Goal: Task Accomplishment & Management: Manage account settings

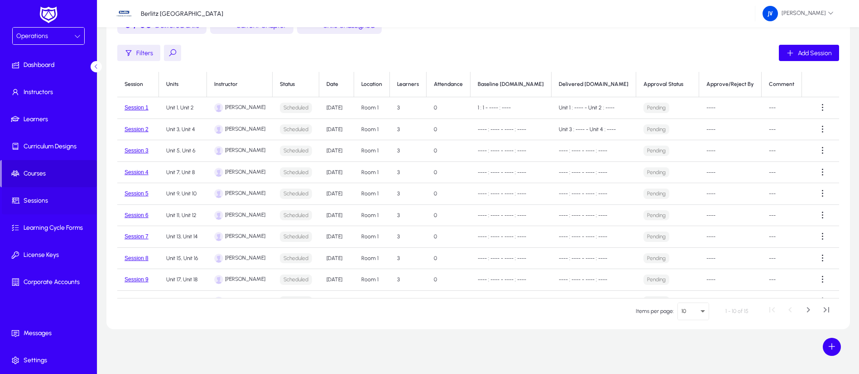
scroll to position [147, 0]
click at [43, 360] on span "Settings" at bounding box center [50, 360] width 97 height 9
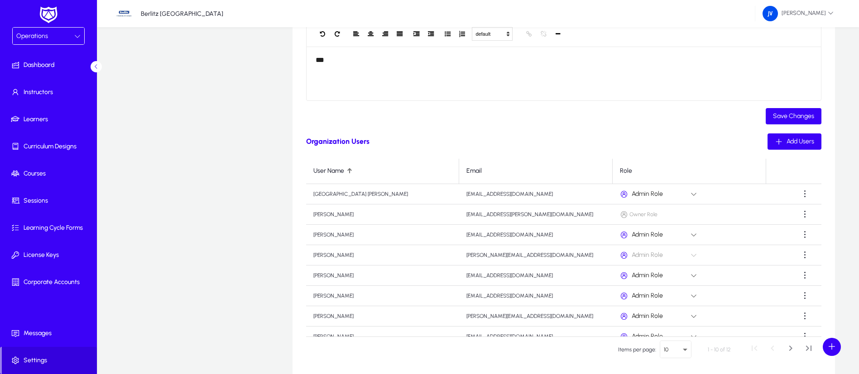
scroll to position [193, 0]
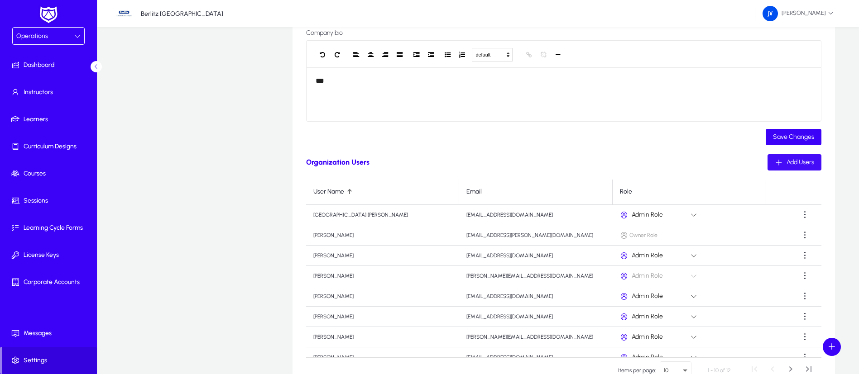
click at [787, 162] on span "Add Users" at bounding box center [801, 162] width 28 height 8
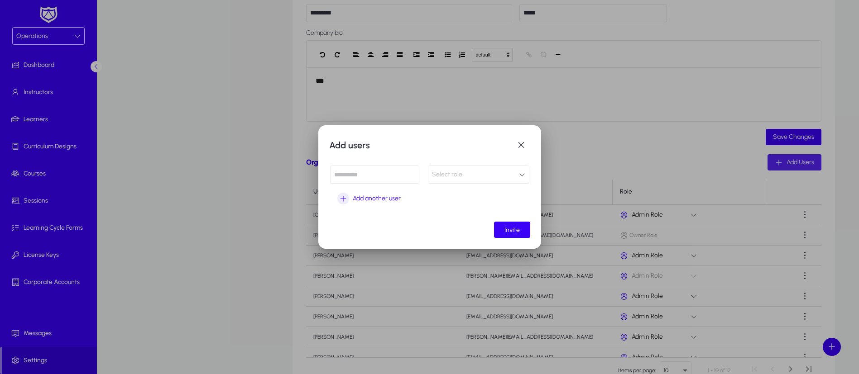
scroll to position [0, 0]
paste input "**********"
type input "**********"
click at [518, 175] on div "Select role" at bounding box center [475, 175] width 87 height 12
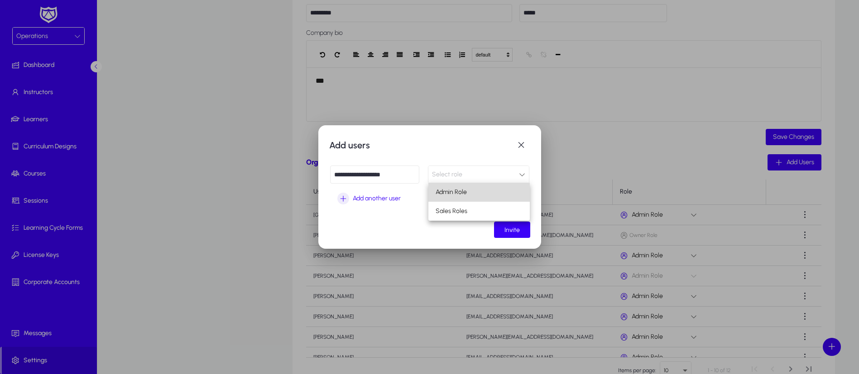
click at [493, 193] on mat-option "Admin Role" at bounding box center [478, 192] width 101 height 19
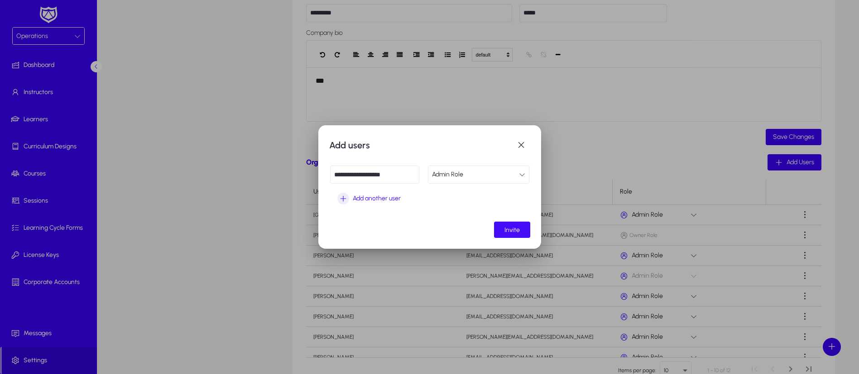
click at [516, 230] on span "Invite" at bounding box center [511, 230] width 15 height 8
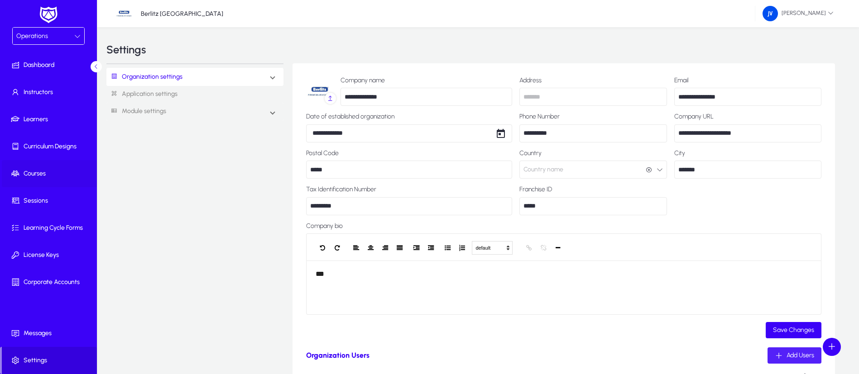
click at [30, 174] on span "Courses" at bounding box center [50, 173] width 97 height 9
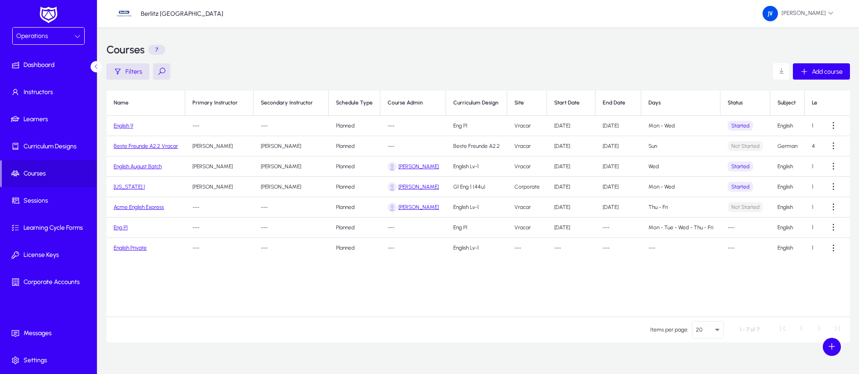
click at [131, 185] on link "[US_STATE] 1" at bounding box center [129, 187] width 31 height 6
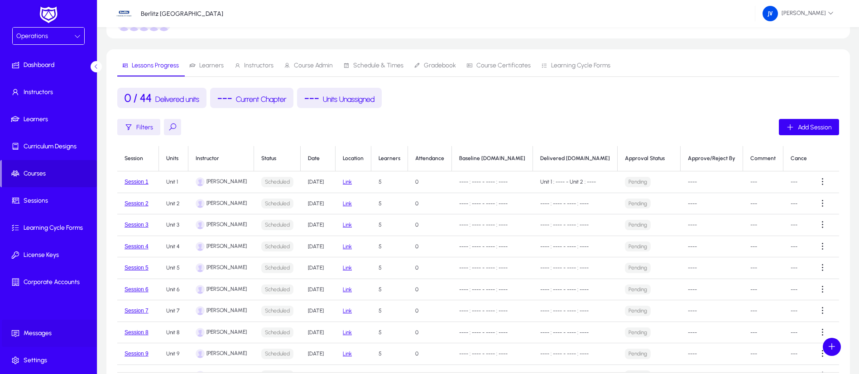
scroll to position [136, 0]
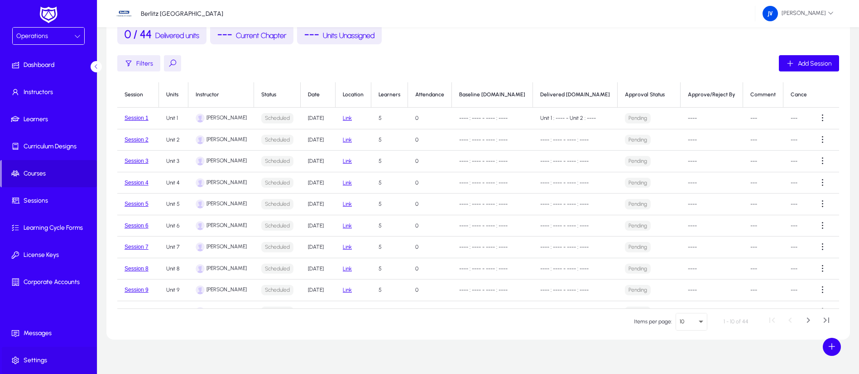
click at [43, 358] on span "Settings" at bounding box center [50, 360] width 97 height 9
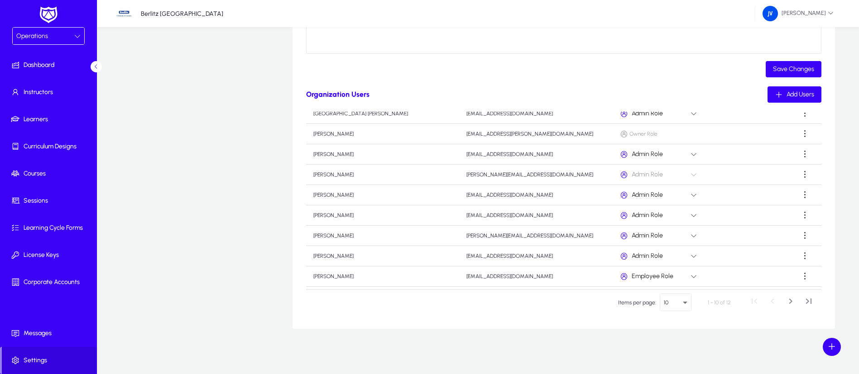
scroll to position [51, 0]
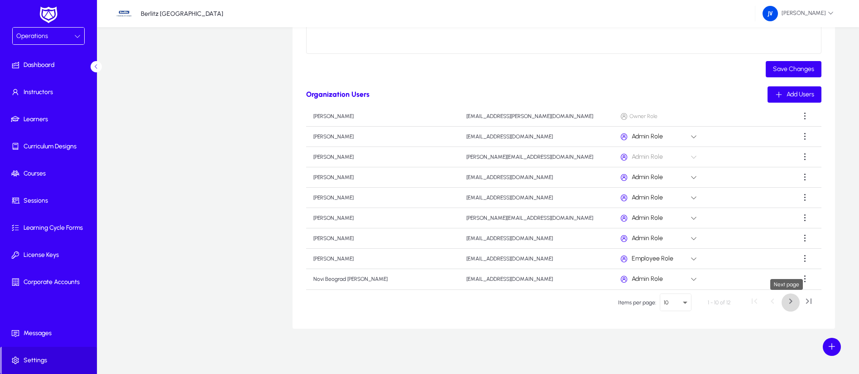
click at [786, 301] on span "Next page" at bounding box center [791, 303] width 18 height 18
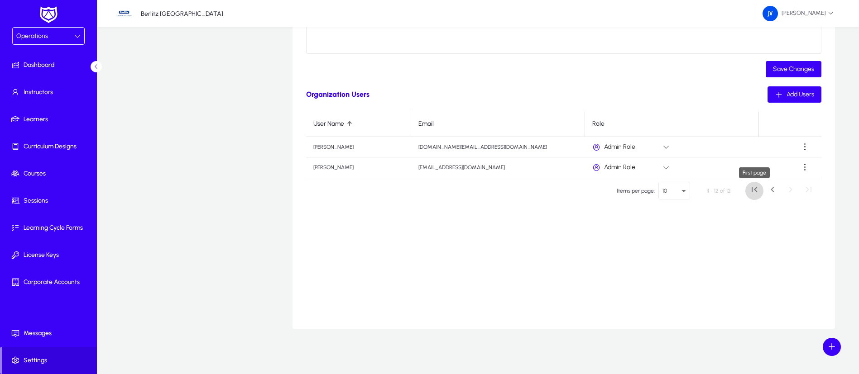
click at [756, 190] on span "First page" at bounding box center [754, 191] width 18 height 18
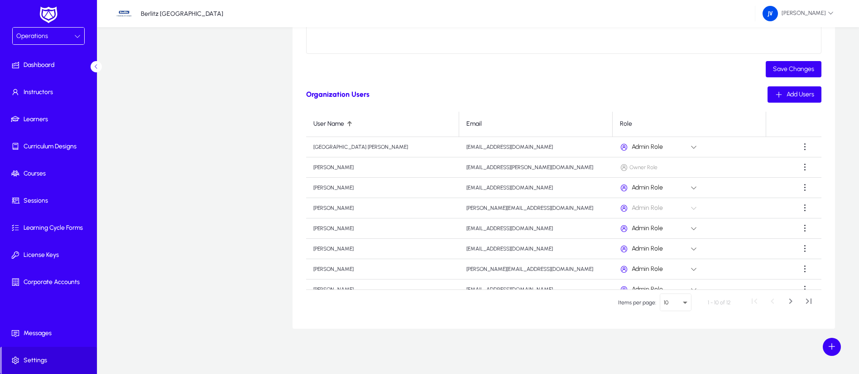
scroll to position [51, 0]
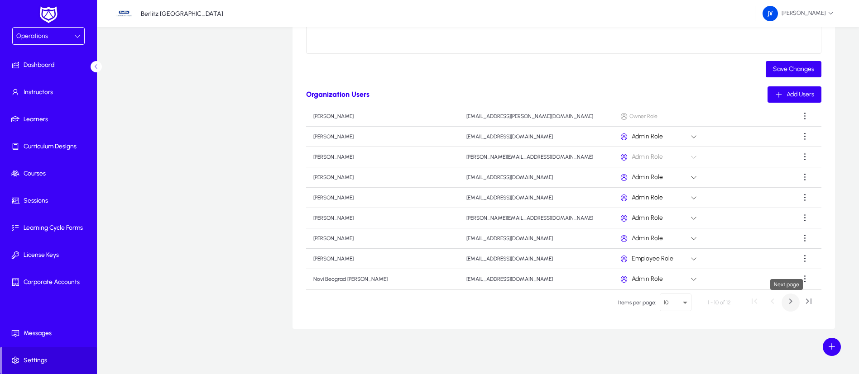
click at [783, 301] on span "Next page" at bounding box center [791, 303] width 18 height 18
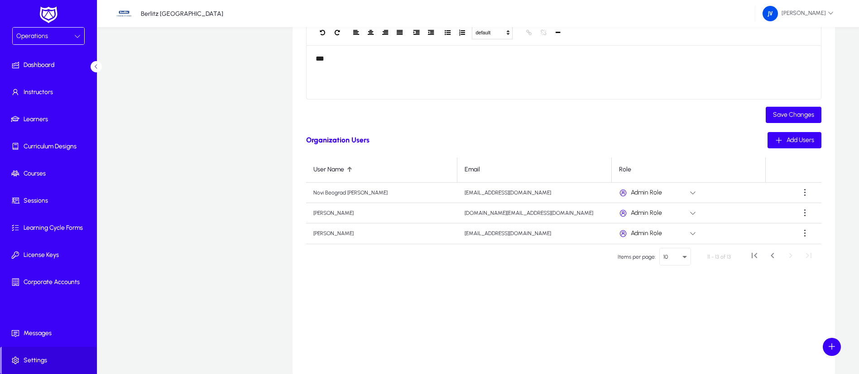
scroll to position [261, 0]
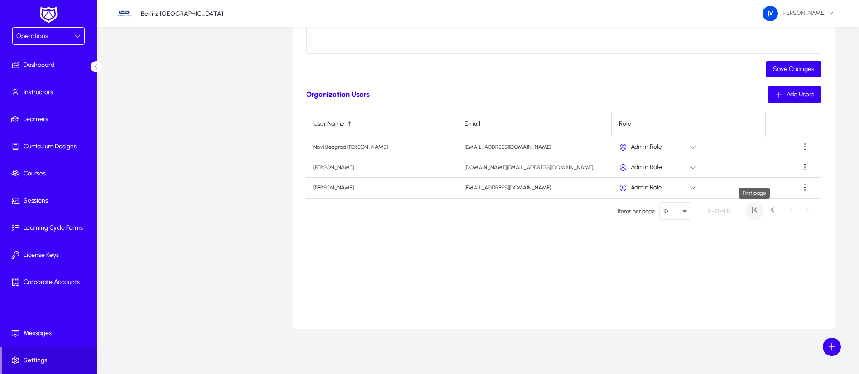
click at [756, 210] on span "First page" at bounding box center [754, 211] width 18 height 18
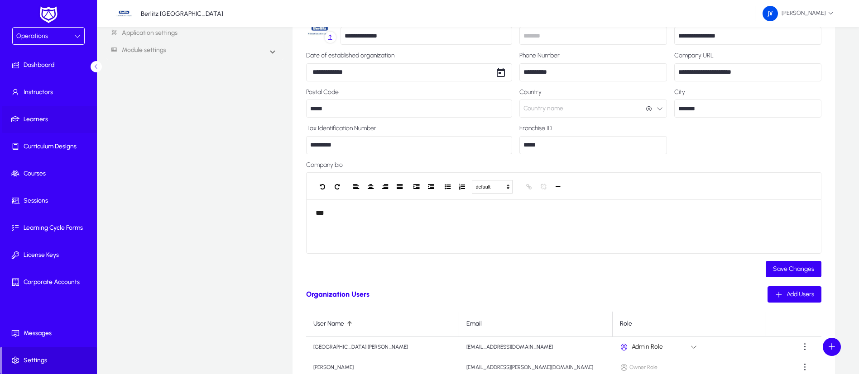
scroll to position [58, 0]
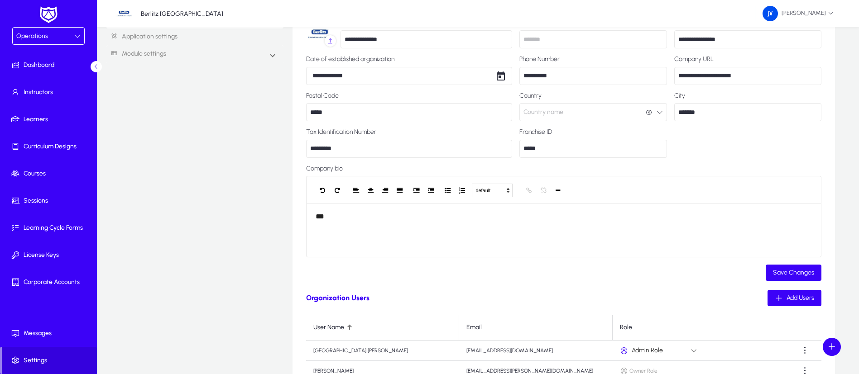
click at [78, 35] on icon at bounding box center [77, 36] width 6 height 6
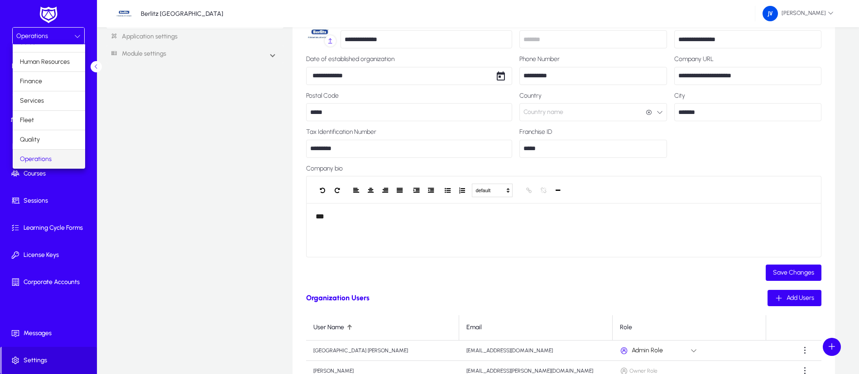
scroll to position [31, 0]
click at [50, 139] on span "Operations" at bounding box center [36, 139] width 32 height 11
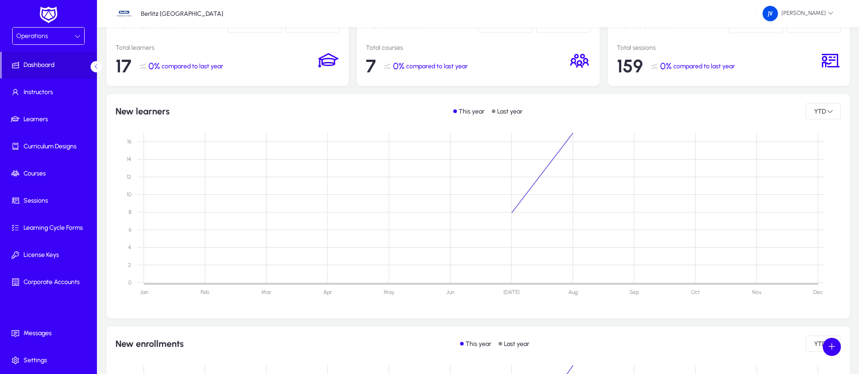
scroll to position [261, 0]
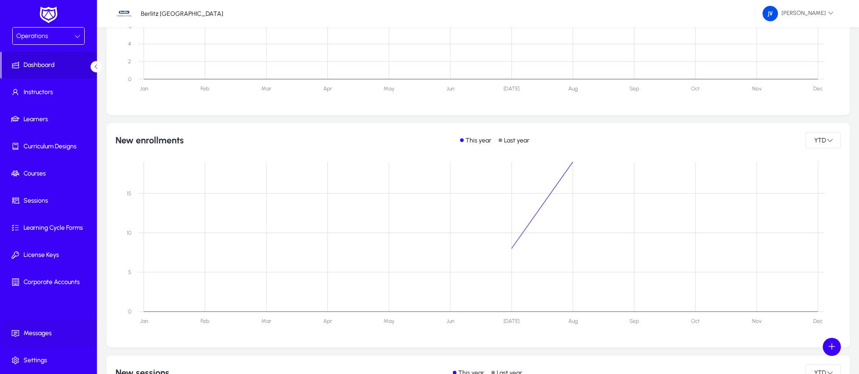
drag, startPoint x: 45, startPoint y: 331, endPoint x: 60, endPoint y: 334, distance: 15.2
click at [46, 331] on span "Messages" at bounding box center [50, 333] width 97 height 9
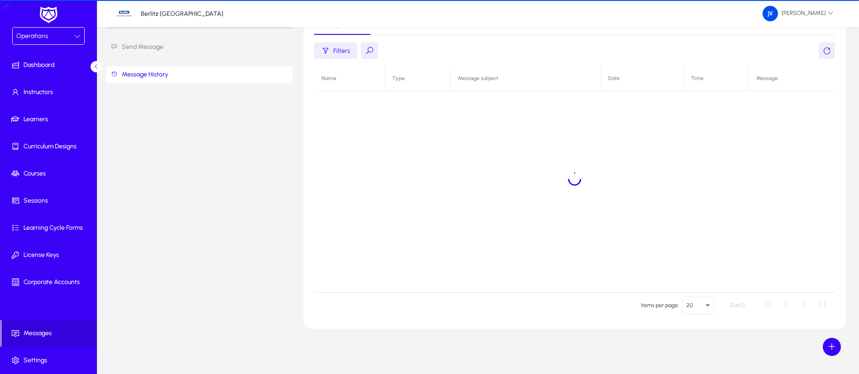
scroll to position [43, 0]
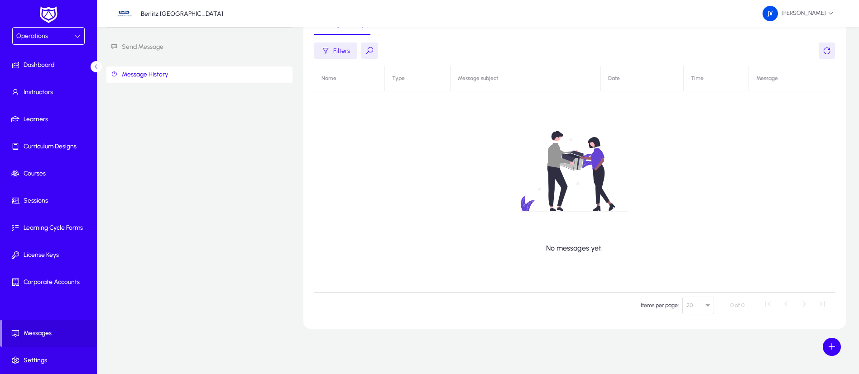
click at [40, 359] on span "Settings" at bounding box center [50, 360] width 97 height 9
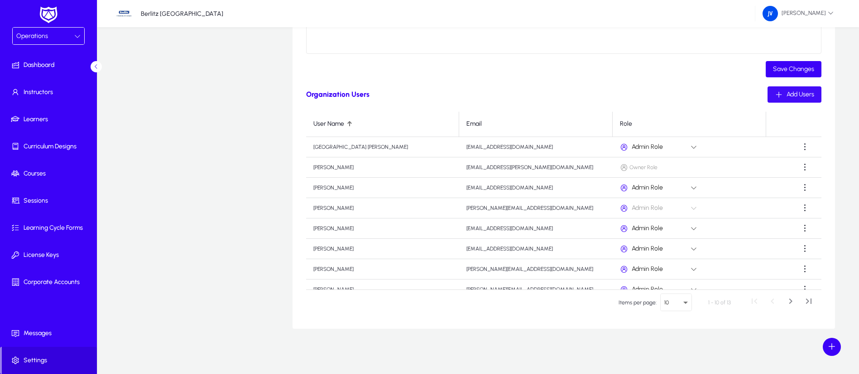
click at [801, 97] on span "Add Users" at bounding box center [801, 95] width 28 height 8
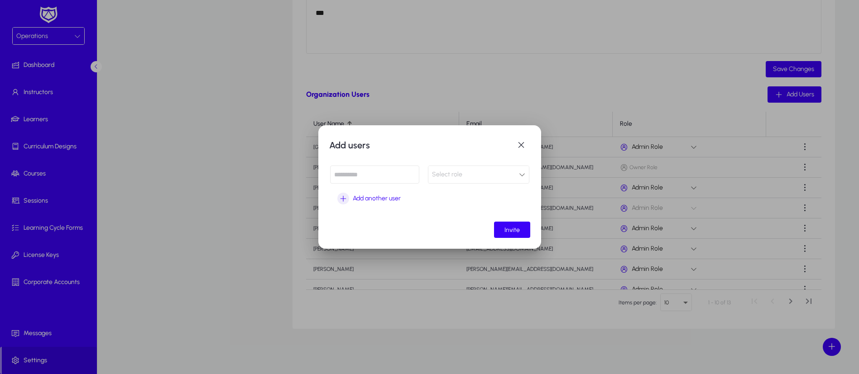
click at [524, 174] on icon at bounding box center [522, 175] width 6 height 6
click at [520, 147] on div at bounding box center [429, 187] width 859 height 374
click at [519, 147] on span "button" at bounding box center [521, 145] width 18 height 18
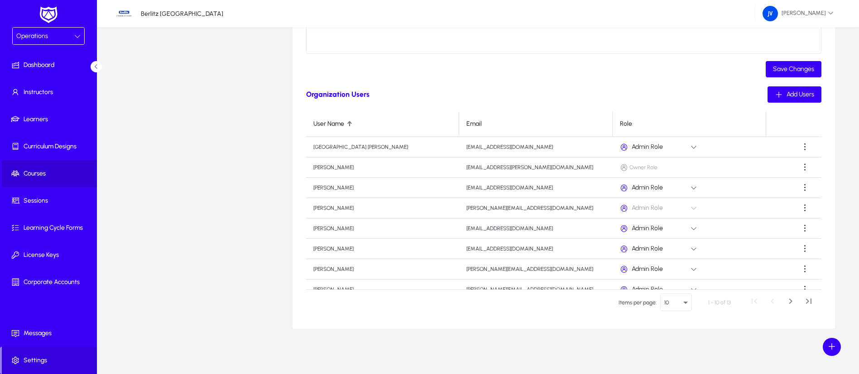
click at [45, 172] on span "Courses" at bounding box center [50, 173] width 97 height 9
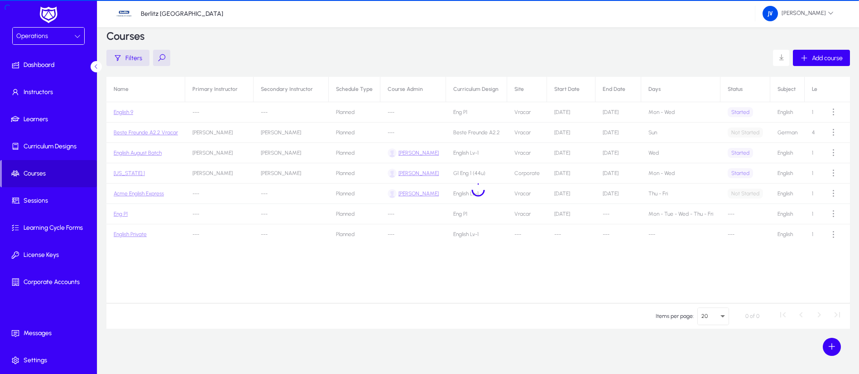
scroll to position [14, 0]
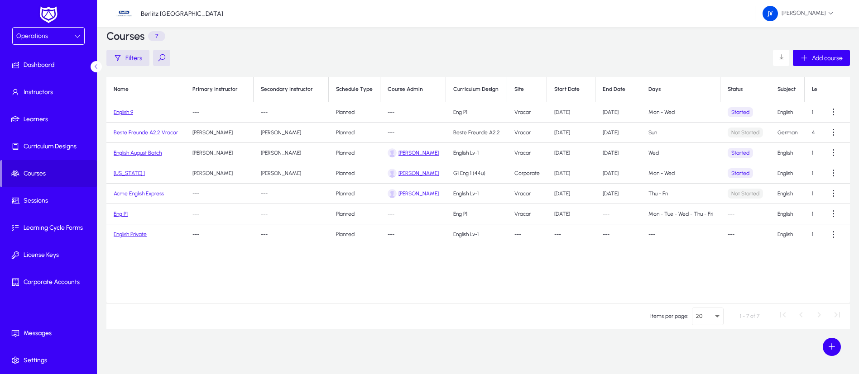
click at [148, 134] on link "Beste Freunde A2.2 Vracar" at bounding box center [146, 133] width 64 height 6
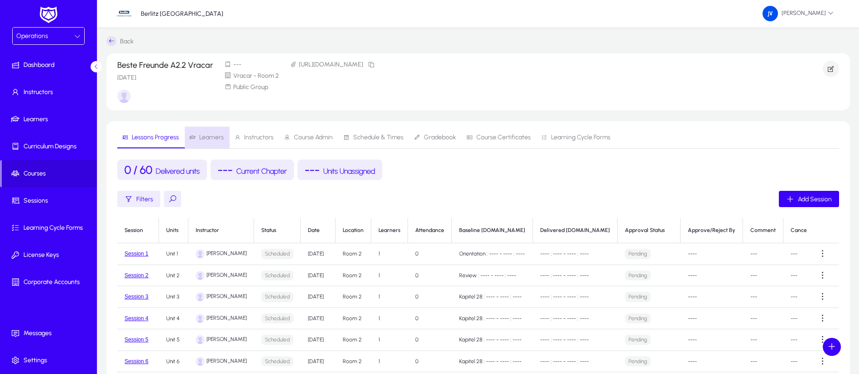
click at [219, 135] on span "Learners" at bounding box center [211, 137] width 24 height 6
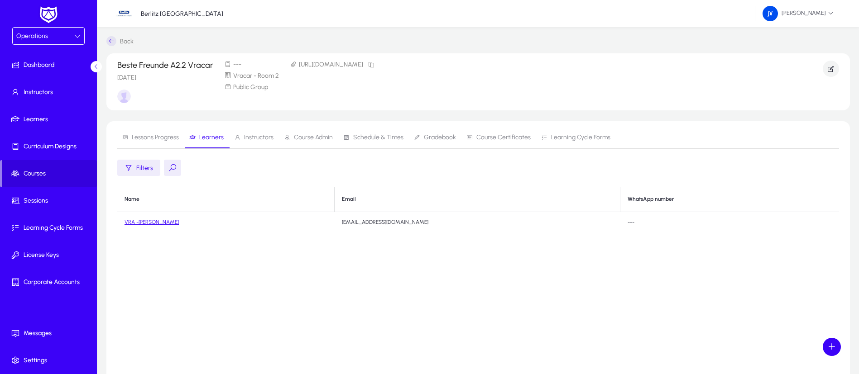
click at [149, 139] on span "Lessons Progress" at bounding box center [155, 137] width 47 height 6
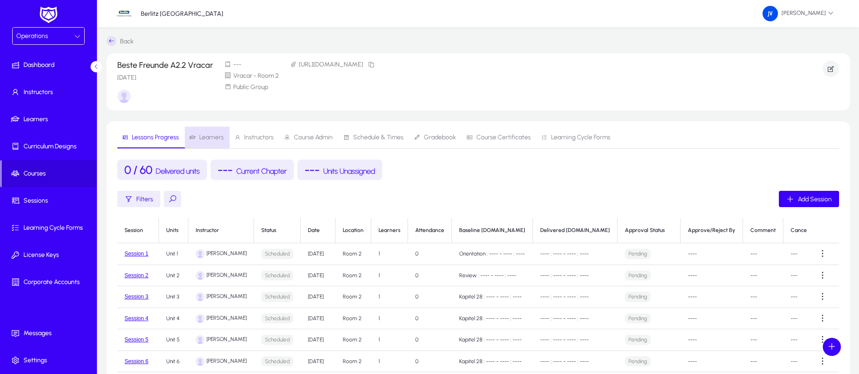
click at [216, 134] on span "Learners" at bounding box center [211, 137] width 24 height 6
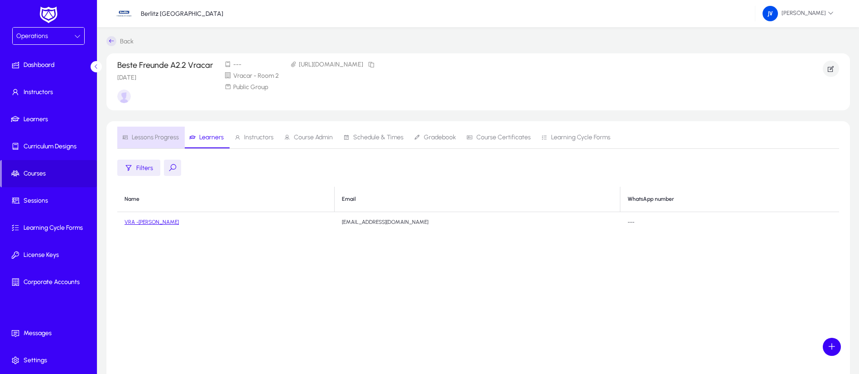
click at [171, 134] on span "Lessons Progress" at bounding box center [155, 137] width 47 height 6
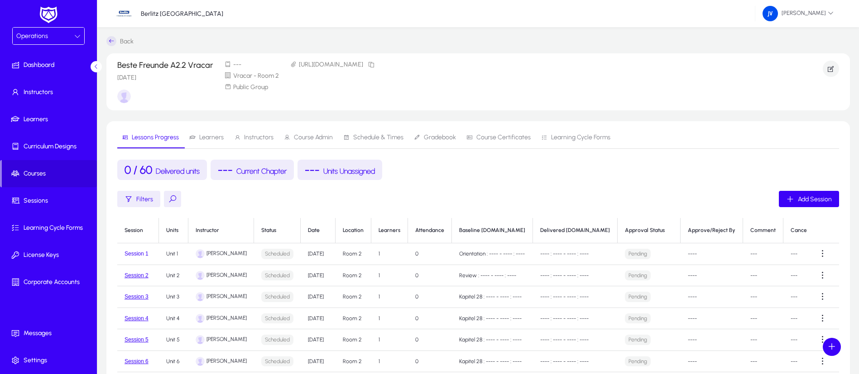
click at [140, 255] on button "Session 1" at bounding box center [137, 254] width 24 height 6
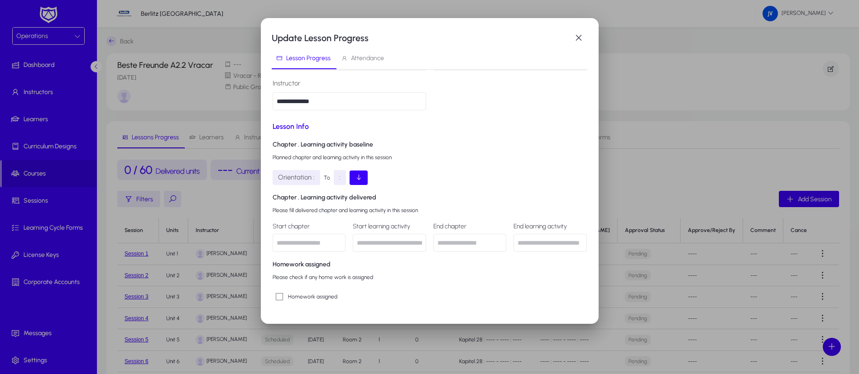
scroll to position [59, 0]
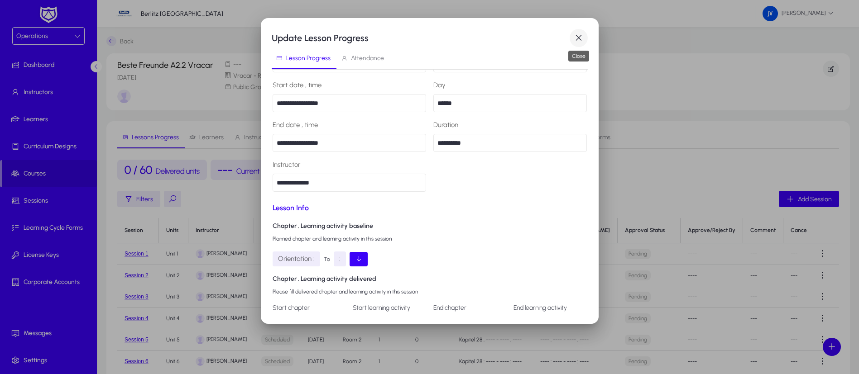
click at [576, 42] on span "button" at bounding box center [579, 38] width 18 height 18
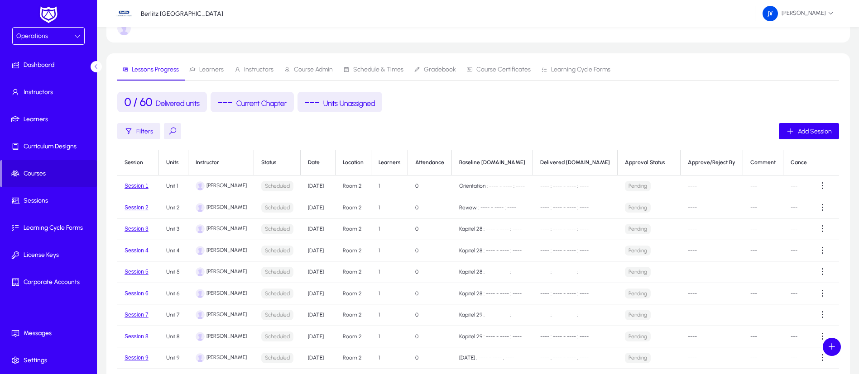
scroll to position [0, 0]
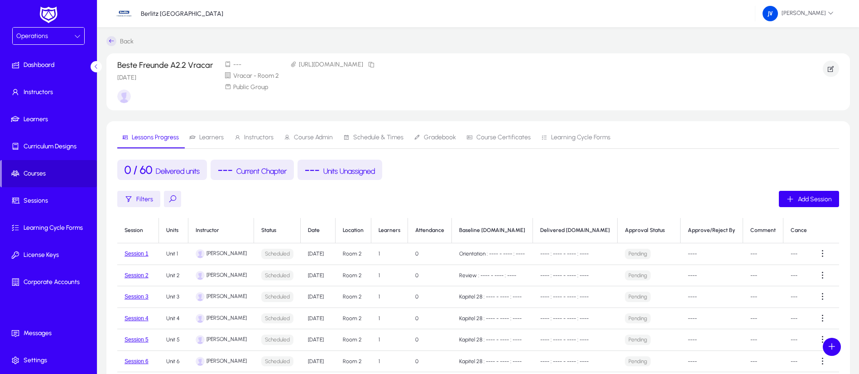
click at [44, 172] on span "Courses" at bounding box center [49, 173] width 95 height 9
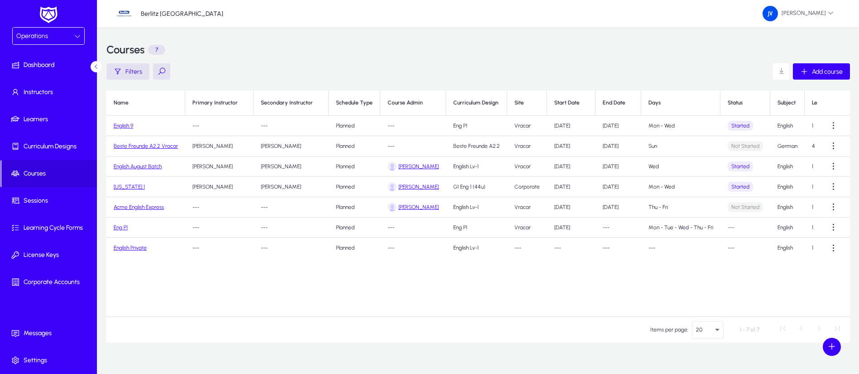
click at [134, 166] on link "English August Batch" at bounding box center [138, 166] width 48 height 6
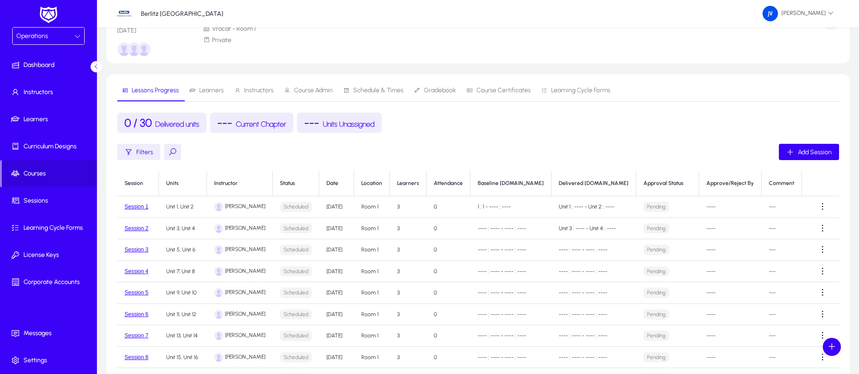
scroll to position [68, 0]
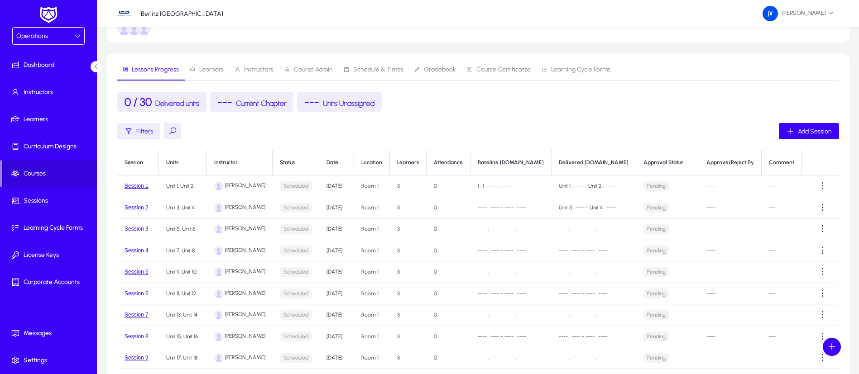
click at [135, 230] on button "Session 3" at bounding box center [137, 229] width 24 height 6
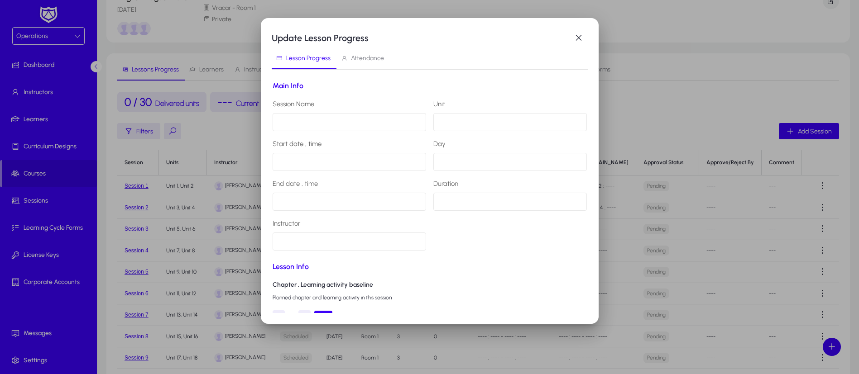
scroll to position [0, 0]
type input "*********"
type input "**********"
type input "*********"
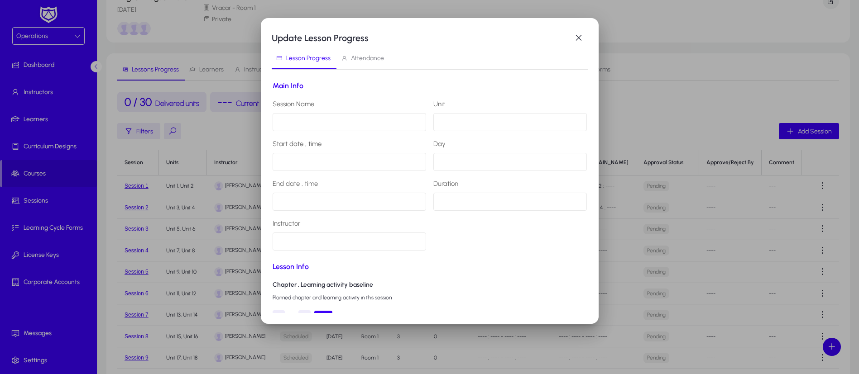
type input "**********"
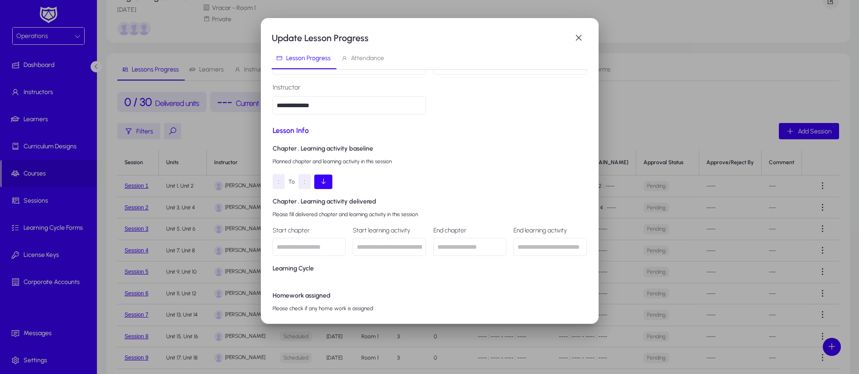
scroll to position [204, 0]
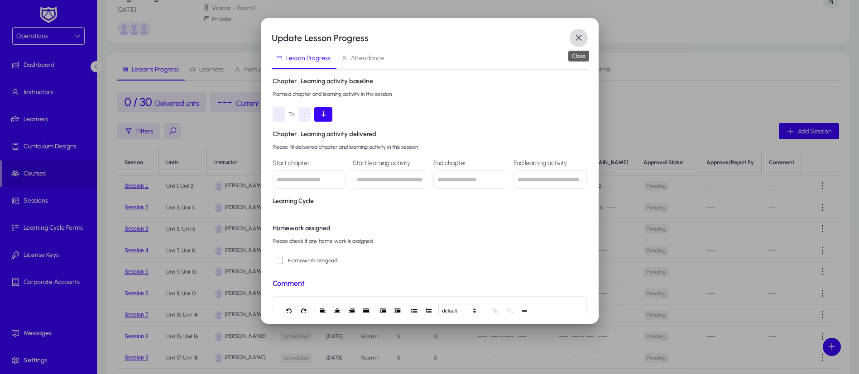
click at [580, 38] on span "button" at bounding box center [579, 38] width 18 height 18
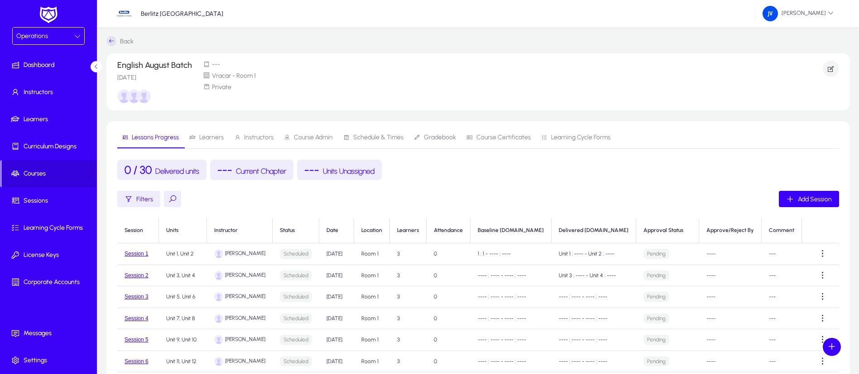
scroll to position [68, 0]
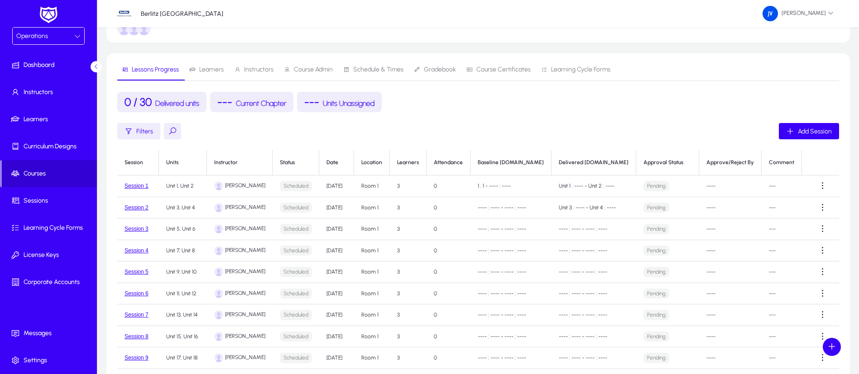
click at [41, 167] on span at bounding box center [49, 174] width 95 height 22
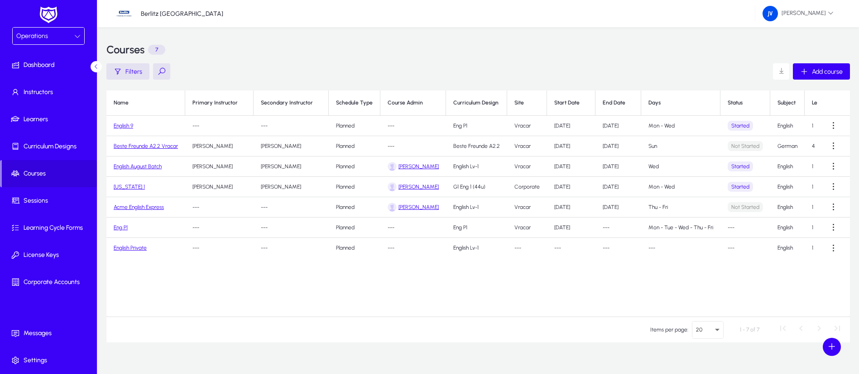
click at [144, 167] on link "English August Batch" at bounding box center [138, 166] width 48 height 6
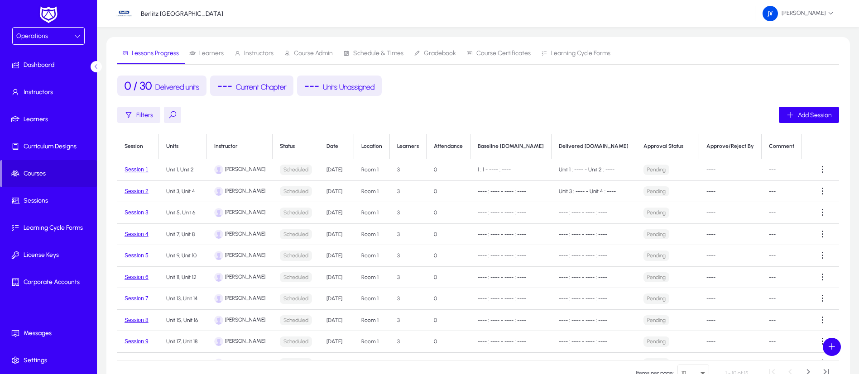
scroll to position [68, 0]
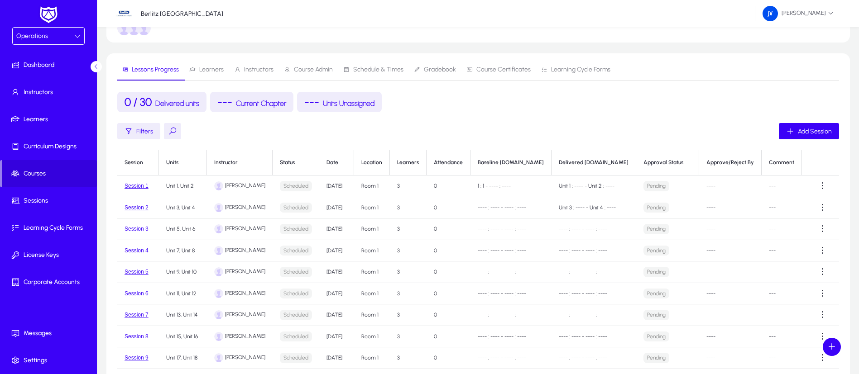
click at [138, 228] on button "Session 3" at bounding box center [137, 229] width 24 height 6
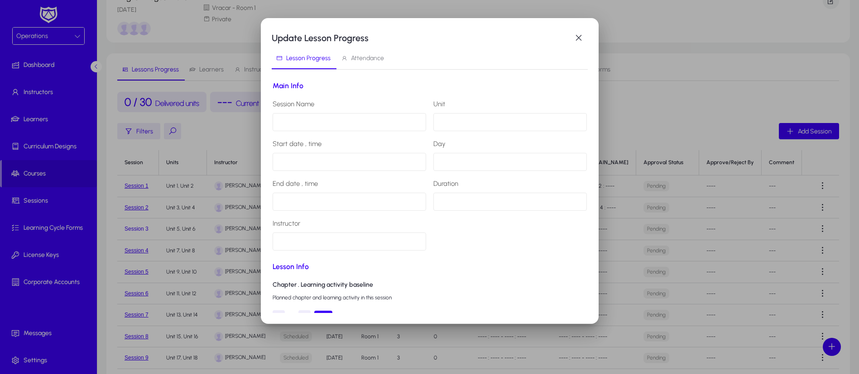
type input "*********"
type input "**********"
type input "*********"
type input "**********"
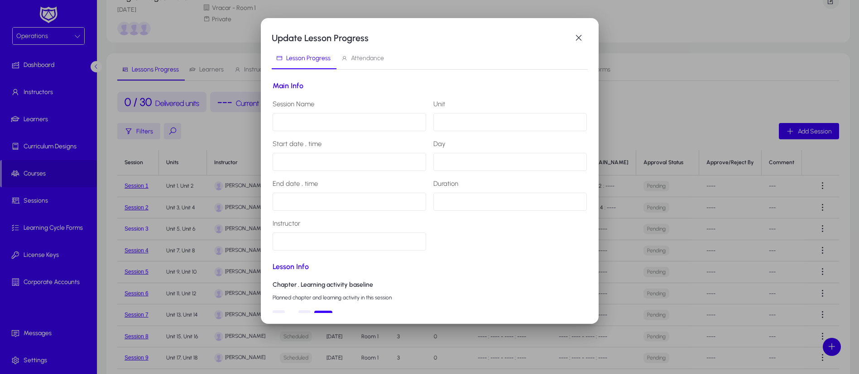
type input "**********"
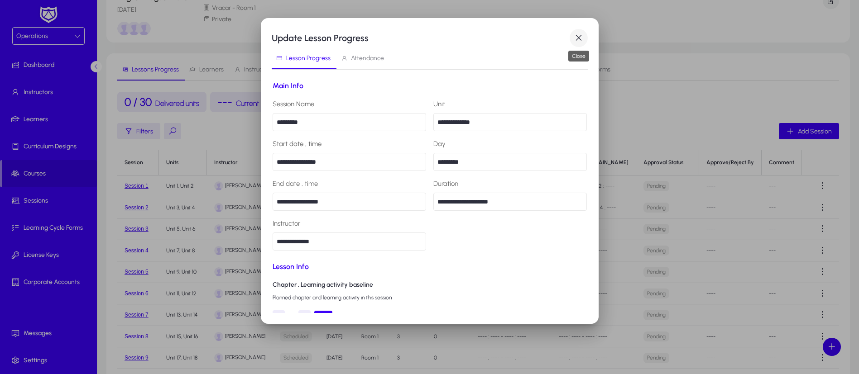
click at [577, 42] on span "button" at bounding box center [579, 38] width 18 height 18
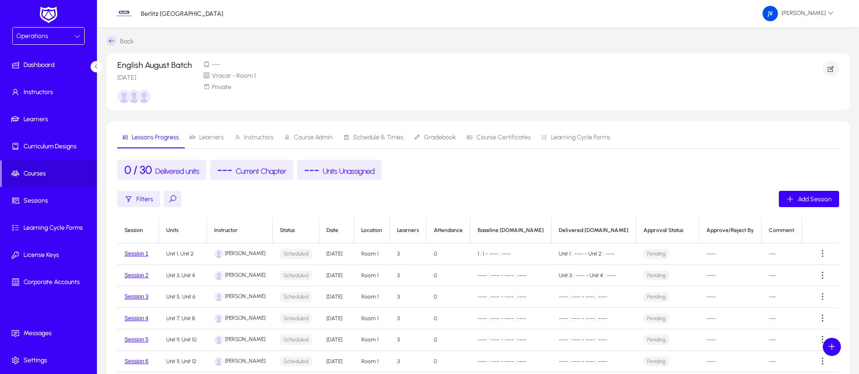
scroll to position [68, 0]
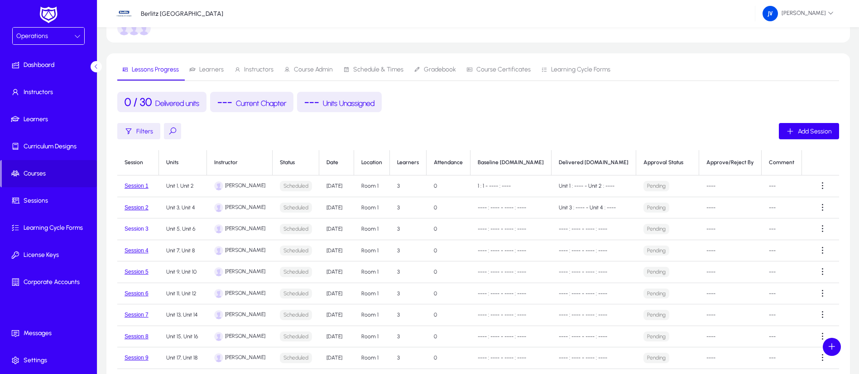
click at [139, 230] on button "Session 3" at bounding box center [137, 229] width 24 height 6
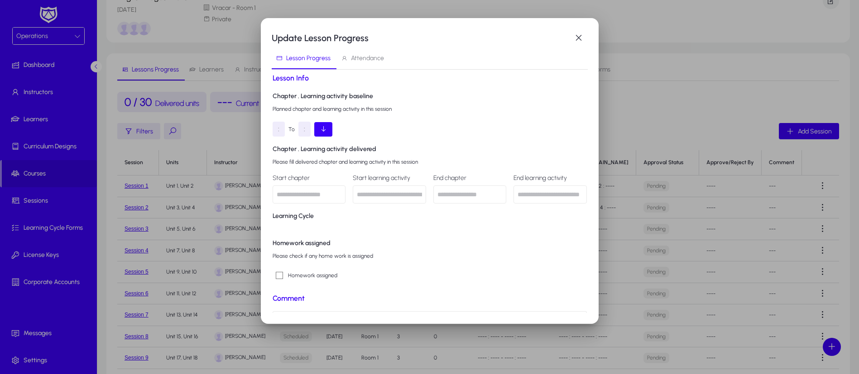
scroll to position [204, 0]
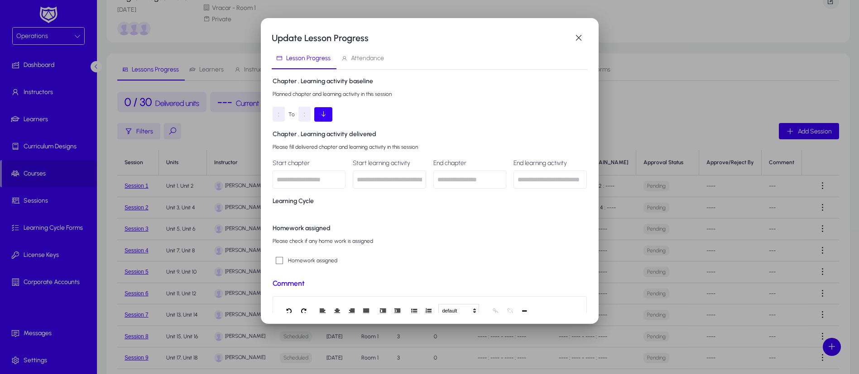
drag, startPoint x: 497, startPoint y: 26, endPoint x: 608, endPoint y: 76, distance: 122.0
click at [659, 91] on div "**********" at bounding box center [429, 187] width 859 height 374
click at [575, 38] on span "button" at bounding box center [579, 38] width 18 height 18
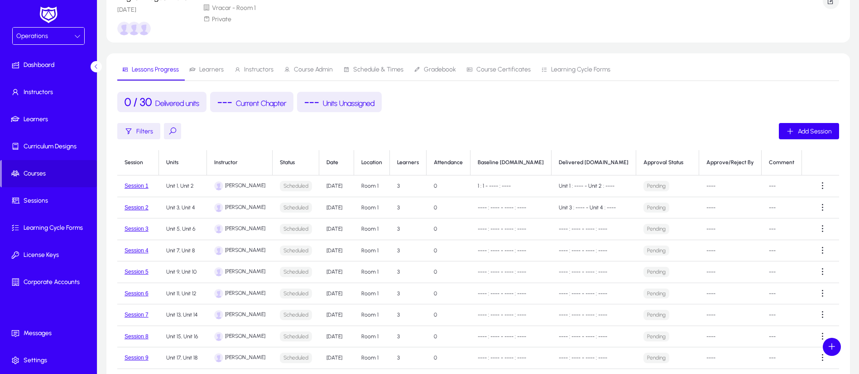
scroll to position [68, 0]
click at [137, 230] on button "Session 3" at bounding box center [137, 229] width 24 height 6
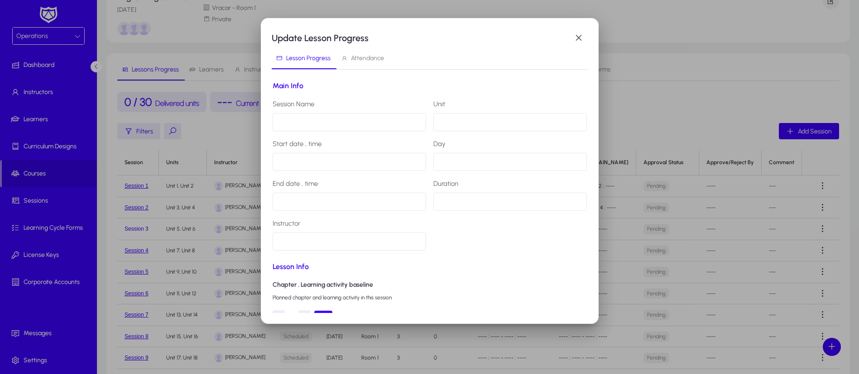
type input "*********"
type input "**********"
type input "*********"
type input "**********"
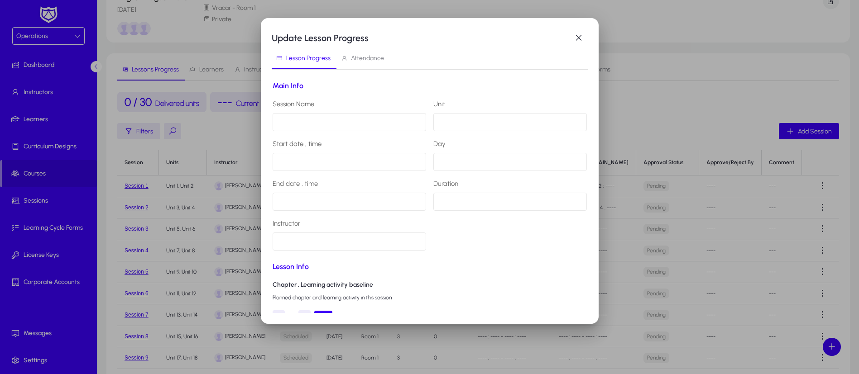
type input "**********"
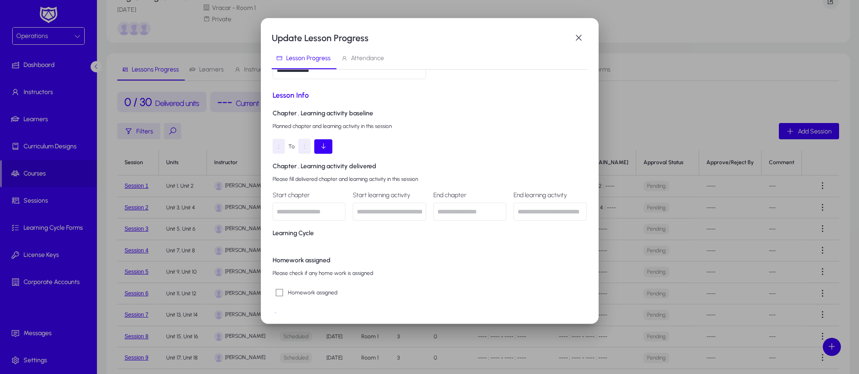
scroll to position [204, 0]
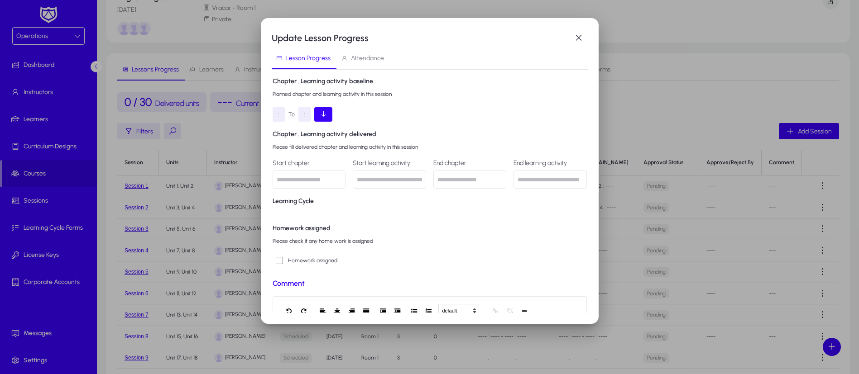
click at [307, 182] on input "text" at bounding box center [309, 180] width 73 height 18
type input "******"
drag, startPoint x: 454, startPoint y: 181, endPoint x: 456, endPoint y: 176, distance: 6.1
click at [456, 176] on input "text" at bounding box center [469, 180] width 73 height 18
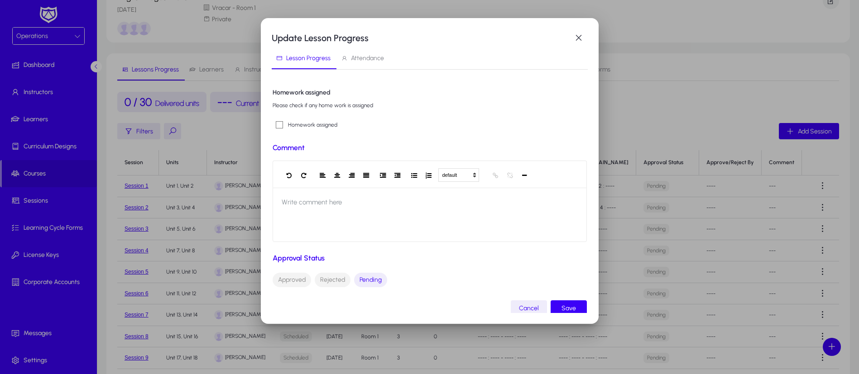
scroll to position [358, 0]
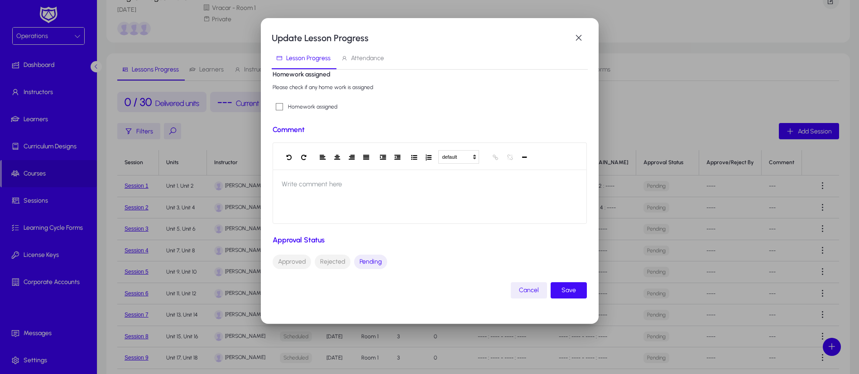
type input "******"
click at [563, 288] on span "Save" at bounding box center [568, 290] width 14 height 11
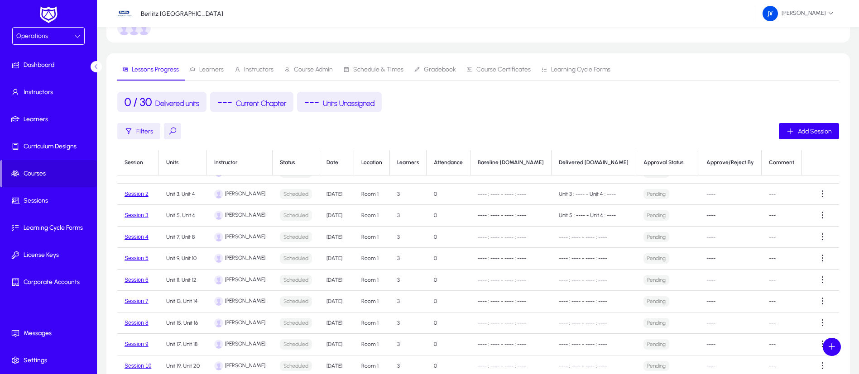
scroll to position [0, 0]
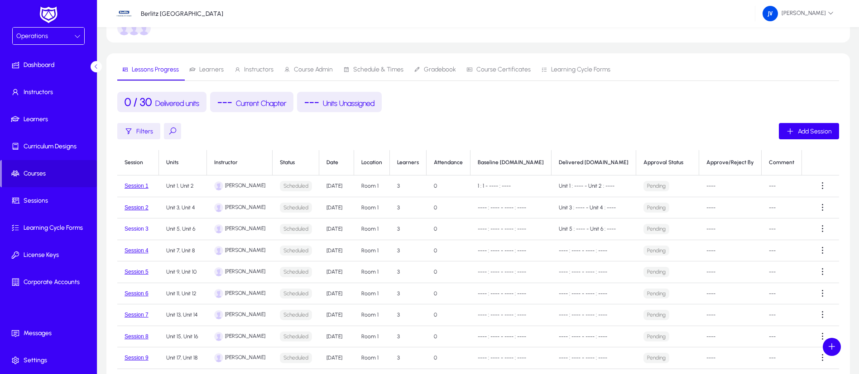
click at [143, 230] on button "Session 3" at bounding box center [137, 229] width 24 height 6
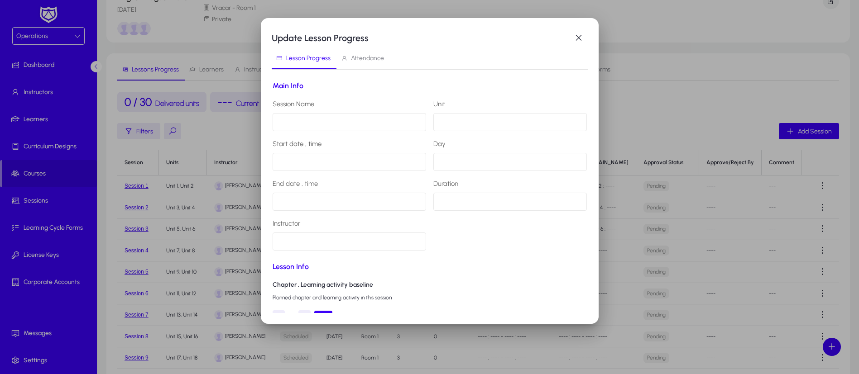
type input "*********"
type input "**********"
type input "*********"
type input "**********"
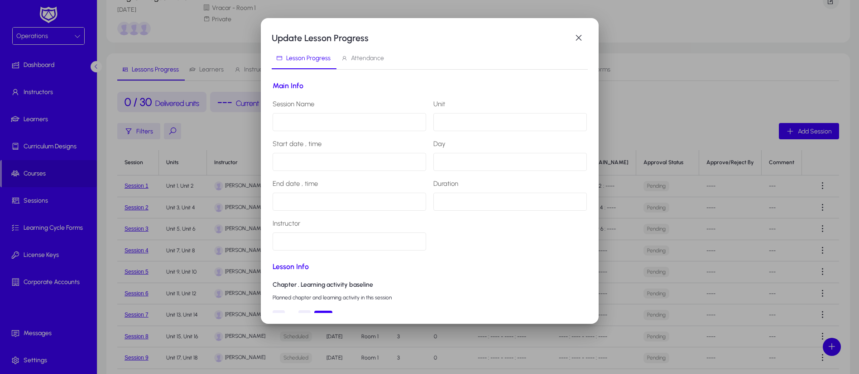
type input "**********"
type input "******"
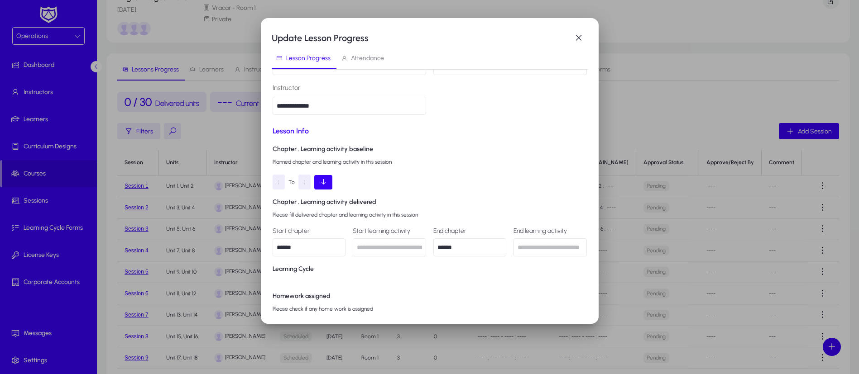
scroll to position [204, 0]
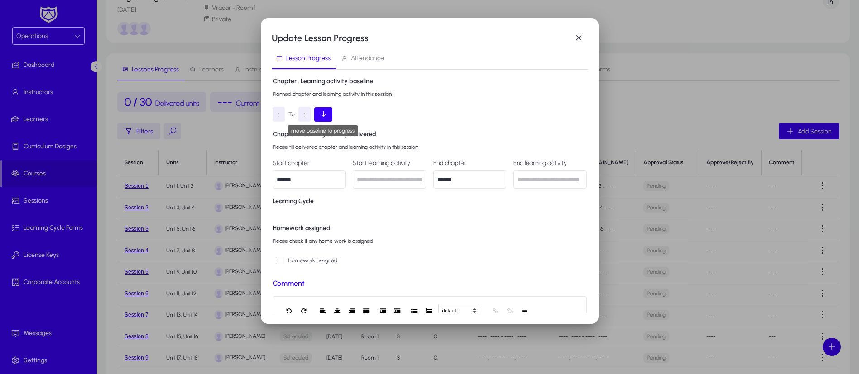
click at [321, 113] on icon "button" at bounding box center [323, 113] width 7 height 7
click at [580, 40] on span "button" at bounding box center [579, 38] width 18 height 18
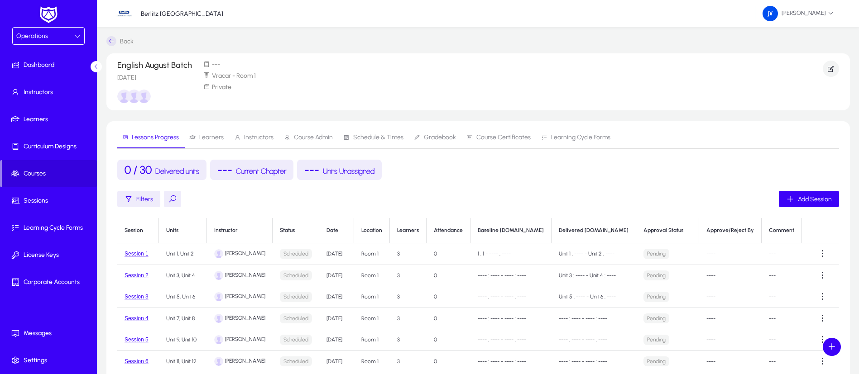
scroll to position [68, 0]
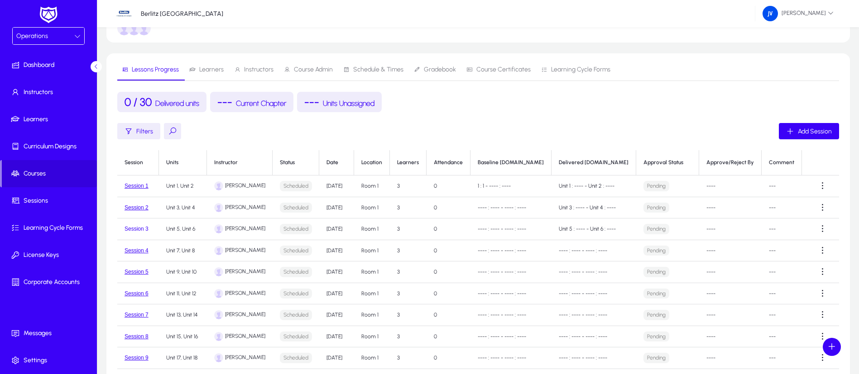
click at [140, 230] on button "Session 3" at bounding box center [137, 229] width 24 height 6
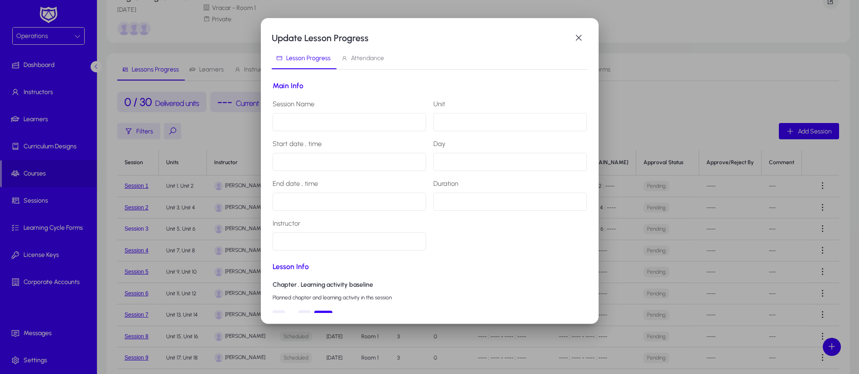
scroll to position [0, 0]
type input "*********"
type input "**********"
type input "*********"
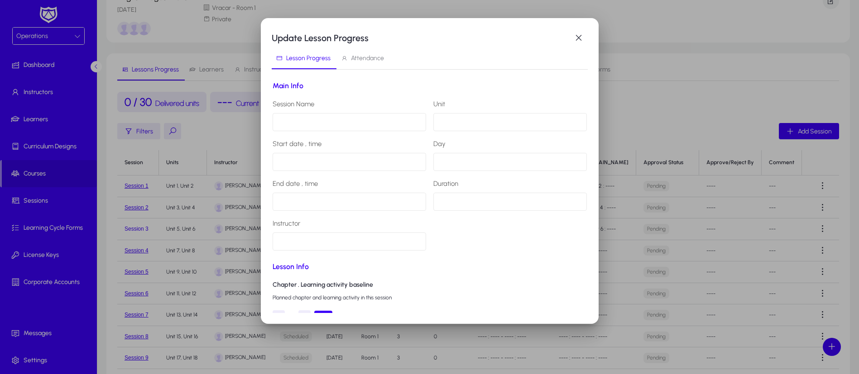
type input "**********"
type input "******"
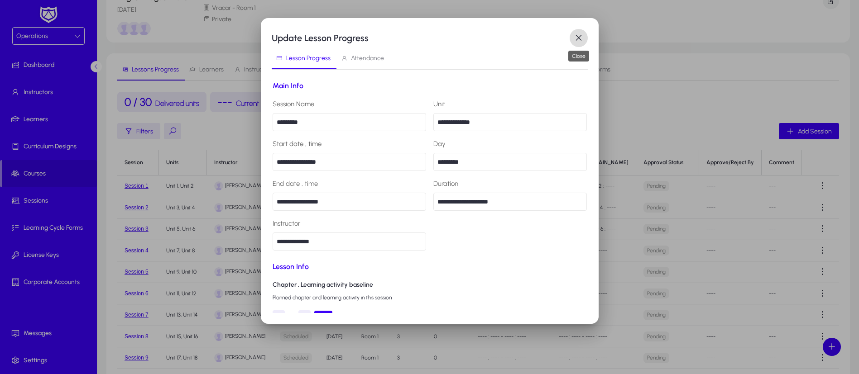
click at [573, 41] on span "button" at bounding box center [579, 38] width 18 height 18
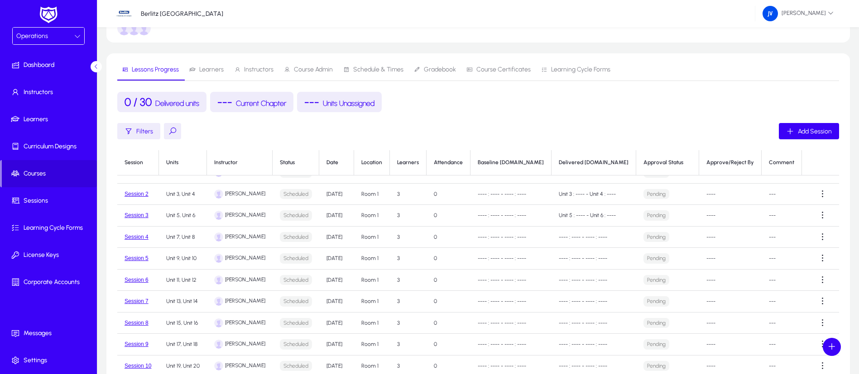
scroll to position [24, 0]
click at [42, 122] on span "Learners" at bounding box center [50, 119] width 97 height 9
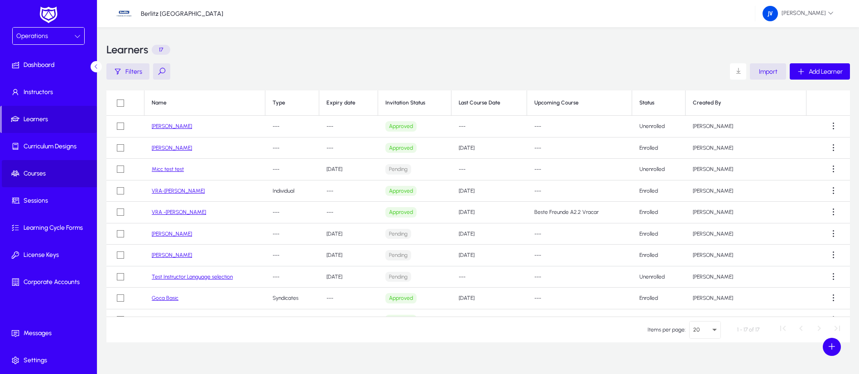
click at [24, 177] on span "Courses" at bounding box center [50, 173] width 97 height 9
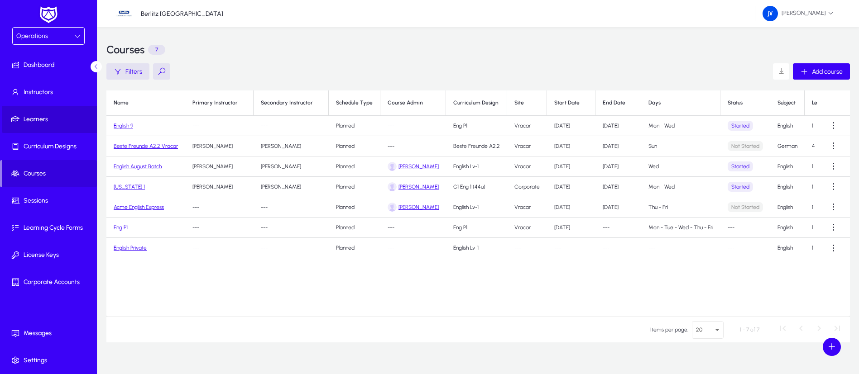
click at [43, 124] on span at bounding box center [50, 120] width 97 height 22
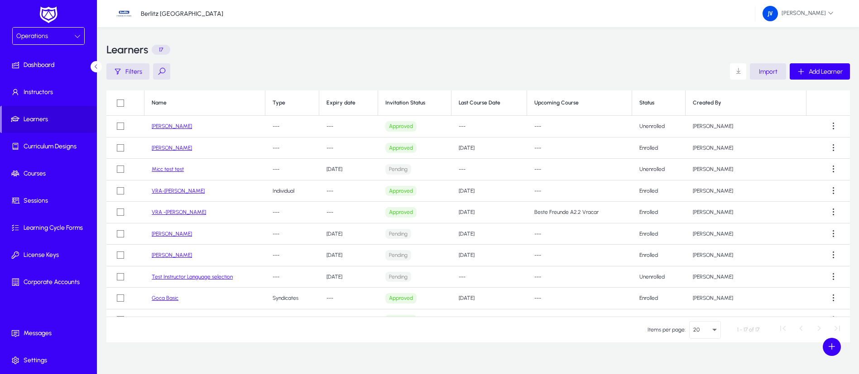
click at [158, 126] on link "[PERSON_NAME]" at bounding box center [172, 126] width 40 height 6
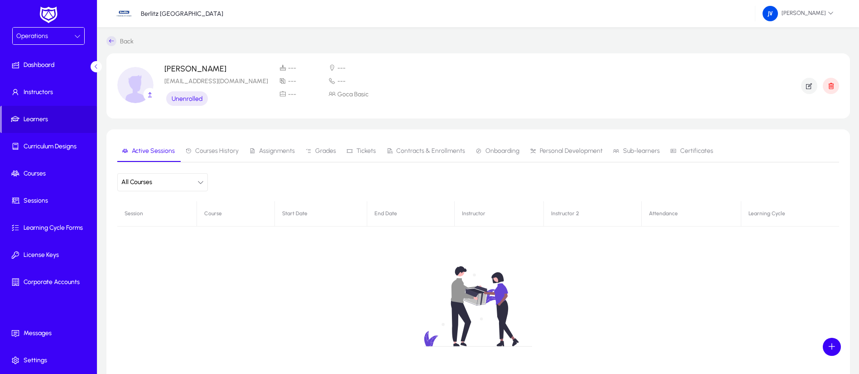
click at [212, 148] on span "Courses History" at bounding box center [216, 151] width 43 height 6
click at [267, 153] on span "Assignments" at bounding box center [277, 151] width 36 height 6
click at [162, 148] on span "Active Sessions" at bounding box center [153, 151] width 43 height 6
click at [43, 170] on span "Courses" at bounding box center [50, 173] width 97 height 9
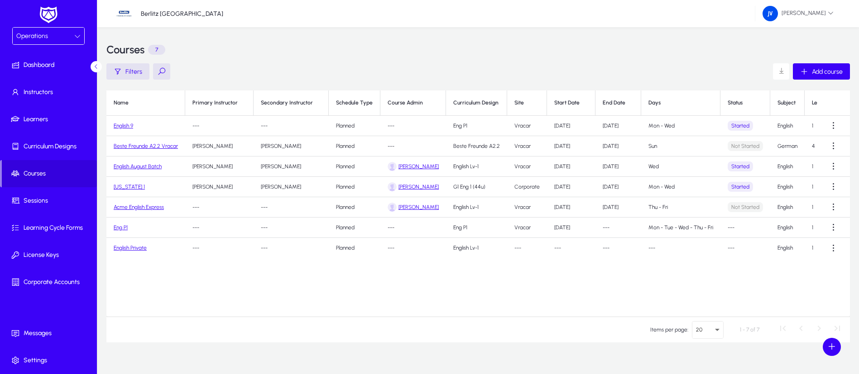
click at [138, 207] on link "Acme English Express" at bounding box center [139, 207] width 50 height 6
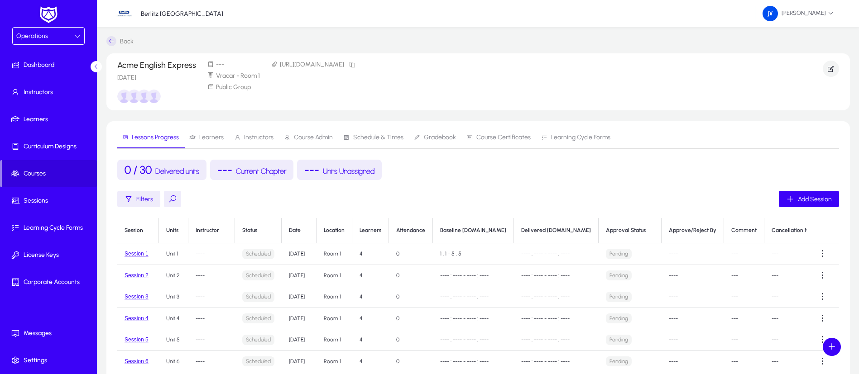
click at [215, 138] on span "Learners" at bounding box center [211, 137] width 24 height 6
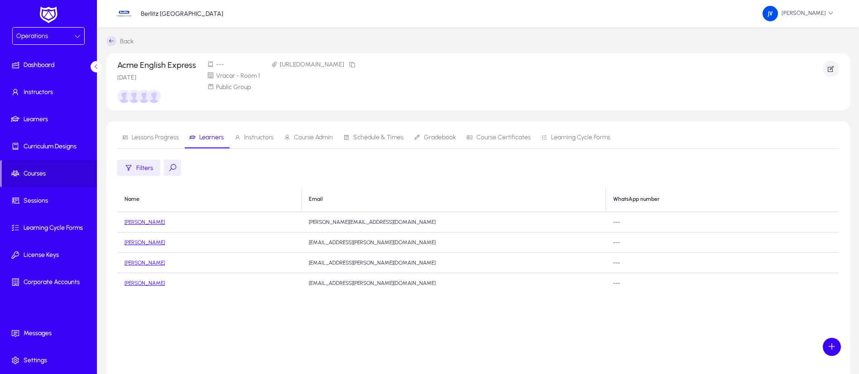
click at [163, 135] on span "Lessons Progress" at bounding box center [155, 137] width 47 height 6
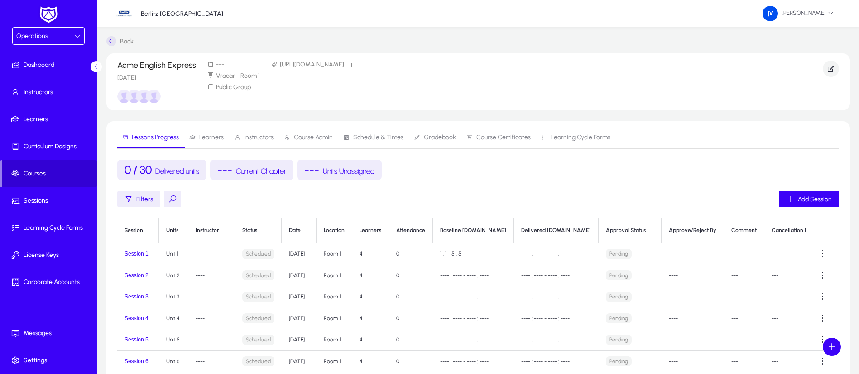
click at [45, 173] on span "Courses" at bounding box center [49, 173] width 95 height 9
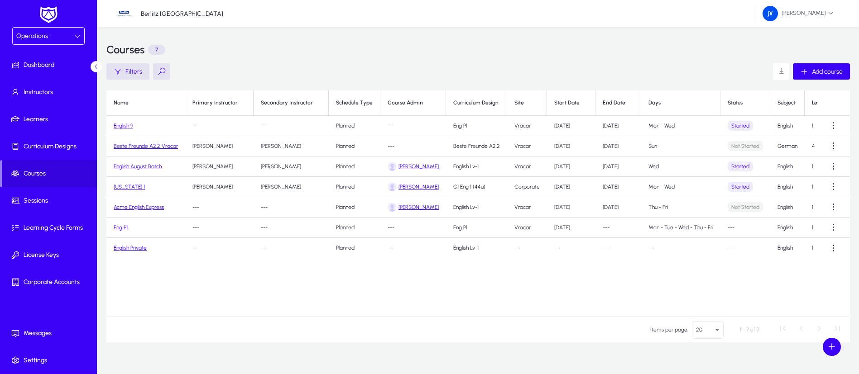
click at [149, 207] on link "Acme English Express" at bounding box center [139, 207] width 50 height 6
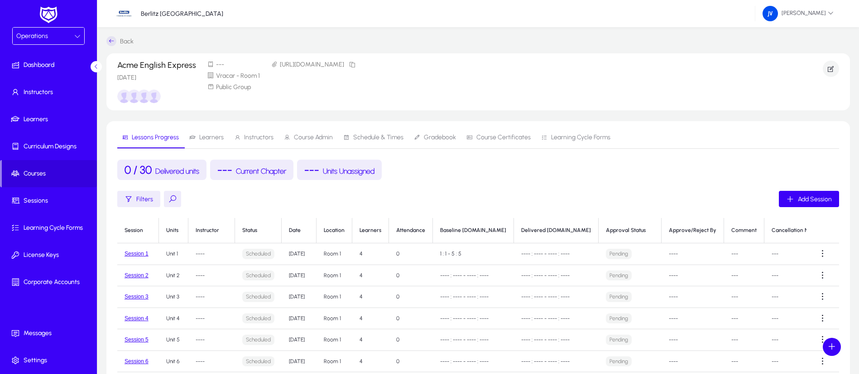
click at [210, 139] on span "Learners" at bounding box center [211, 137] width 24 height 6
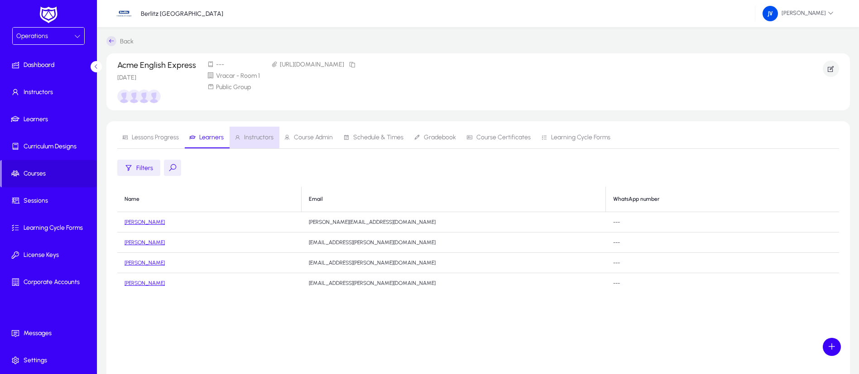
click at [249, 136] on span "Instructors" at bounding box center [258, 137] width 29 height 6
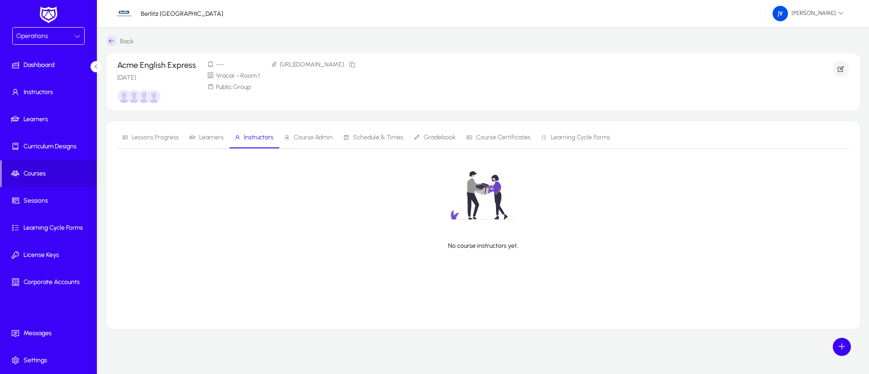
click at [499, 228] on img at bounding box center [483, 195] width 120 height 79
click at [490, 202] on img at bounding box center [483, 195] width 120 height 79
click at [483, 248] on p "No course instructors yet." at bounding box center [483, 246] width 70 height 8
click at [43, 170] on span "Courses" at bounding box center [49, 173] width 95 height 9
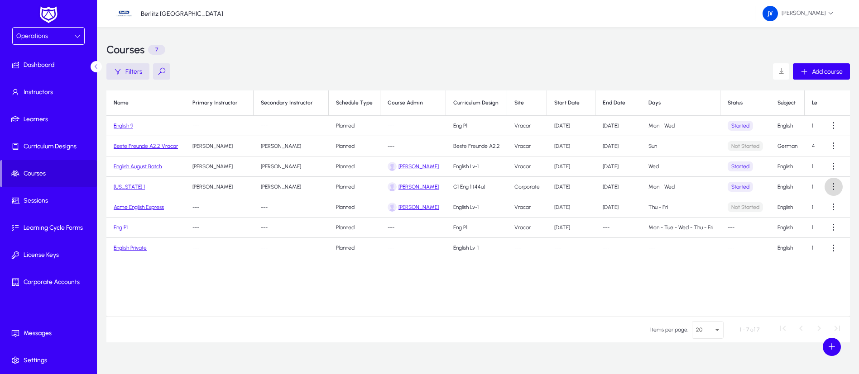
click at [834, 188] on span at bounding box center [834, 187] width 18 height 18
click at [812, 207] on span "Edit" at bounding box center [817, 209] width 36 height 8
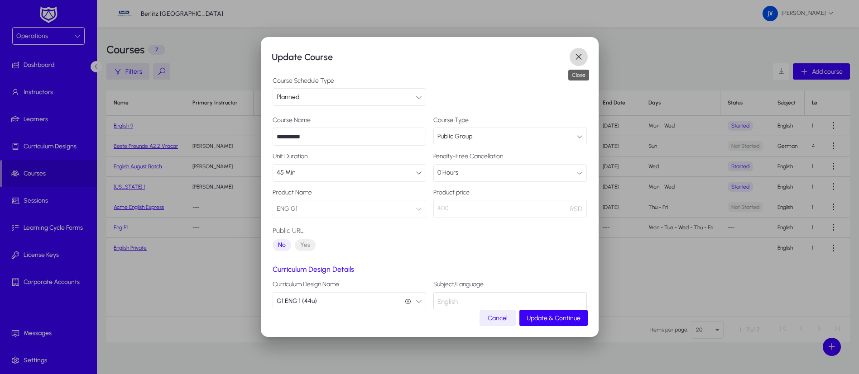
click at [582, 56] on span "button" at bounding box center [579, 57] width 18 height 18
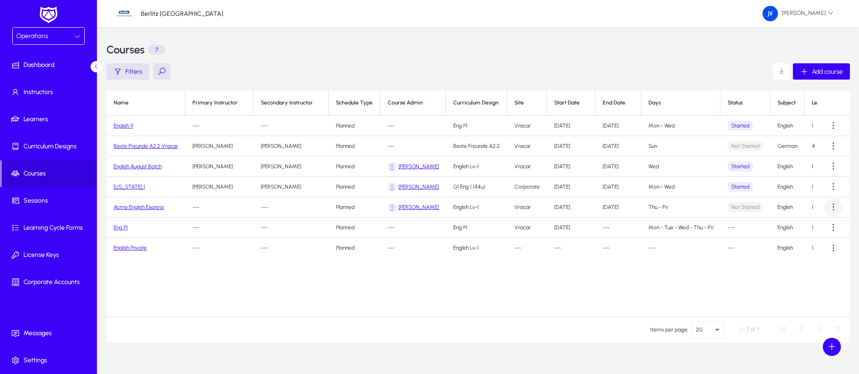
click at [836, 209] on span at bounding box center [834, 207] width 18 height 18
click at [809, 227] on span "Edit" at bounding box center [817, 229] width 36 height 8
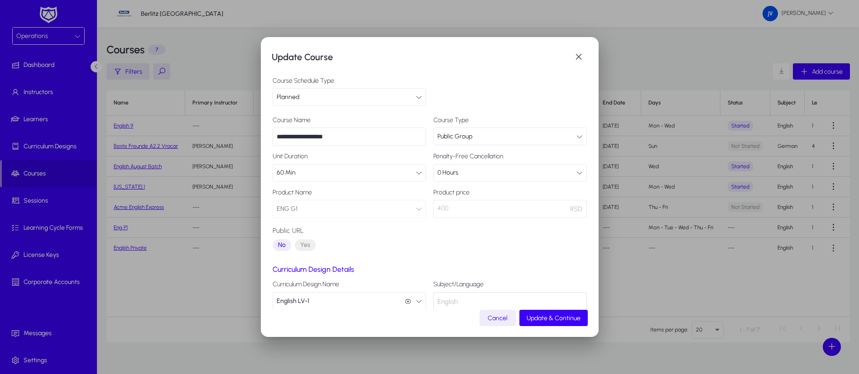
scroll to position [53, 0]
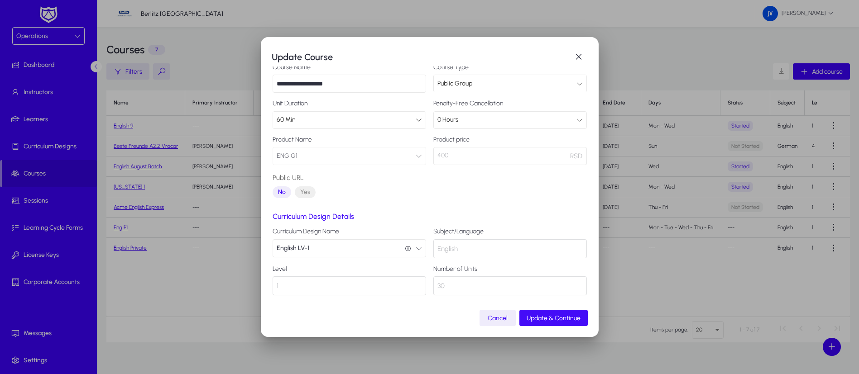
click at [551, 318] on span "Update & Continue" at bounding box center [554, 319] width 54 height 8
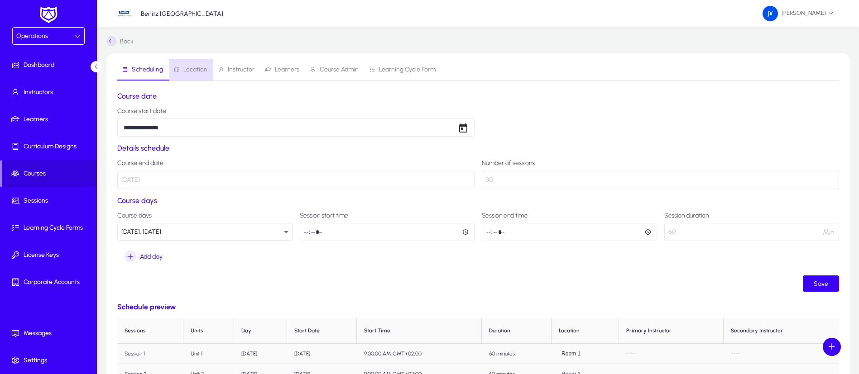
click at [194, 71] on span "Location" at bounding box center [195, 70] width 24 height 6
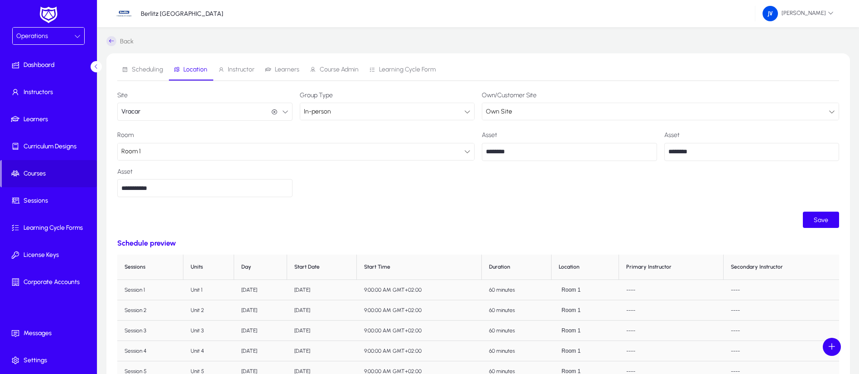
click at [245, 69] on span "Instructor" at bounding box center [241, 70] width 27 height 6
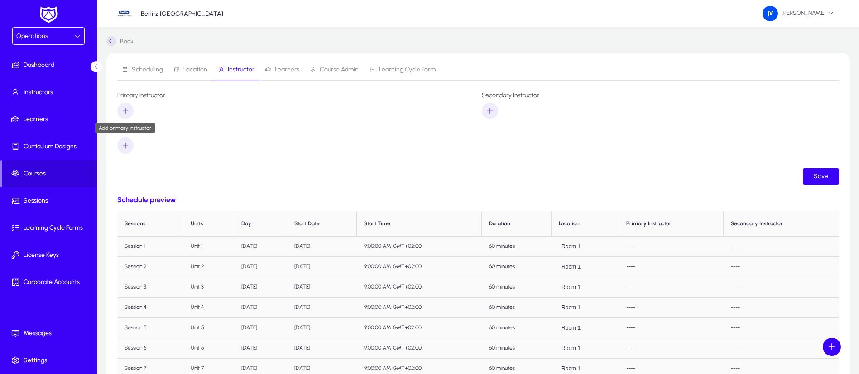
click at [129, 110] on icon "button" at bounding box center [125, 111] width 8 height 8
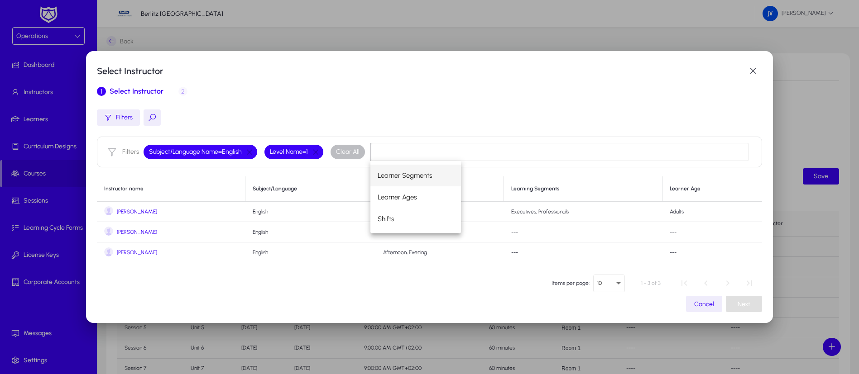
click at [119, 233] on span "[PERSON_NAME]" at bounding box center [137, 232] width 40 height 7
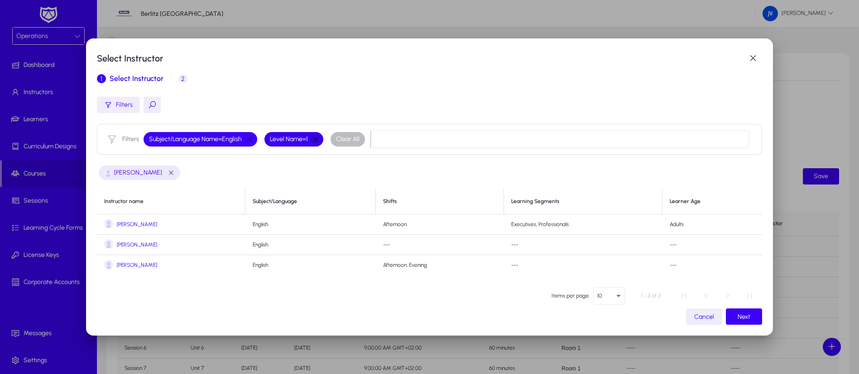
click at [317, 143] on button "button" at bounding box center [315, 139] width 15 height 8
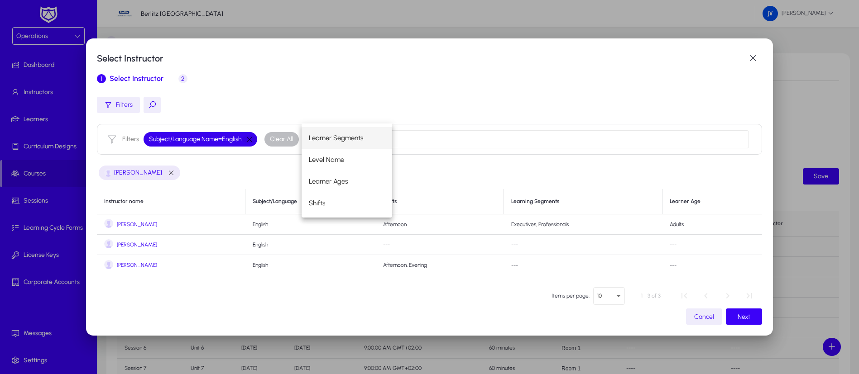
click at [244, 139] on button "button" at bounding box center [249, 139] width 15 height 8
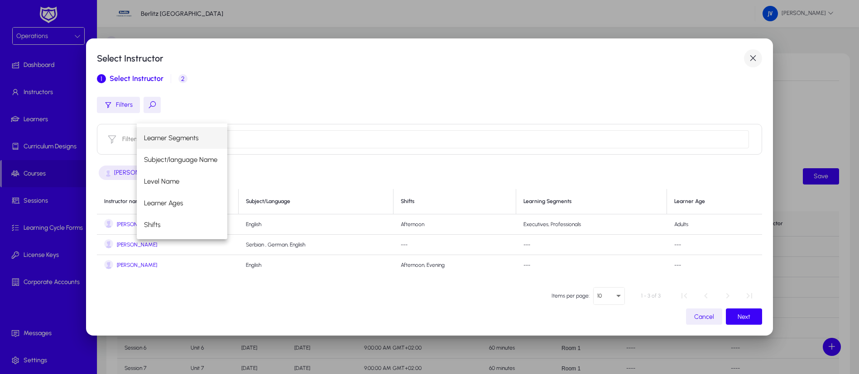
click at [753, 56] on span "button" at bounding box center [753, 58] width 18 height 18
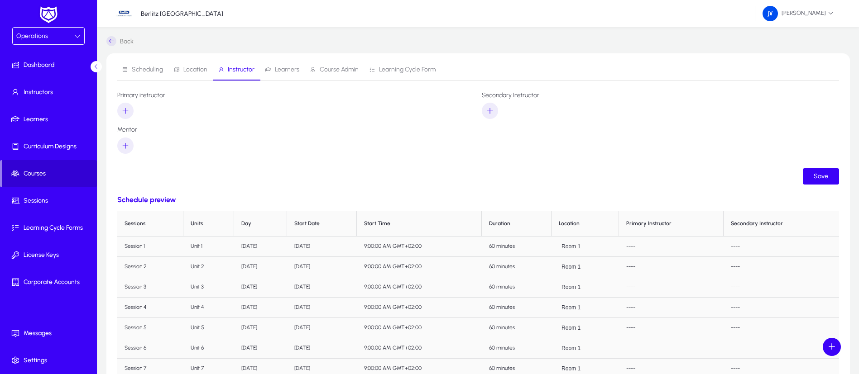
click at [37, 174] on span "Courses" at bounding box center [49, 173] width 95 height 9
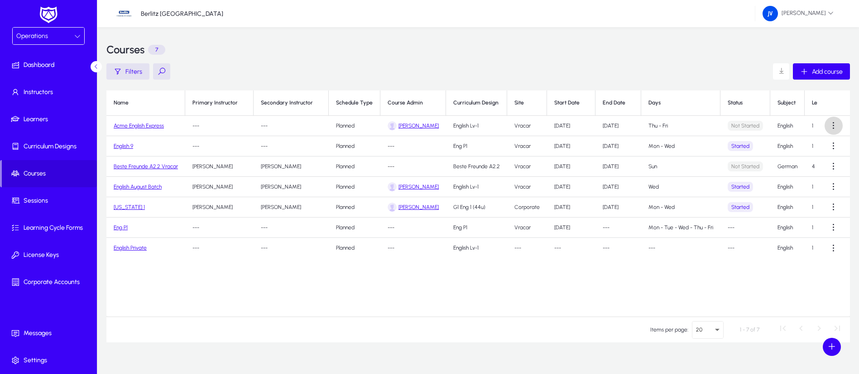
click at [836, 126] on span at bounding box center [834, 126] width 18 height 18
click at [811, 147] on span "Edit" at bounding box center [817, 148] width 36 height 8
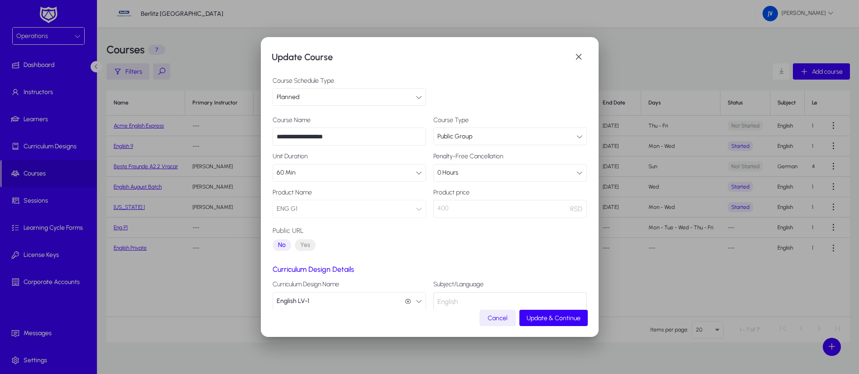
scroll to position [53, 0]
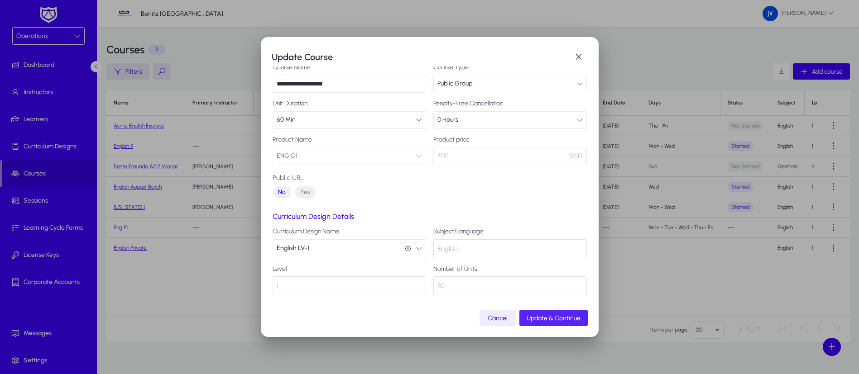
click at [553, 320] on span "Update & Continue" at bounding box center [554, 319] width 54 height 8
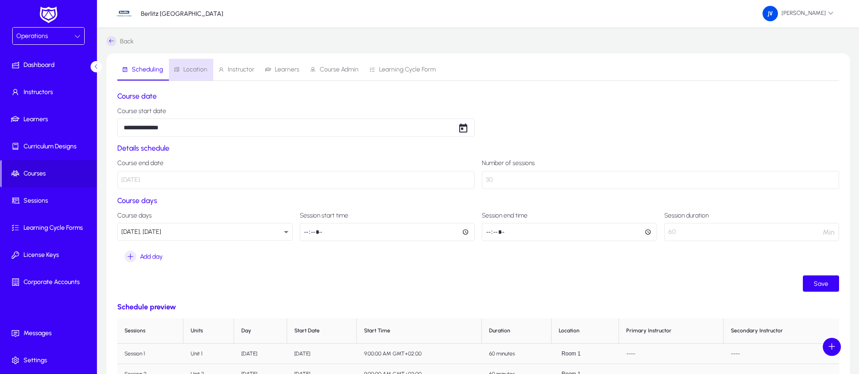
click at [193, 69] on span "Location" at bounding box center [195, 70] width 24 height 6
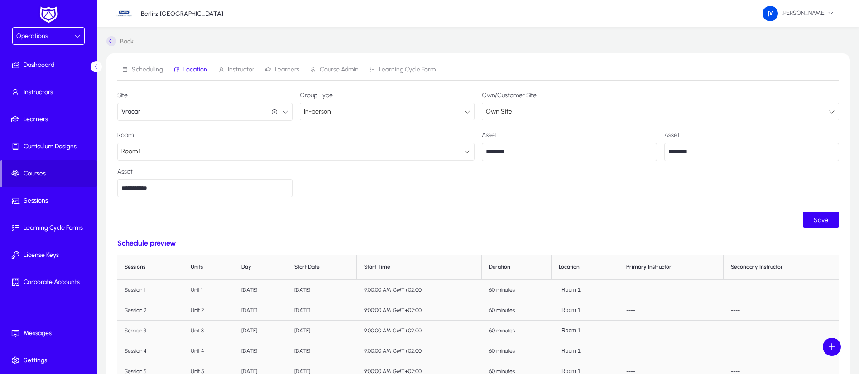
click at [240, 68] on span "Instructor" at bounding box center [241, 70] width 27 height 6
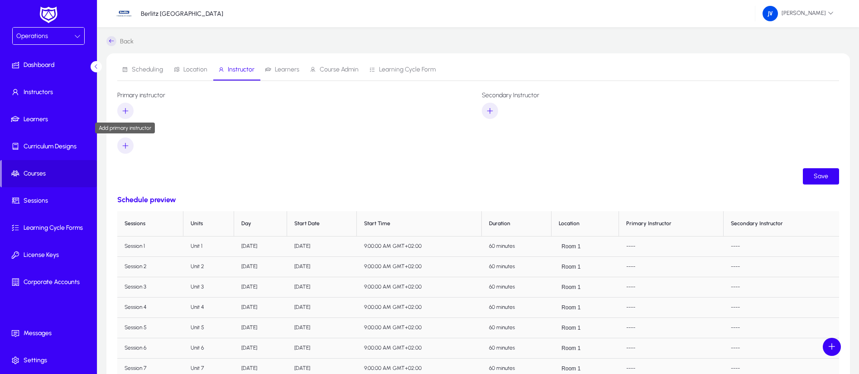
click at [126, 107] on icon "button" at bounding box center [125, 111] width 8 height 8
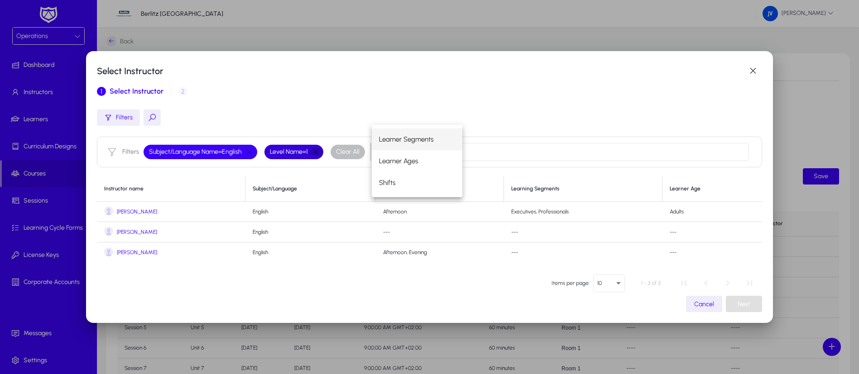
click at [317, 156] on button "button" at bounding box center [315, 152] width 15 height 8
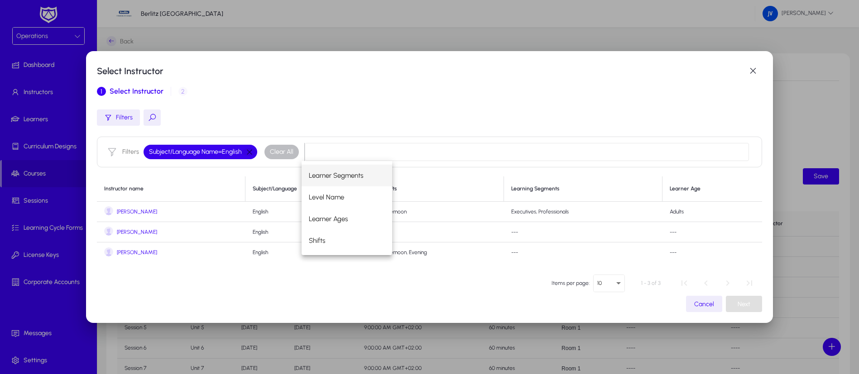
click at [248, 149] on button "button" at bounding box center [249, 152] width 15 height 8
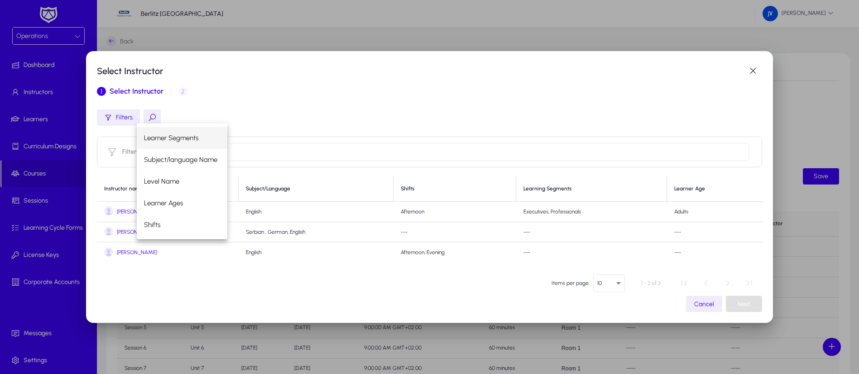
click at [122, 232] on span "[PERSON_NAME]" at bounding box center [137, 232] width 40 height 7
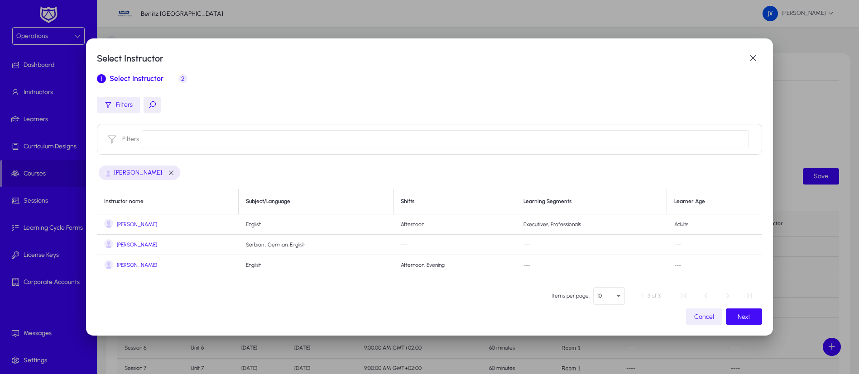
click at [738, 316] on span "Next" at bounding box center [744, 317] width 13 height 8
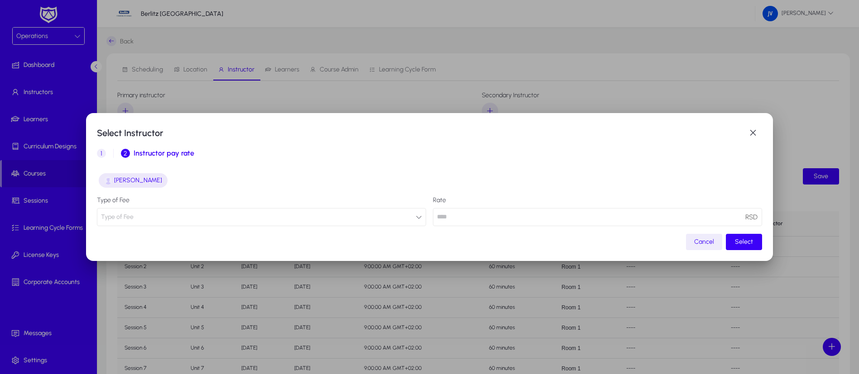
click at [417, 220] on button "Type of Fee" at bounding box center [261, 217] width 329 height 18
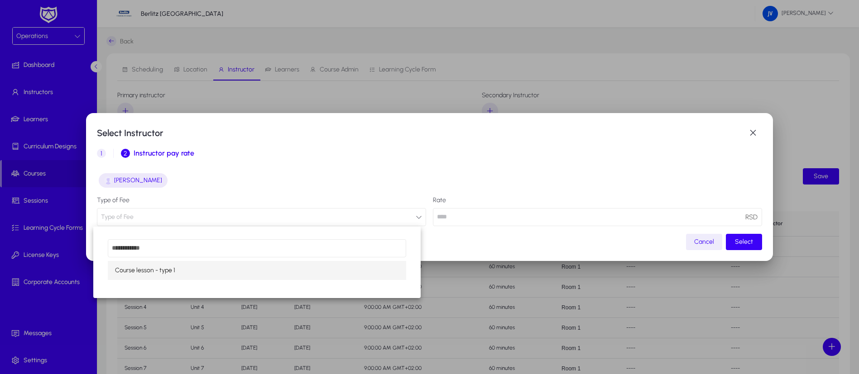
click at [374, 273] on mat-option "Course lesson - type 1" at bounding box center [257, 270] width 298 height 19
type input "**"
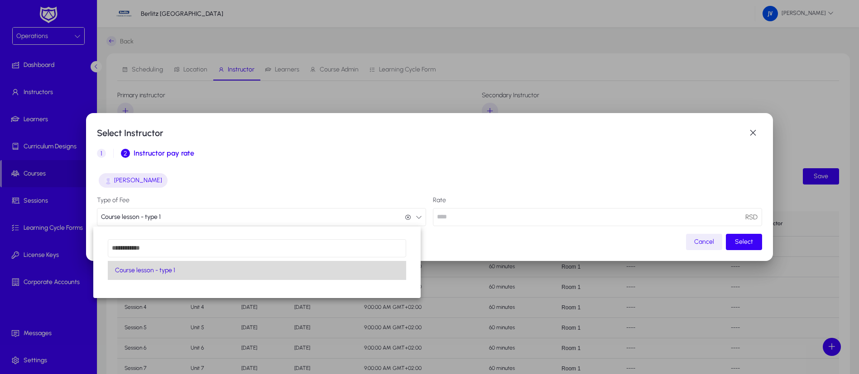
scroll to position [0, 0]
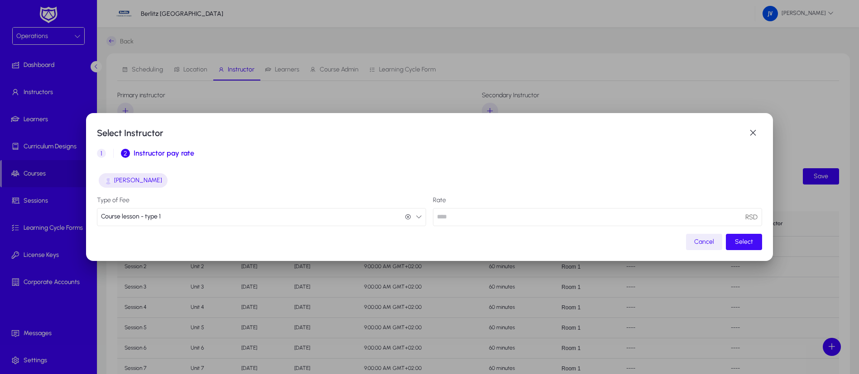
click at [735, 242] on span "Select" at bounding box center [744, 242] width 18 height 8
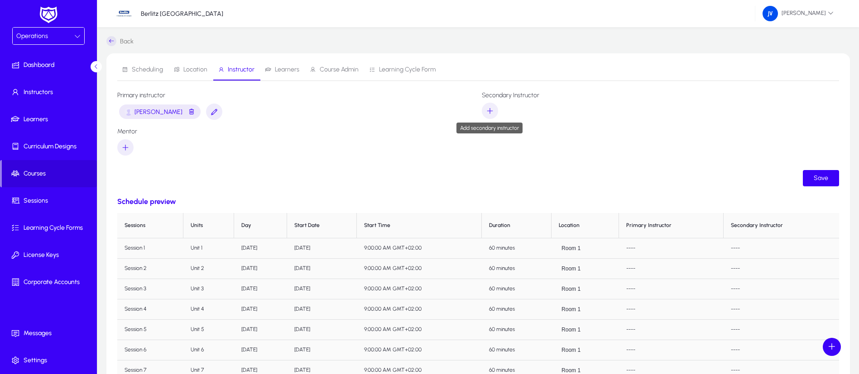
click at [495, 107] on span "button" at bounding box center [490, 111] width 16 height 22
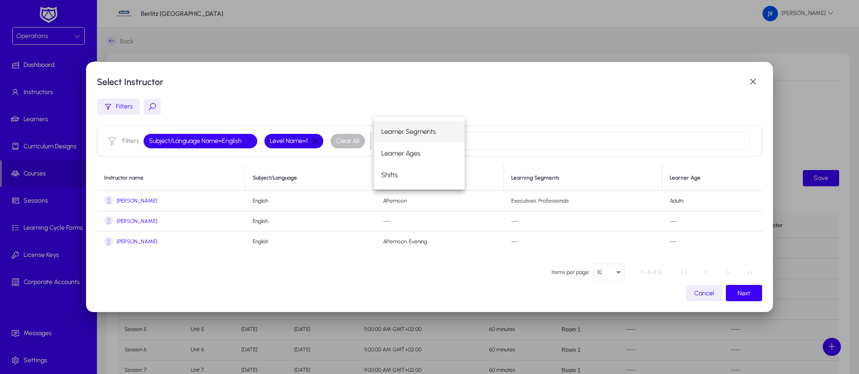
click at [317, 139] on button "button" at bounding box center [315, 141] width 15 height 8
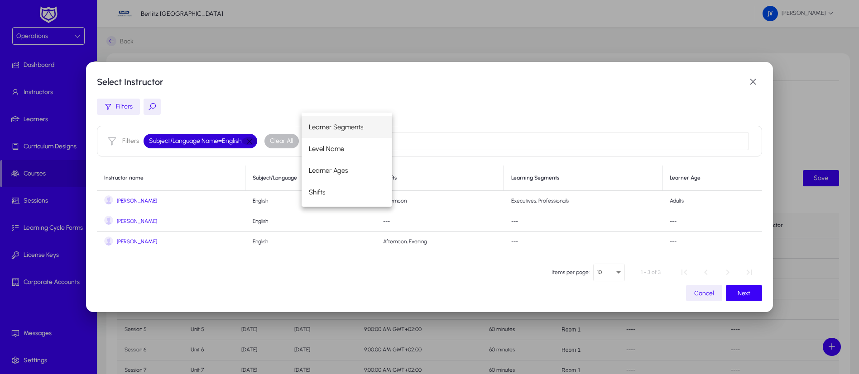
click at [246, 139] on button "button" at bounding box center [249, 141] width 15 height 8
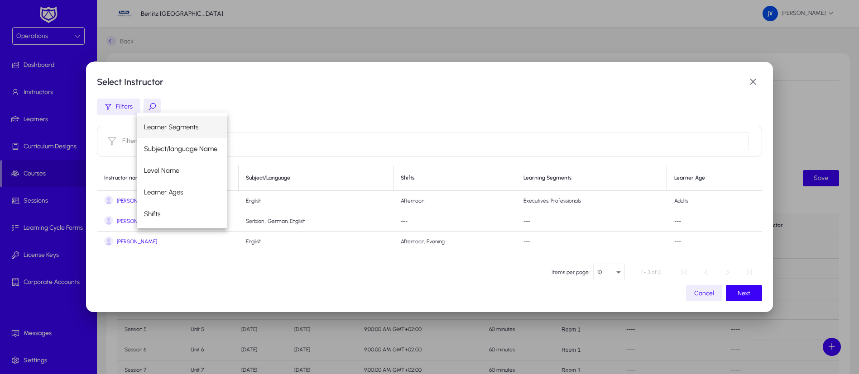
click at [130, 244] on span "[PERSON_NAME]" at bounding box center [137, 242] width 40 height 7
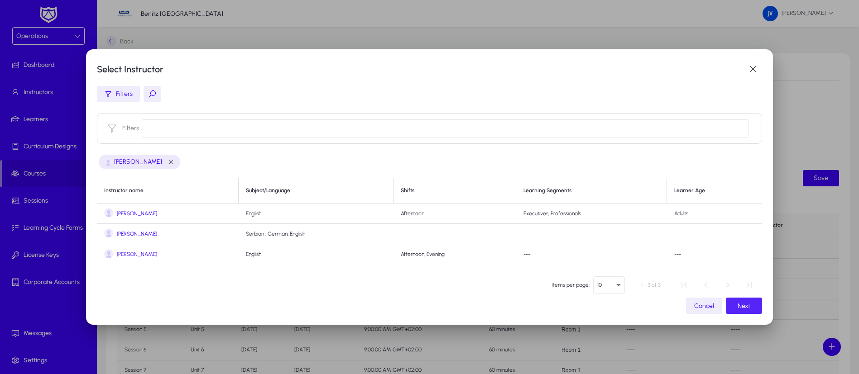
click at [738, 306] on span "Next" at bounding box center [744, 306] width 13 height 8
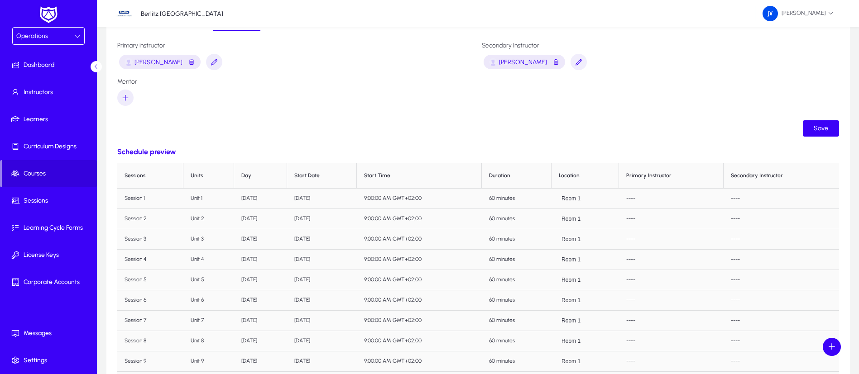
scroll to position [68, 0]
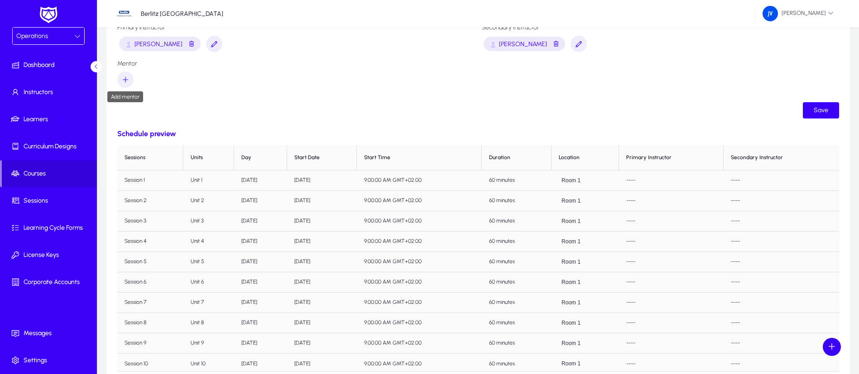
click at [125, 80] on icon "button" at bounding box center [125, 80] width 8 height 8
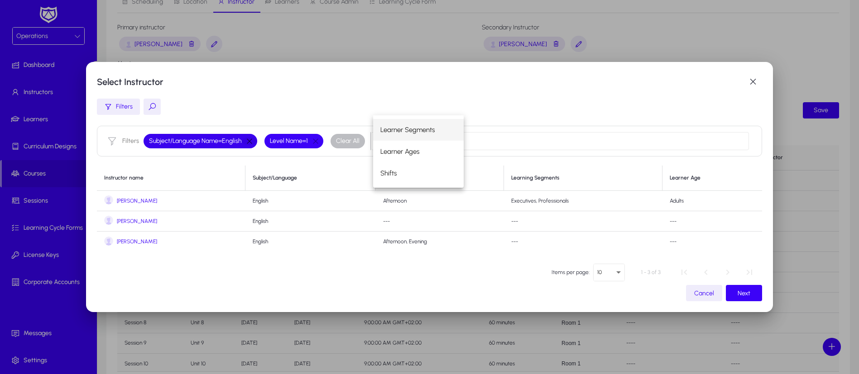
click at [249, 143] on button "button" at bounding box center [249, 141] width 15 height 8
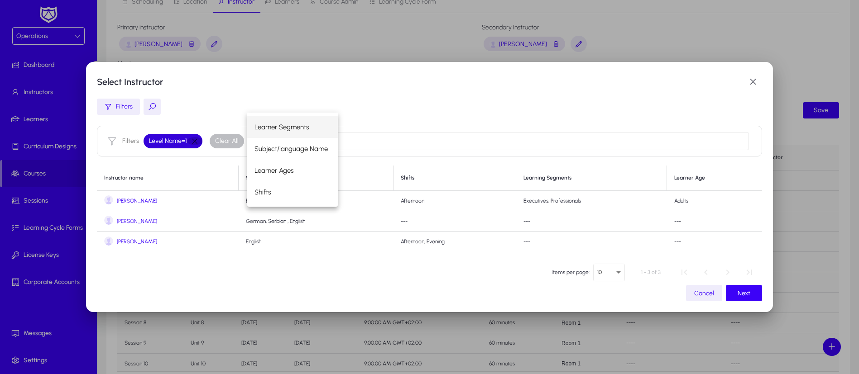
click at [192, 140] on button "button" at bounding box center [194, 141] width 15 height 8
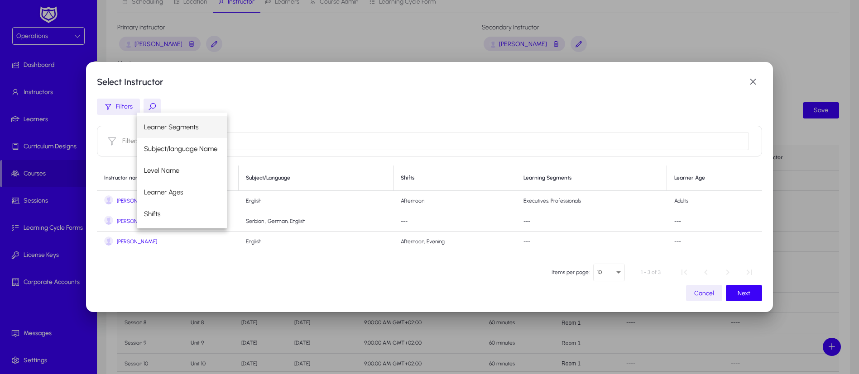
click at [117, 202] on span "[PERSON_NAME]" at bounding box center [137, 201] width 40 height 7
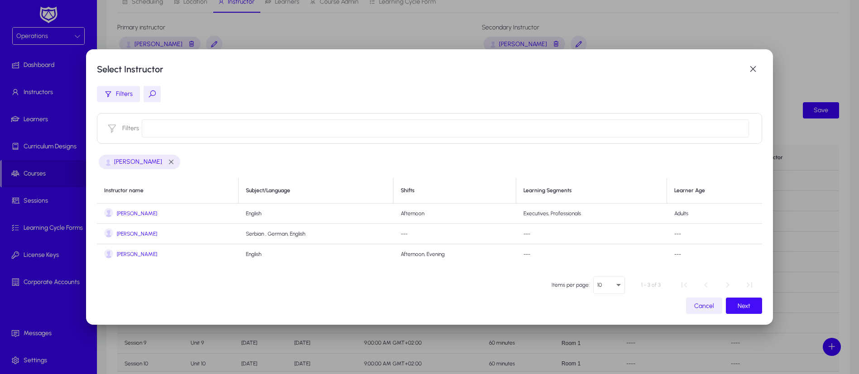
click at [740, 306] on span "Next" at bounding box center [744, 306] width 13 height 8
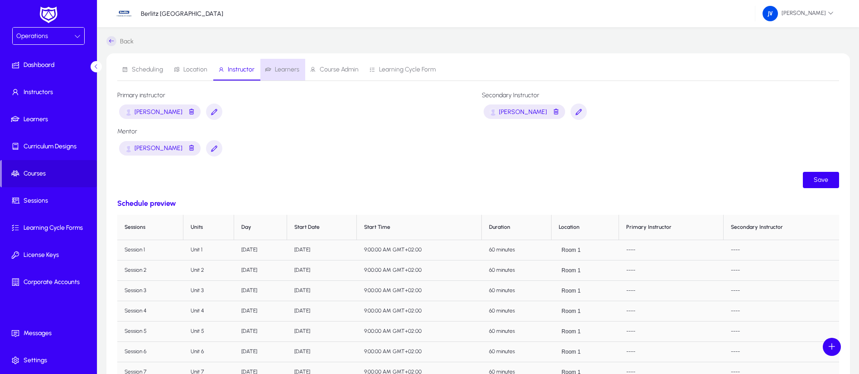
click at [288, 71] on span "Learners" at bounding box center [287, 70] width 24 height 6
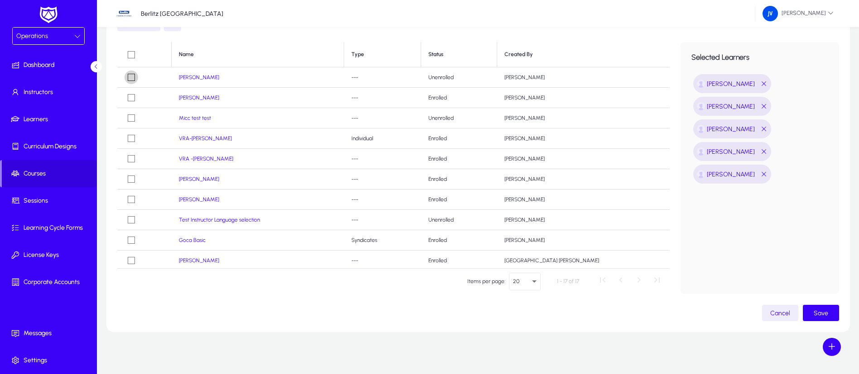
scroll to position [100, 0]
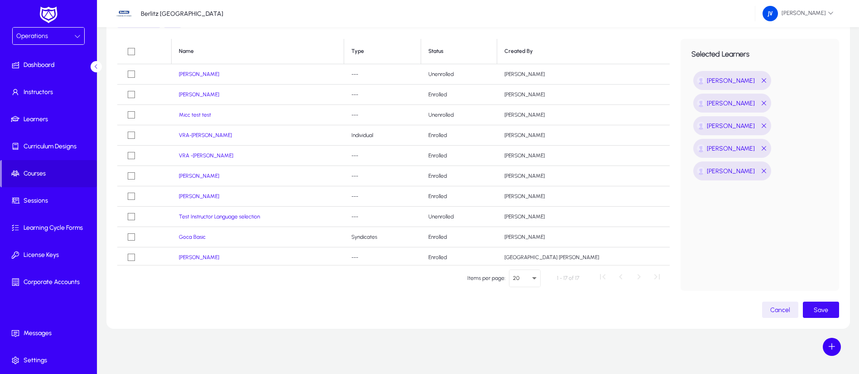
click at [824, 309] on span "Save" at bounding box center [821, 311] width 14 height 8
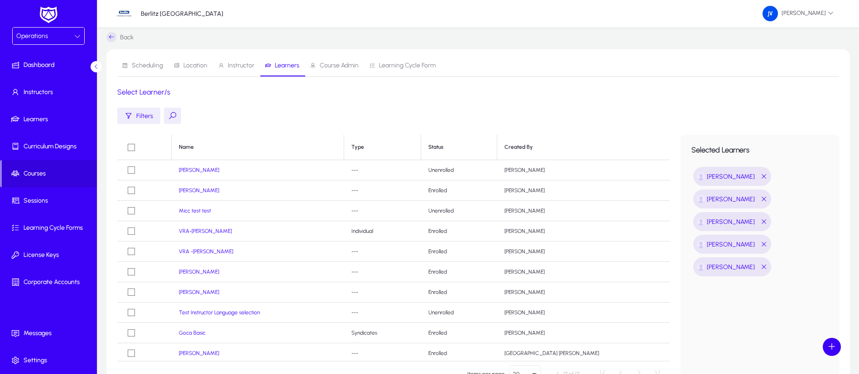
scroll to position [0, 0]
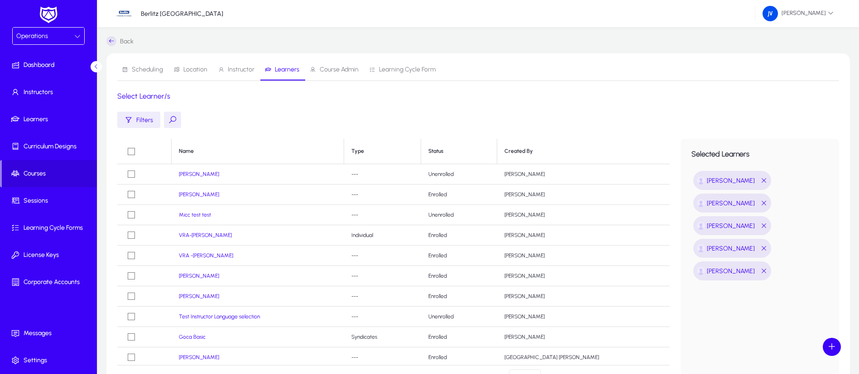
click at [346, 72] on span "Course Admin" at bounding box center [339, 70] width 39 height 6
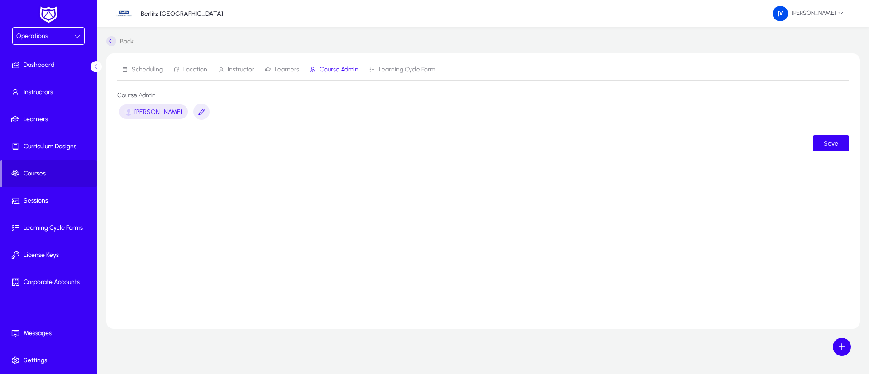
click at [408, 71] on span "Learning Cycle Form" at bounding box center [407, 70] width 57 height 6
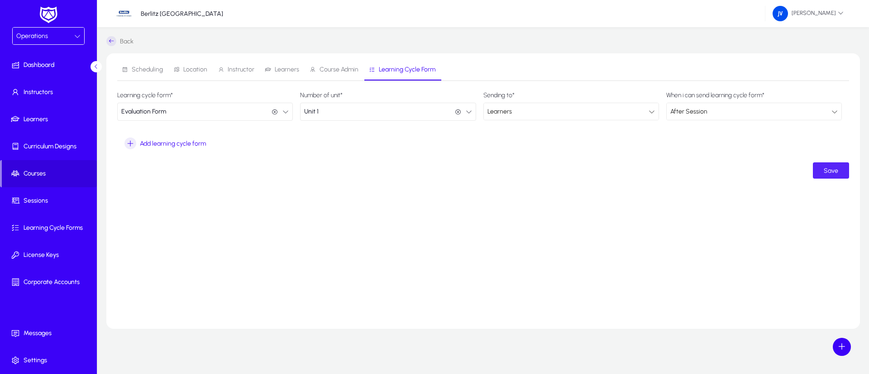
click at [836, 173] on span "Save" at bounding box center [831, 171] width 14 height 8
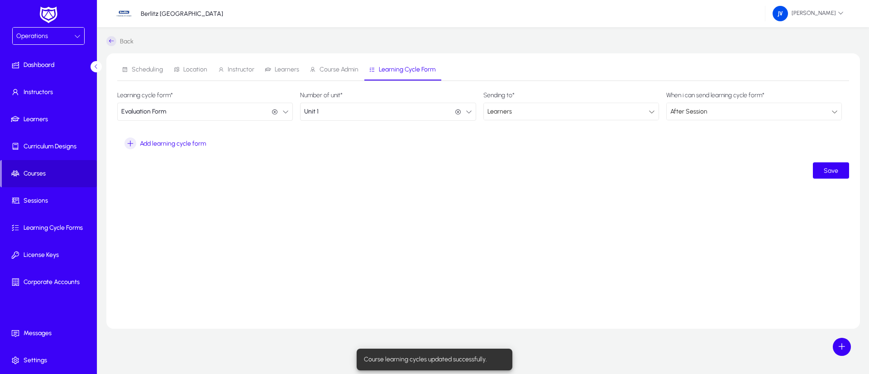
click at [30, 171] on span "Courses" at bounding box center [49, 173] width 95 height 9
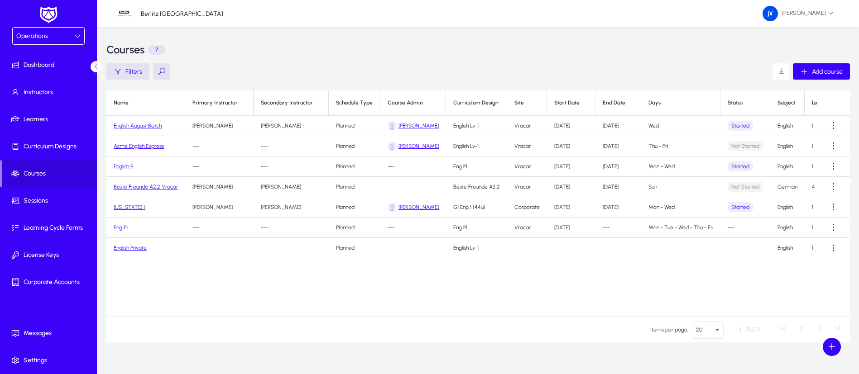
click at [143, 146] on link "Acme English Express" at bounding box center [139, 146] width 50 height 6
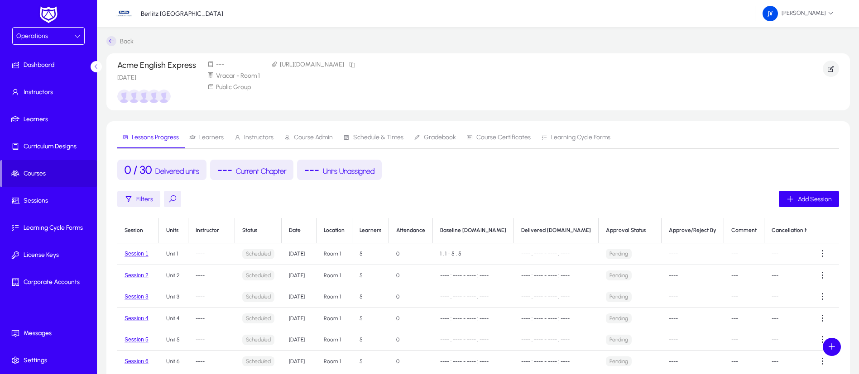
click at [212, 137] on span "Learners" at bounding box center [211, 137] width 24 height 6
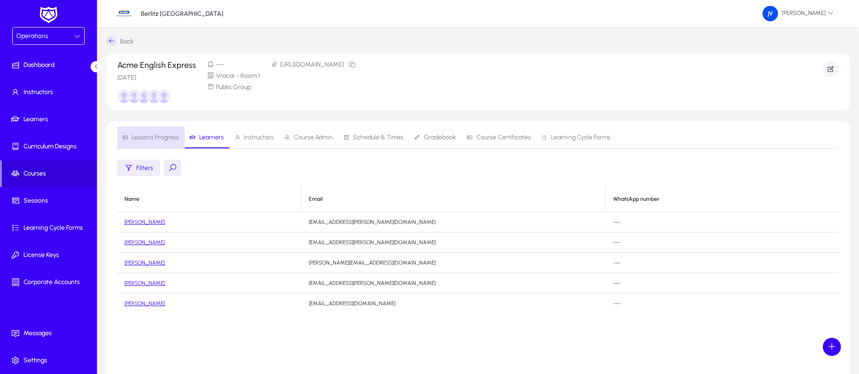
click at [157, 141] on span "Lessons Progress" at bounding box center [155, 137] width 47 height 6
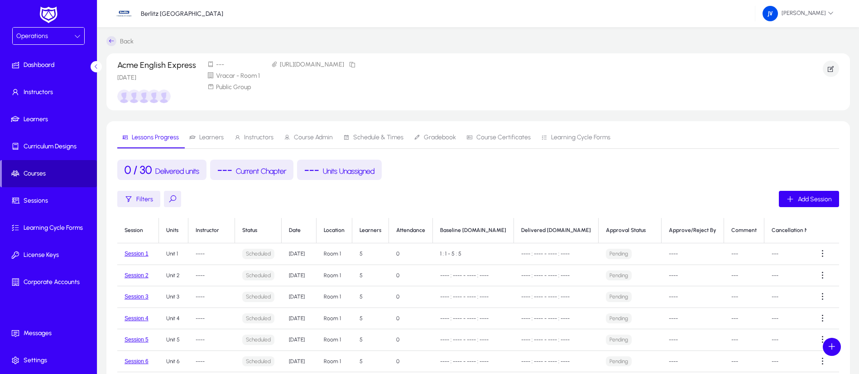
click at [34, 172] on span "Courses" at bounding box center [49, 173] width 95 height 9
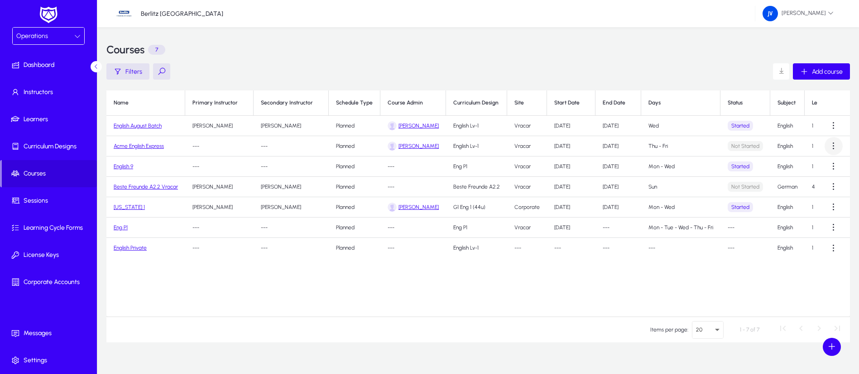
click at [831, 146] on span at bounding box center [834, 146] width 18 height 18
click at [817, 165] on span "Edit" at bounding box center [817, 168] width 36 height 8
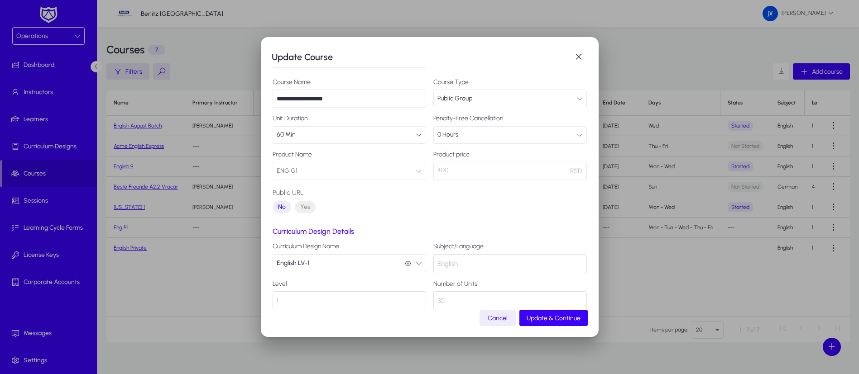
scroll to position [53, 0]
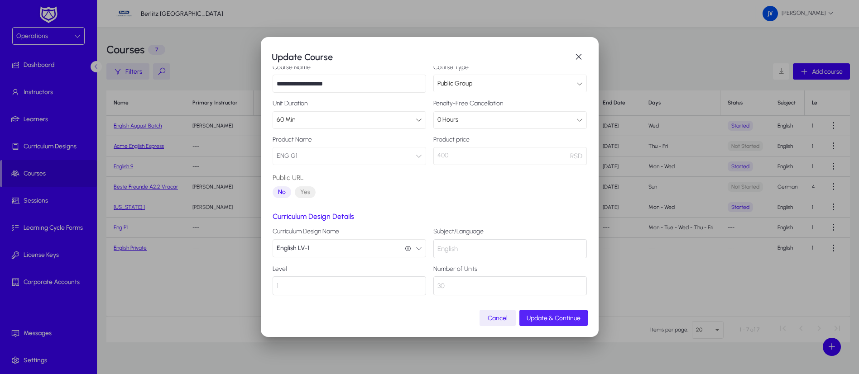
click at [550, 320] on span "Update & Continue" at bounding box center [554, 319] width 54 height 8
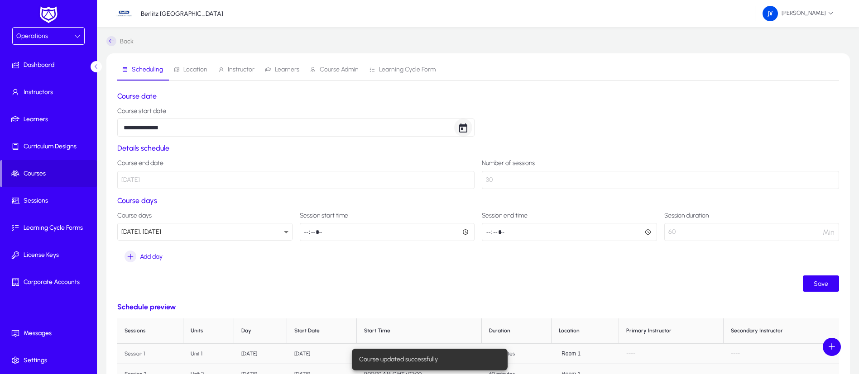
click at [467, 125] on span "Open calendar" at bounding box center [463, 128] width 18 height 18
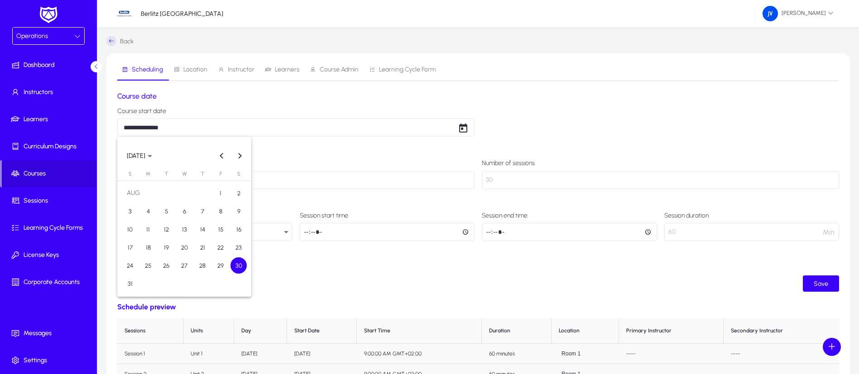
click at [163, 268] on span "26" at bounding box center [166, 266] width 16 height 16
type input "**********"
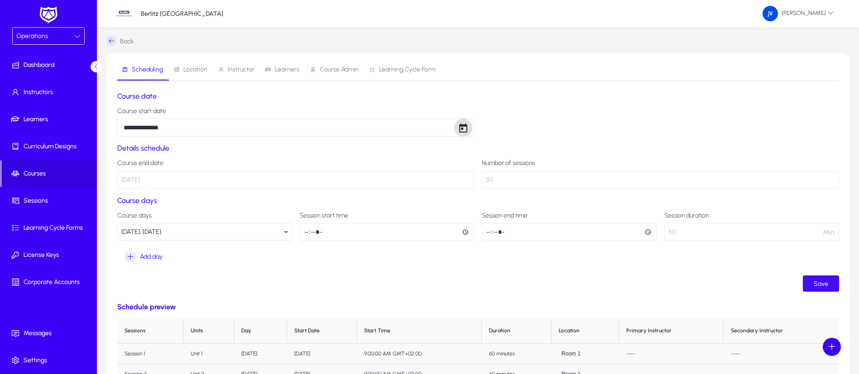
click at [820, 285] on span "Save" at bounding box center [821, 284] width 14 height 8
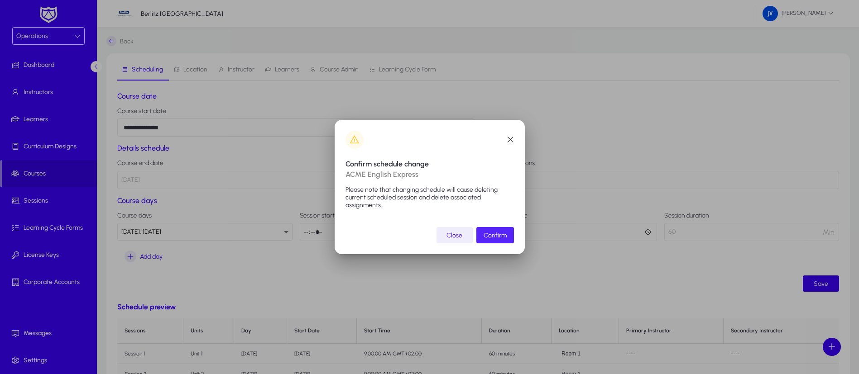
click at [489, 238] on span "Confirm" at bounding box center [495, 236] width 23 height 8
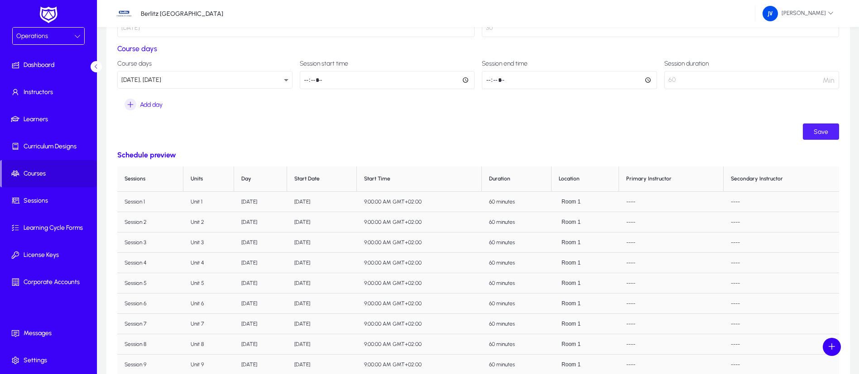
scroll to position [68, 0]
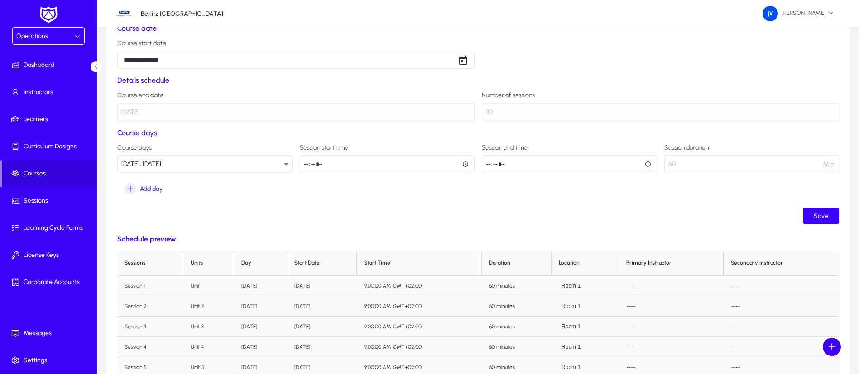
click at [289, 164] on icon at bounding box center [286, 164] width 11 height 11
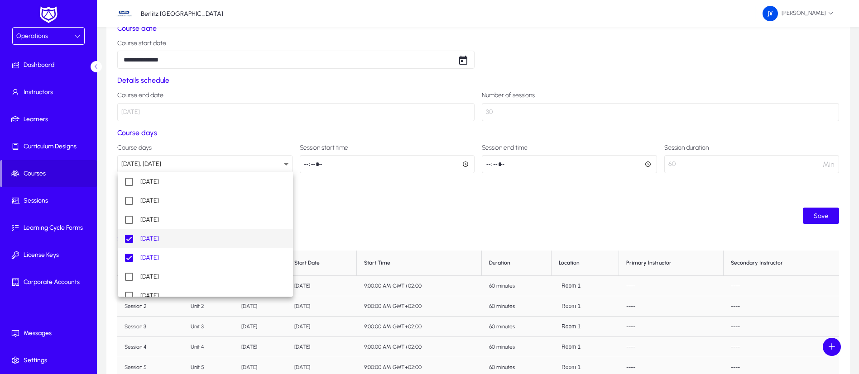
click at [129, 240] on mat-pseudo-checkbox at bounding box center [129, 239] width 8 height 8
click at [131, 257] on mat-pseudo-checkbox at bounding box center [129, 258] width 8 height 8
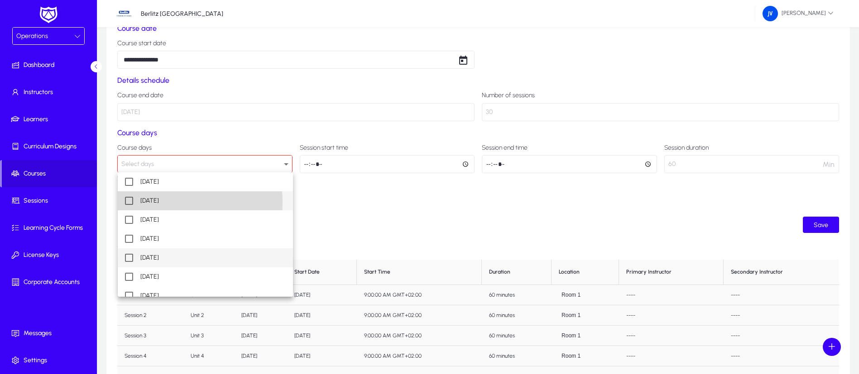
click at [133, 202] on mat-pseudo-checkbox at bounding box center [129, 201] width 8 height 8
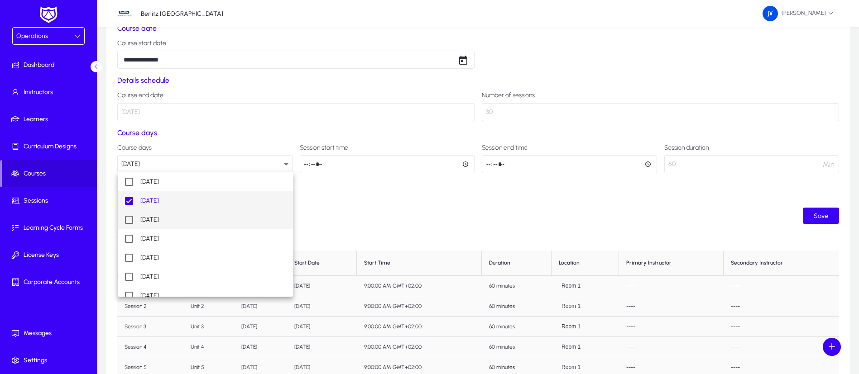
click at [130, 219] on mat-pseudo-checkbox at bounding box center [129, 220] width 8 height 8
click at [824, 214] on div at bounding box center [429, 187] width 859 height 374
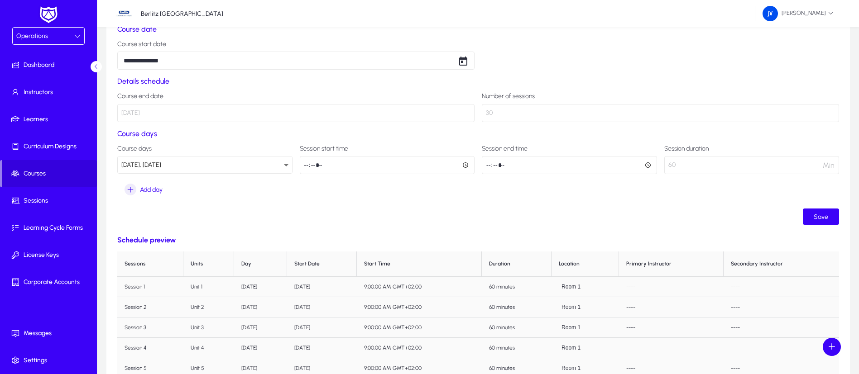
scroll to position [136, 0]
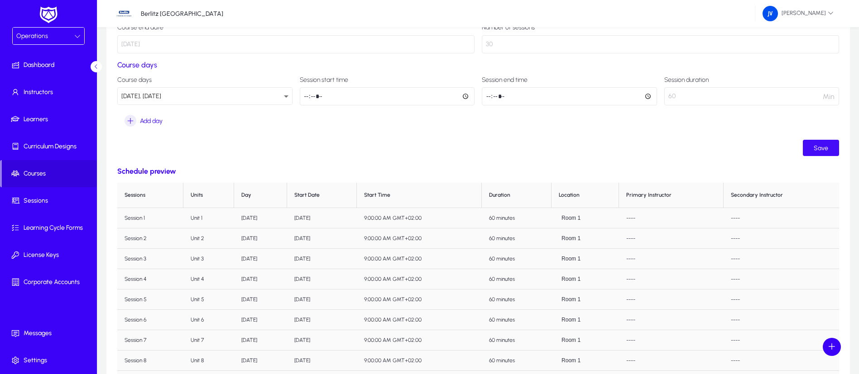
click at [826, 149] on span "Save" at bounding box center [821, 148] width 14 height 8
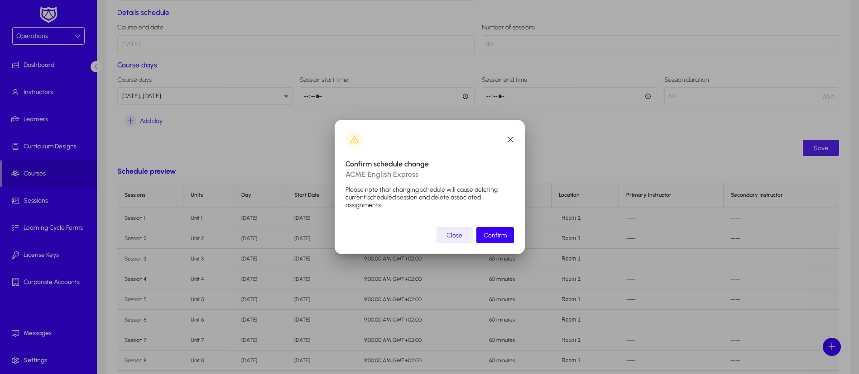
scroll to position [0, 0]
click at [499, 237] on span "Confirm" at bounding box center [495, 236] width 23 height 8
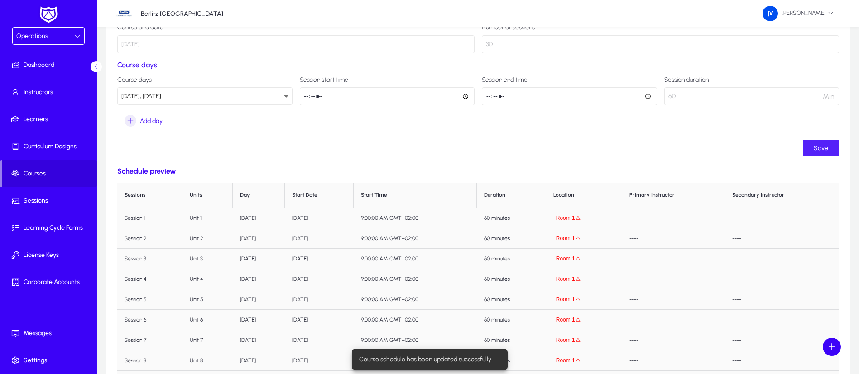
scroll to position [3, 0]
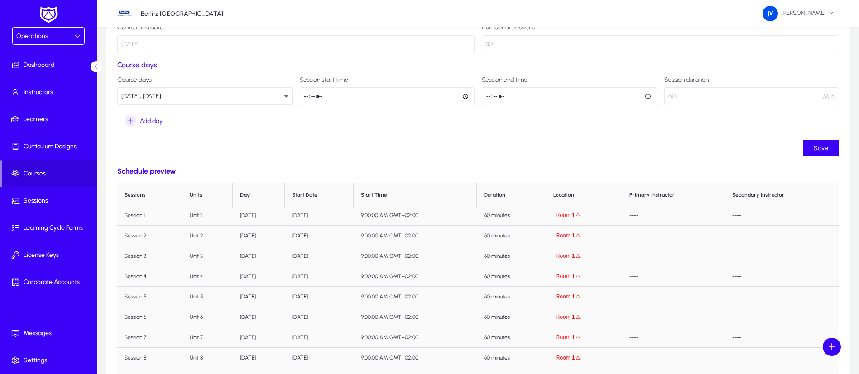
click at [581, 216] on button "Room 1" at bounding box center [568, 215] width 30 height 7
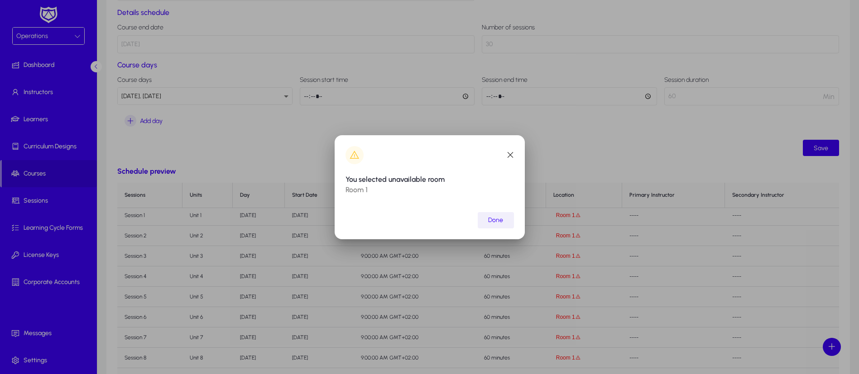
click at [495, 219] on span "Done" at bounding box center [495, 220] width 15 height 8
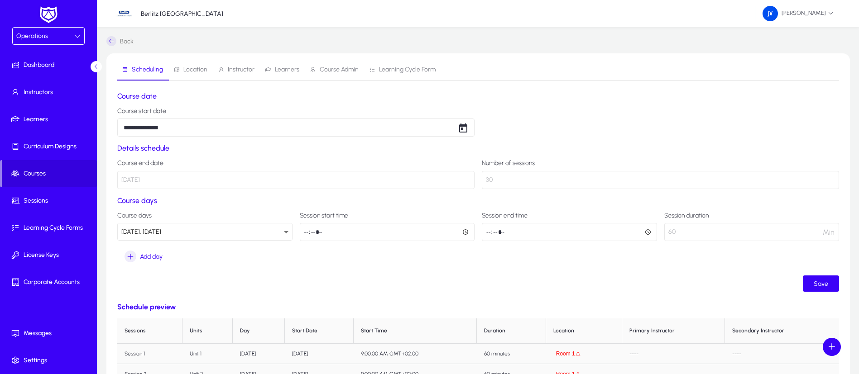
click at [194, 71] on span "Location" at bounding box center [195, 70] width 24 height 6
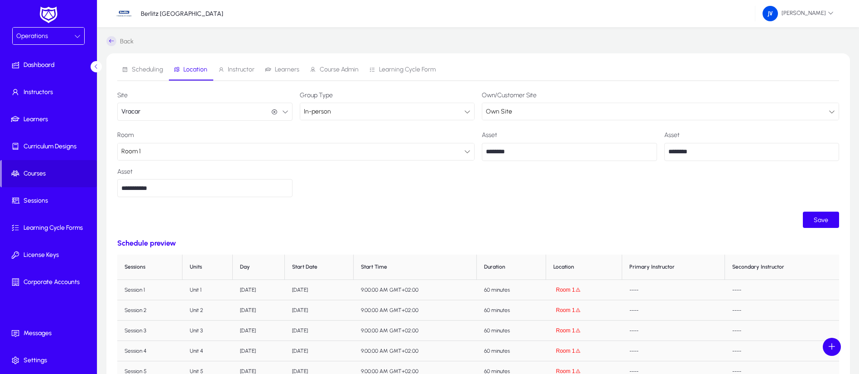
click at [470, 153] on icon at bounding box center [467, 152] width 6 height 6
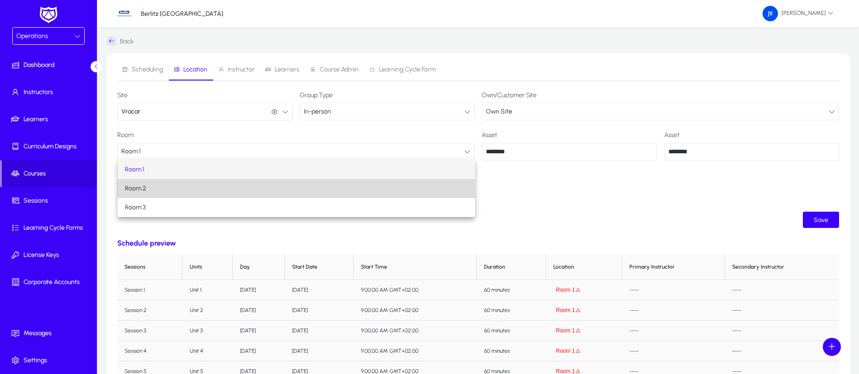
click at [384, 184] on mat-option "Room 2" at bounding box center [296, 188] width 357 height 19
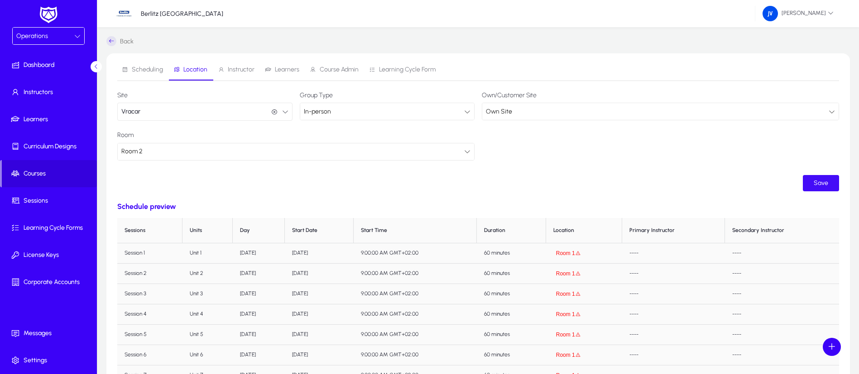
click at [834, 183] on span "submit" at bounding box center [821, 184] width 36 height 22
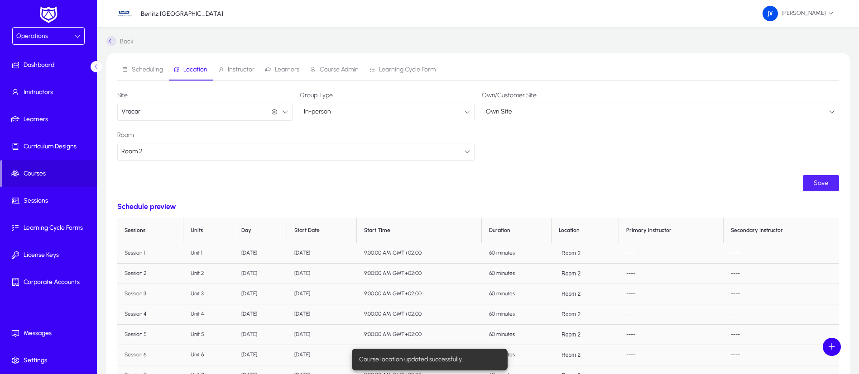
click at [825, 183] on span "Save" at bounding box center [821, 183] width 14 height 8
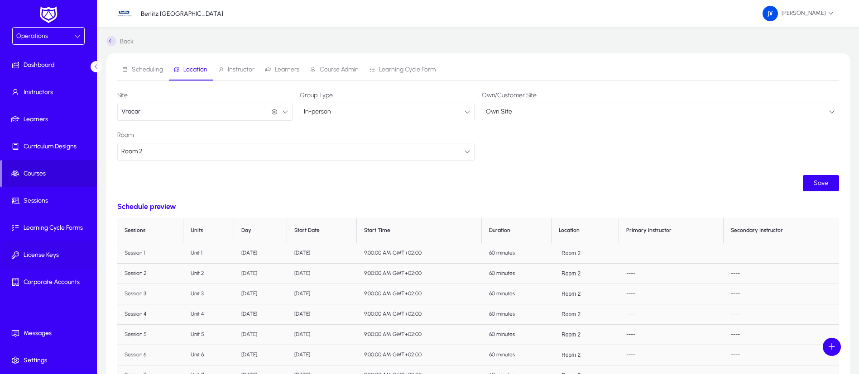
scroll to position [68, 0]
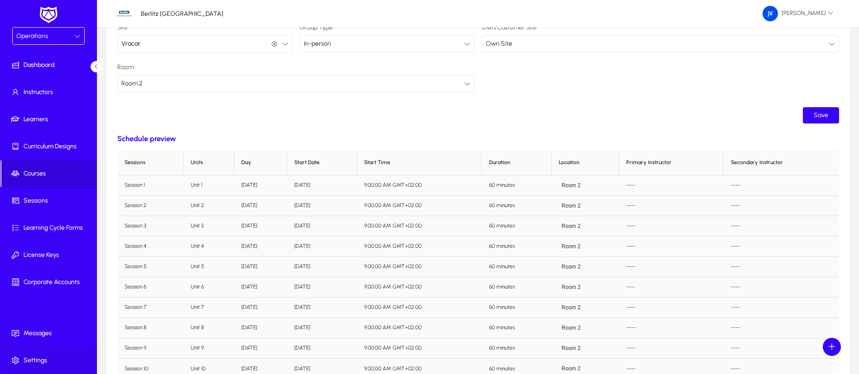
click at [44, 357] on span "Settings" at bounding box center [50, 360] width 97 height 9
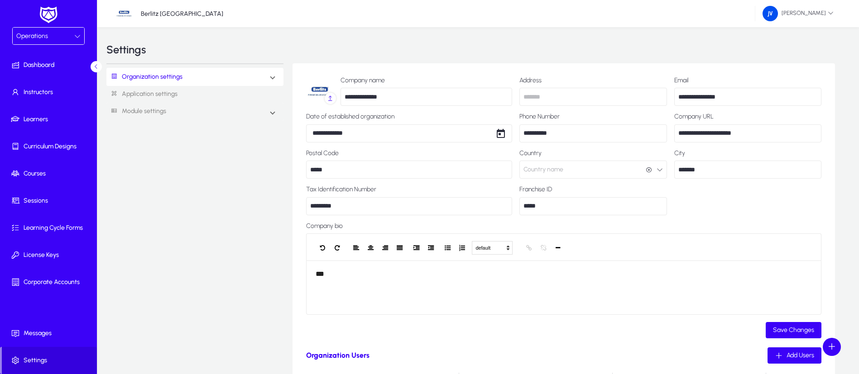
click at [145, 96] on link "Application settings" at bounding box center [194, 94] width 177 height 17
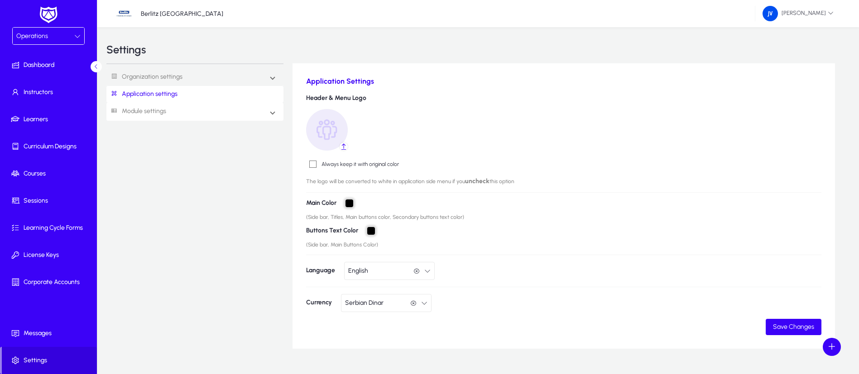
click at [150, 113] on link "Module settings" at bounding box center [136, 111] width 60 height 17
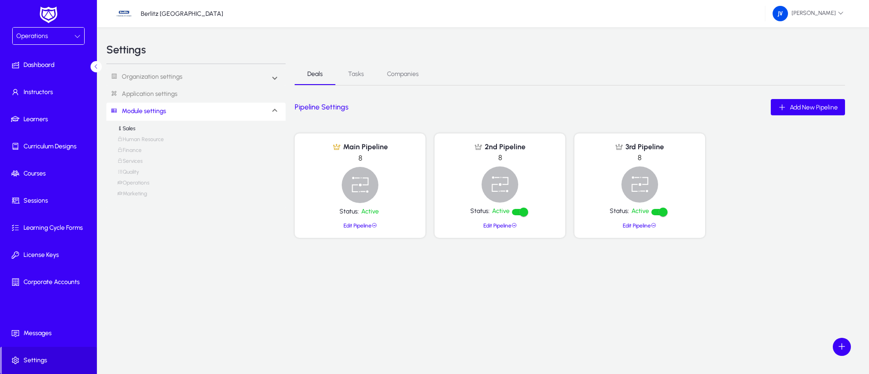
click at [192, 92] on link "Application settings" at bounding box center [195, 94] width 179 height 17
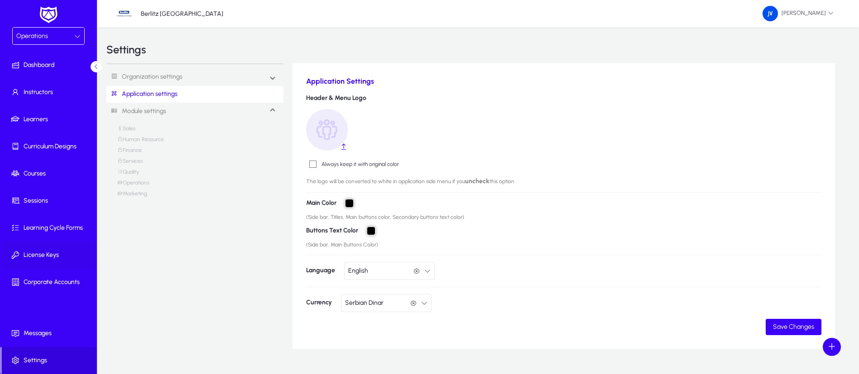
scroll to position [20, 0]
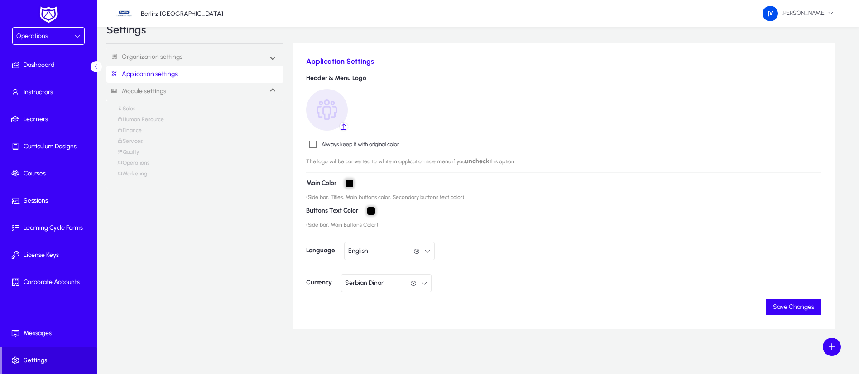
click at [77, 34] on icon at bounding box center [77, 36] width 6 height 6
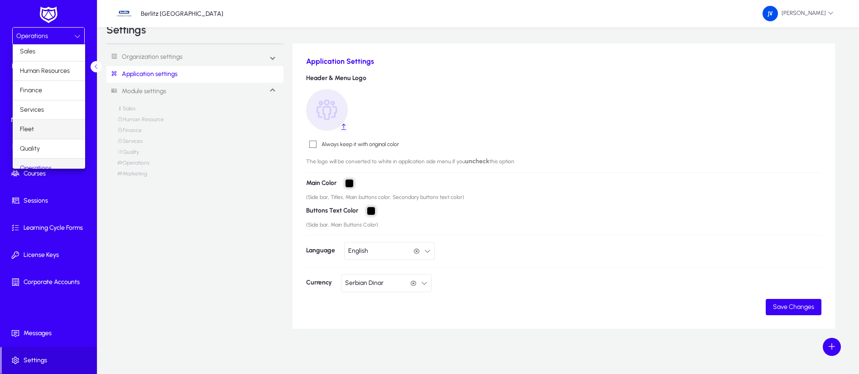
scroll to position [0, 0]
click at [54, 53] on mat-option "Sales" at bounding box center [49, 53] width 72 height 19
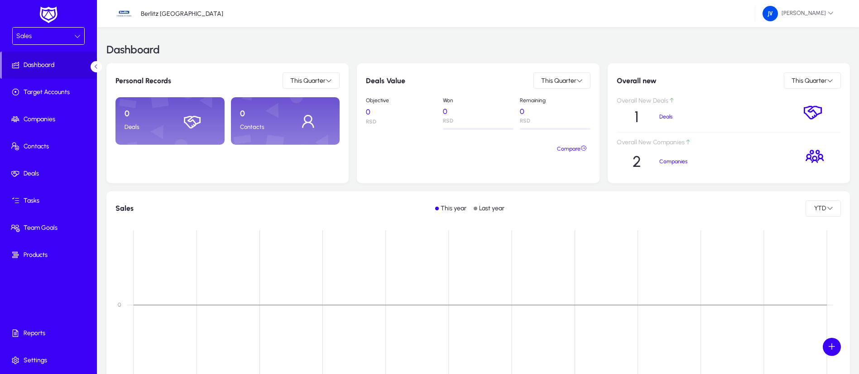
click at [73, 34] on div "Sales" at bounding box center [45, 36] width 58 height 12
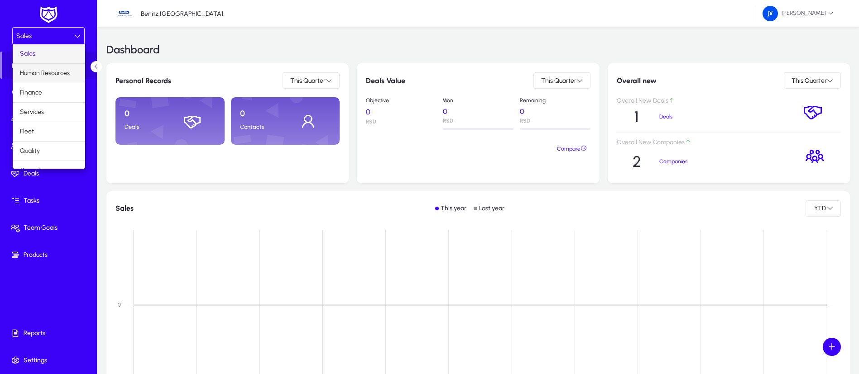
click at [49, 71] on span "Human Resources" at bounding box center [45, 73] width 50 height 11
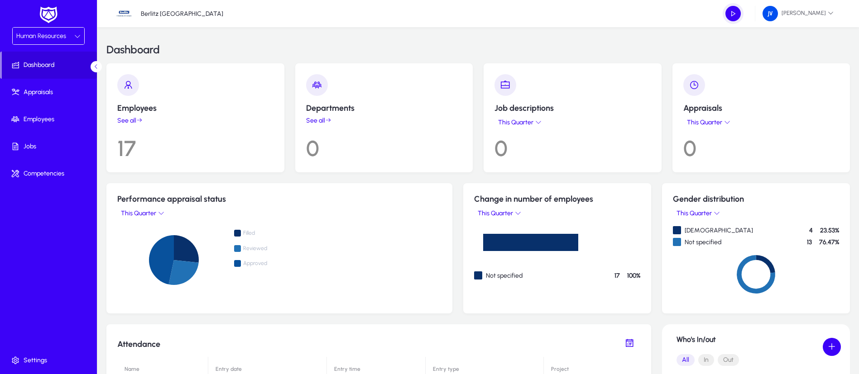
click at [78, 33] on icon at bounding box center [77, 36] width 6 height 6
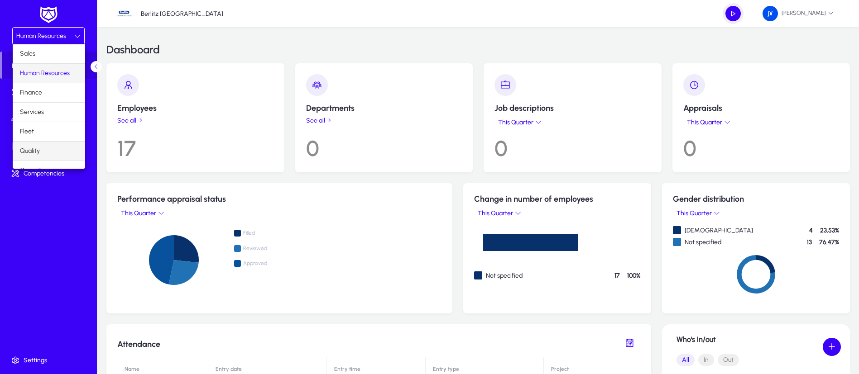
click at [41, 145] on mat-option "Quality" at bounding box center [49, 151] width 72 height 19
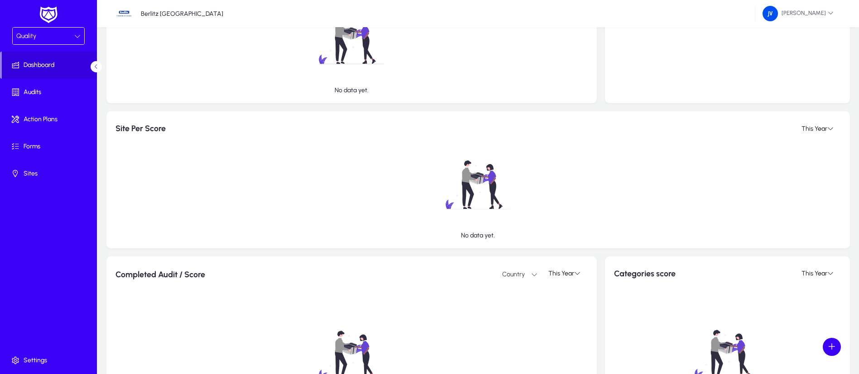
scroll to position [204, 0]
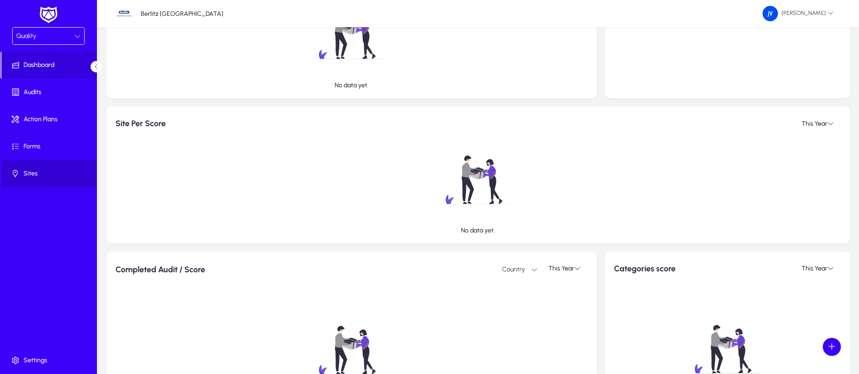
click at [29, 175] on span "Sites" at bounding box center [50, 173] width 97 height 9
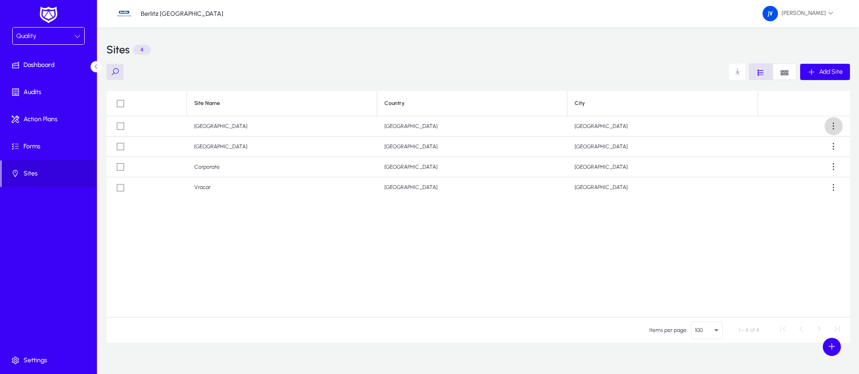
click at [832, 124] on span at bounding box center [834, 126] width 18 height 18
click at [819, 146] on span "Edit" at bounding box center [817, 148] width 36 height 8
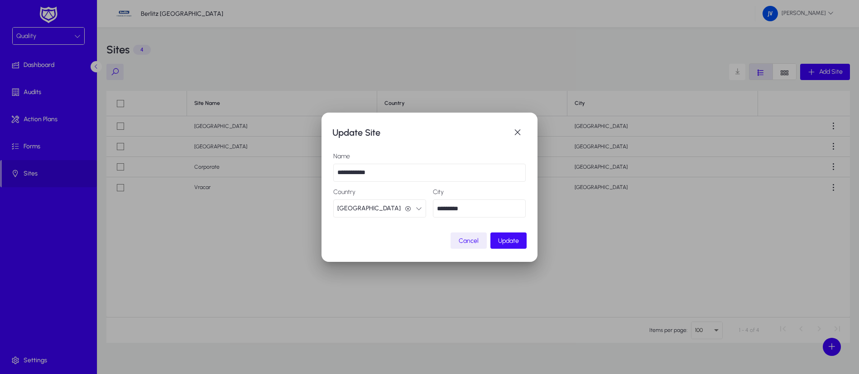
click at [512, 244] on span "Update" at bounding box center [508, 241] width 21 height 8
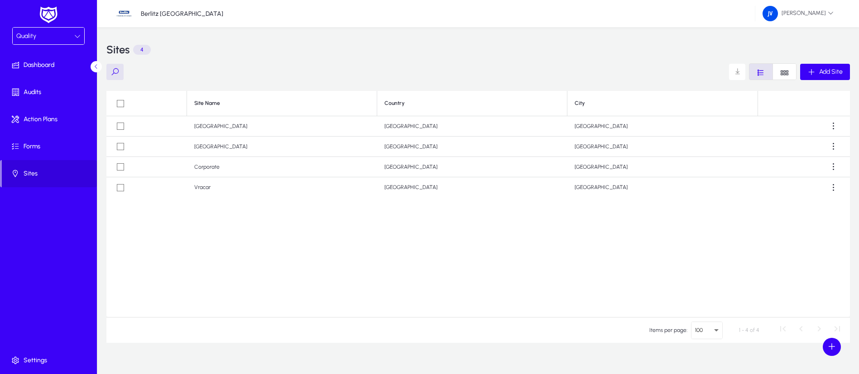
click at [237, 124] on td "[GEOGRAPHIC_DATA]" at bounding box center [282, 126] width 190 height 20
click at [75, 34] on icon at bounding box center [77, 36] width 6 height 6
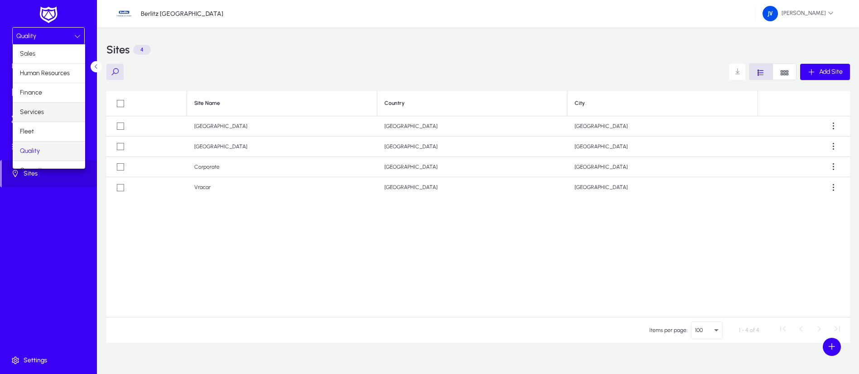
click at [48, 113] on mat-option "Services" at bounding box center [49, 112] width 72 height 19
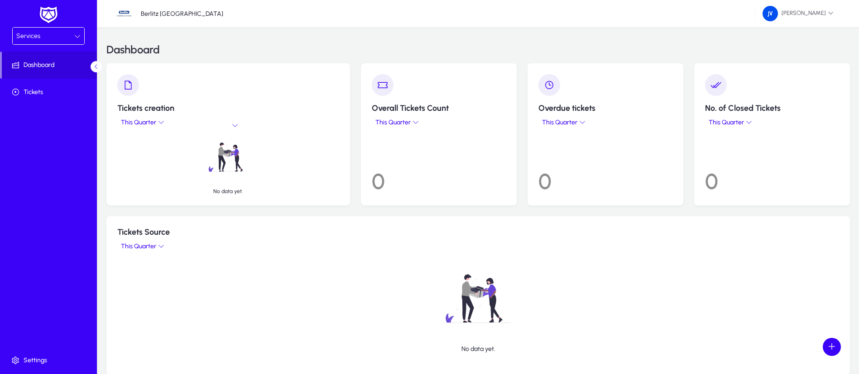
click at [74, 38] on icon at bounding box center [77, 36] width 6 height 6
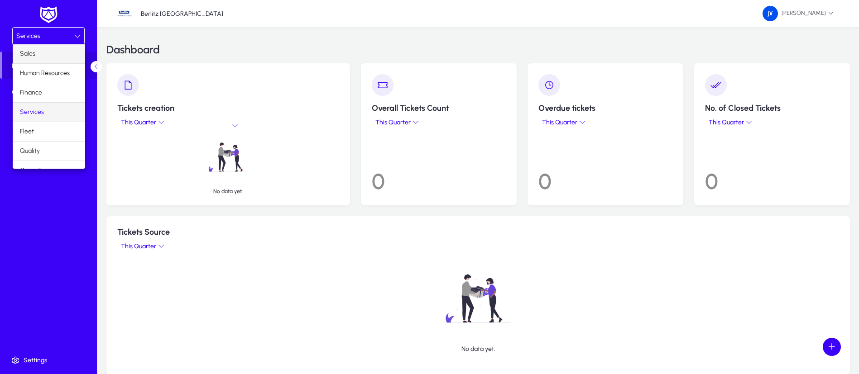
click at [43, 56] on mat-option "Sales" at bounding box center [49, 53] width 72 height 19
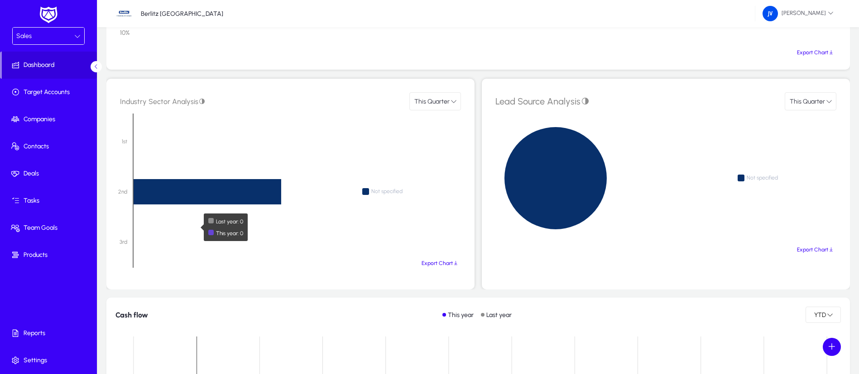
scroll to position [374, 0]
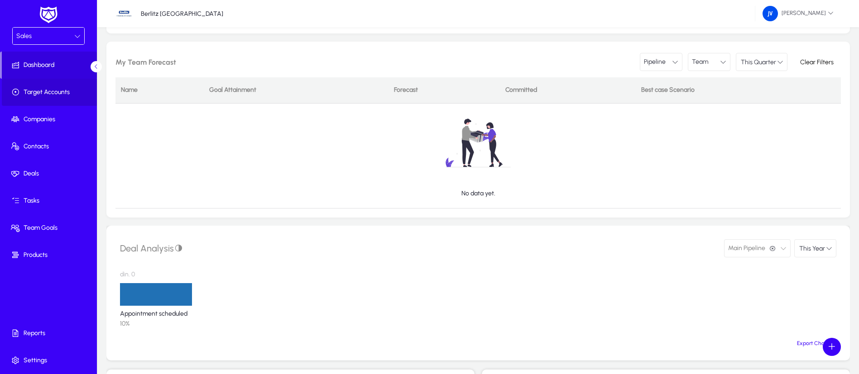
click at [49, 88] on span "Target Accounts" at bounding box center [50, 92] width 97 height 9
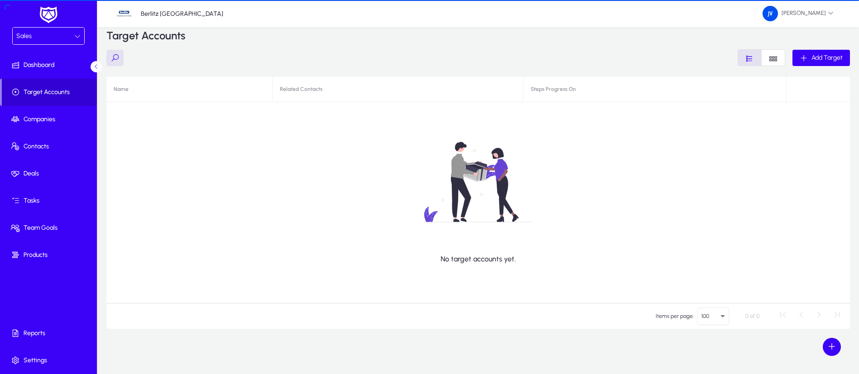
scroll to position [14, 0]
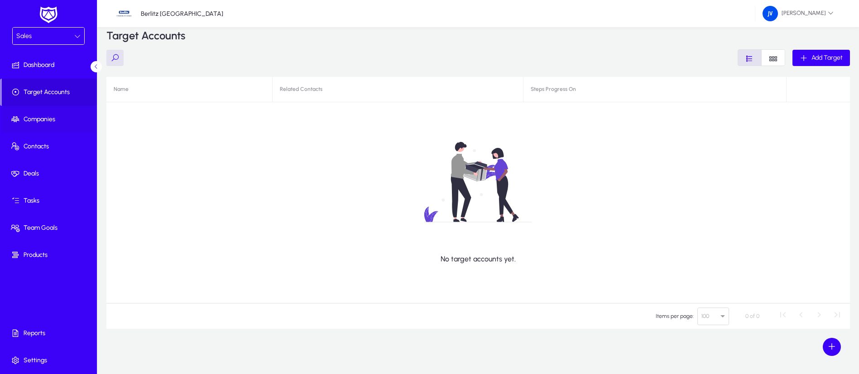
click at [53, 121] on span "Companies" at bounding box center [50, 119] width 97 height 9
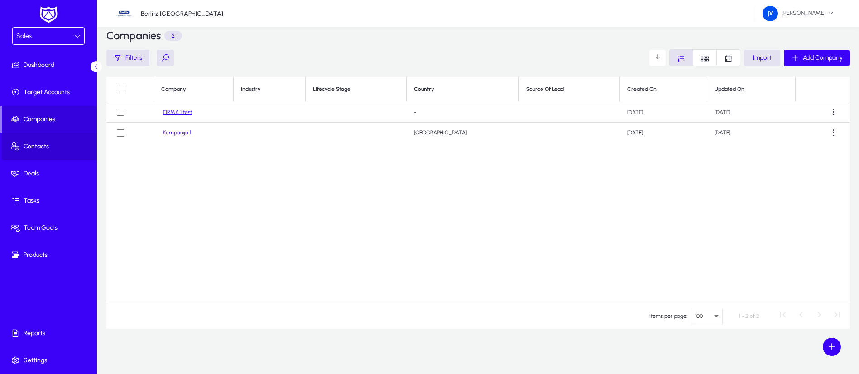
click at [49, 148] on span "Contacts" at bounding box center [50, 146] width 97 height 9
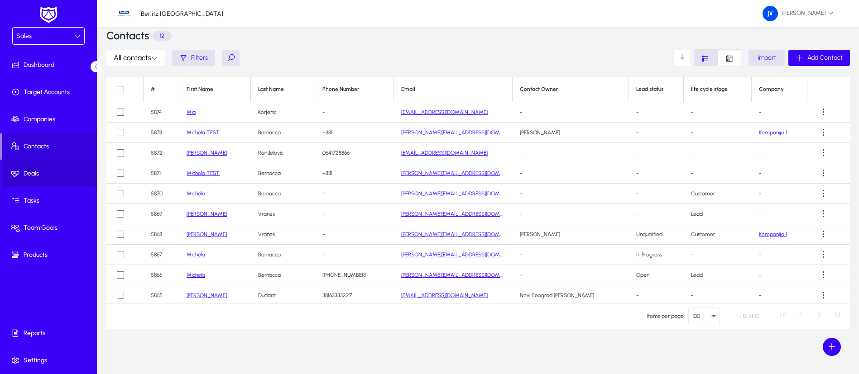
click at [40, 170] on span "Deals" at bounding box center [50, 173] width 97 height 9
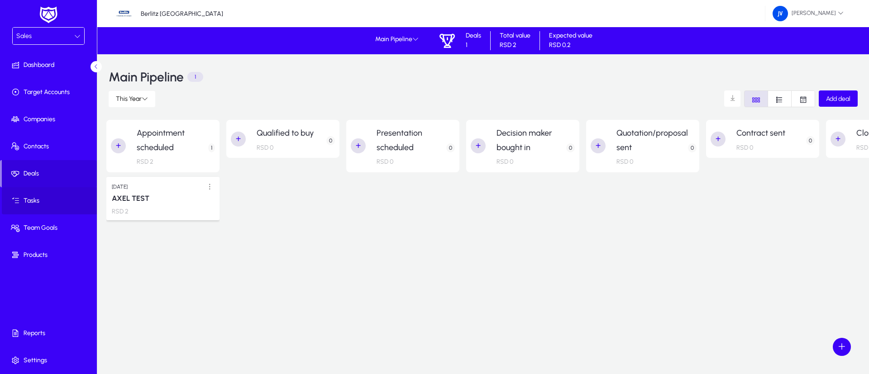
click at [40, 193] on span at bounding box center [50, 201] width 97 height 22
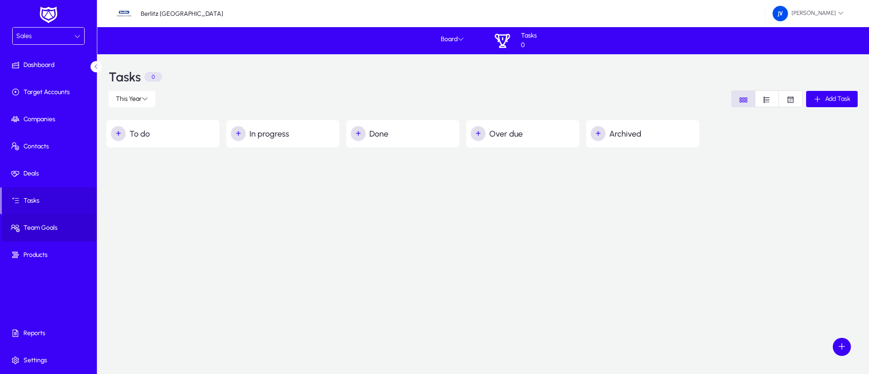
click at [47, 233] on span at bounding box center [50, 228] width 97 height 22
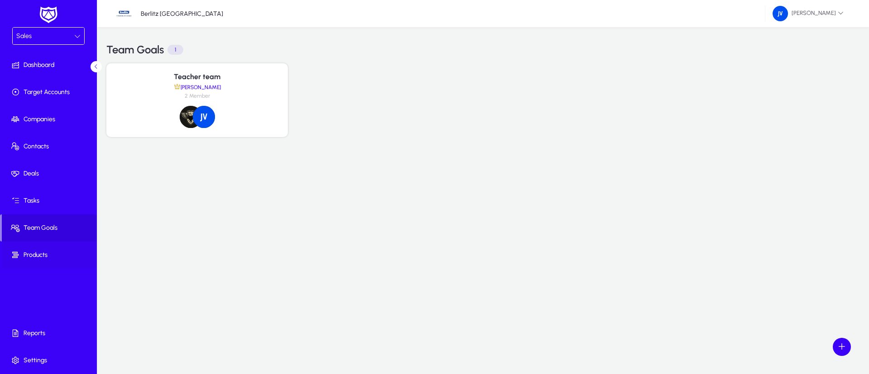
click at [48, 255] on span "Products" at bounding box center [50, 255] width 97 height 9
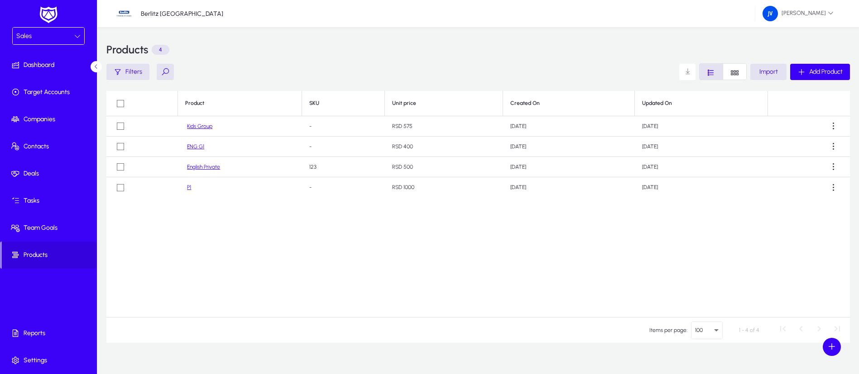
click at [79, 38] on icon at bounding box center [77, 36] width 6 height 6
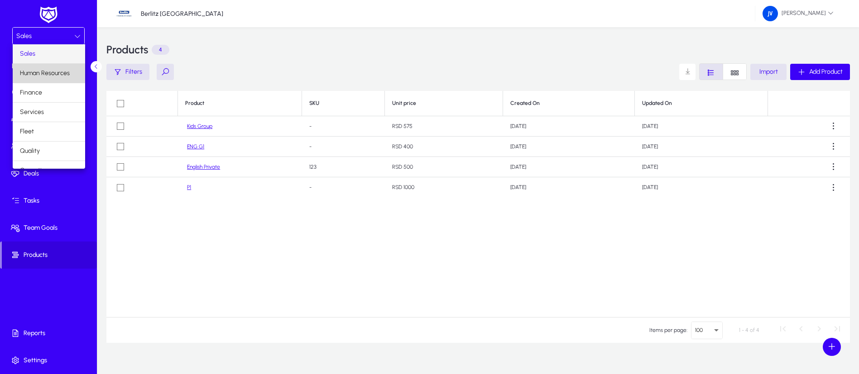
click at [54, 76] on span "Human Resources" at bounding box center [45, 73] width 50 height 11
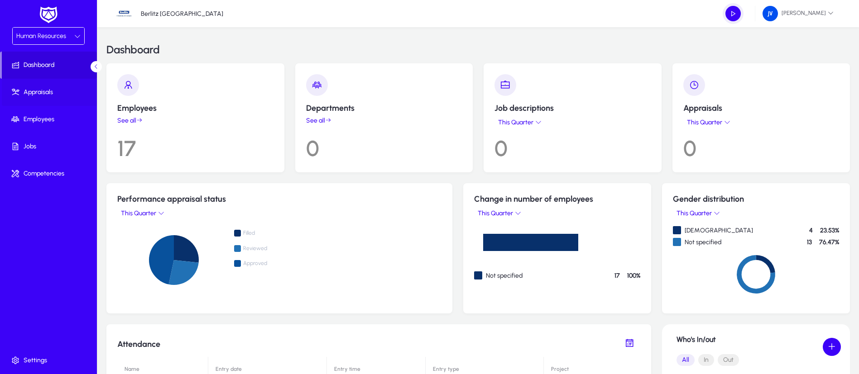
click at [48, 90] on span "Appraisals" at bounding box center [50, 92] width 97 height 9
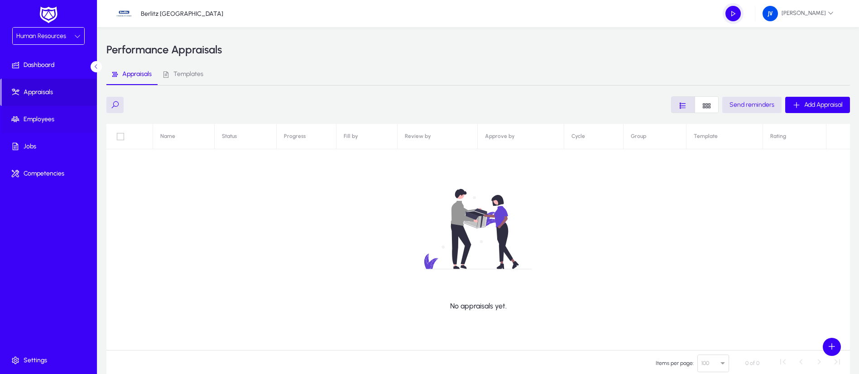
click at [48, 118] on span "Employees" at bounding box center [50, 119] width 97 height 9
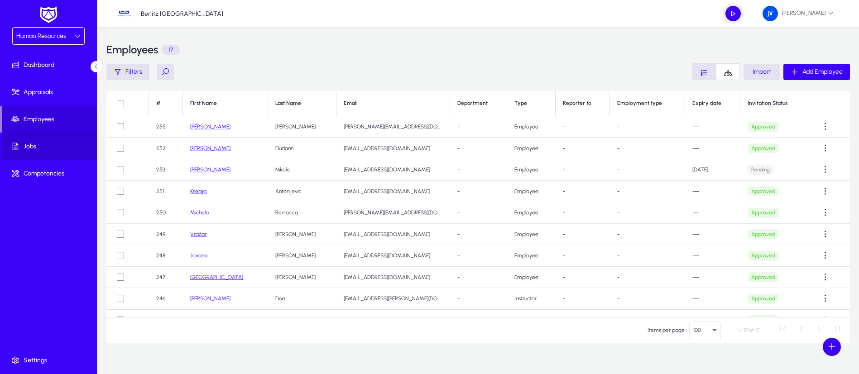
click at [32, 147] on span "Jobs" at bounding box center [50, 146] width 97 height 9
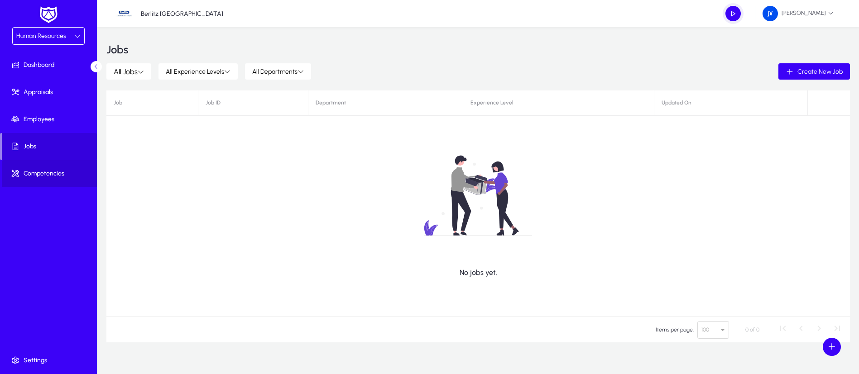
click at [39, 171] on span "Competencies" at bounding box center [50, 173] width 97 height 9
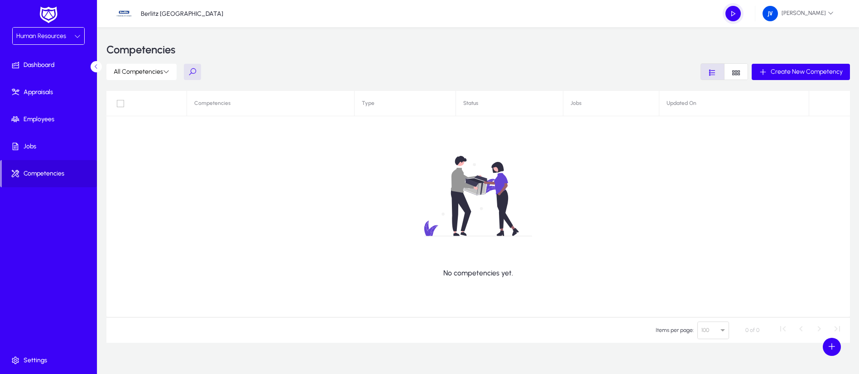
click at [78, 34] on icon at bounding box center [77, 36] width 6 height 6
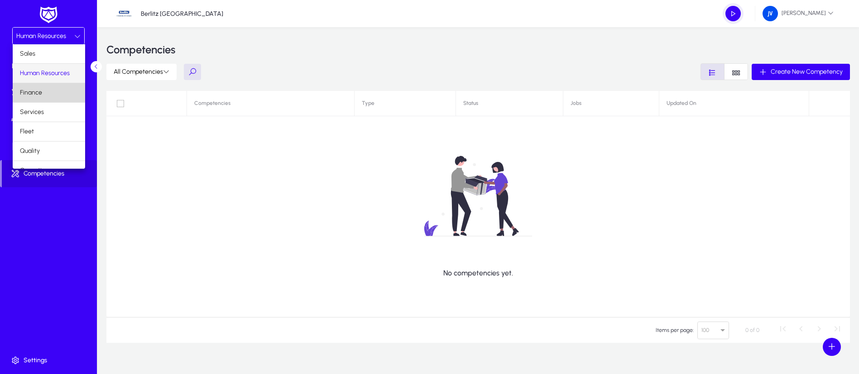
click at [61, 88] on mat-option "Finance" at bounding box center [49, 92] width 72 height 19
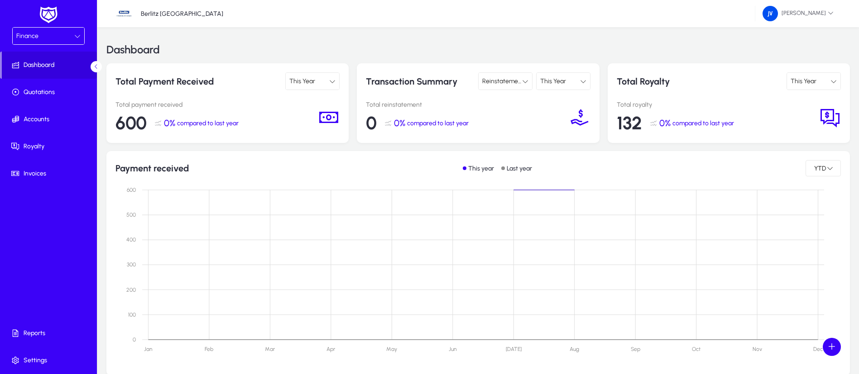
click at [79, 35] on icon at bounding box center [77, 36] width 6 height 6
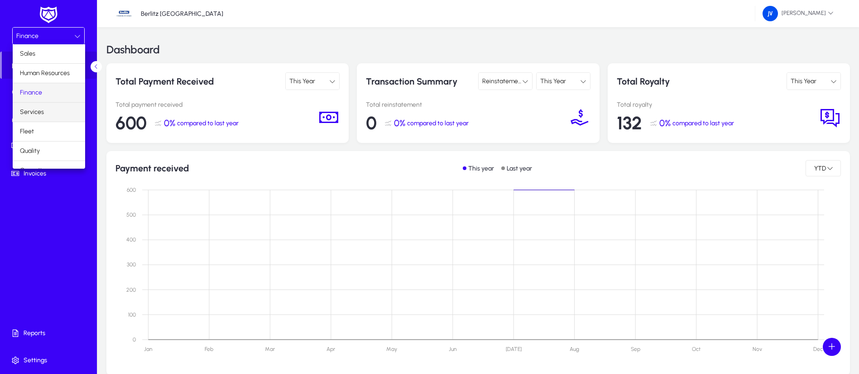
click at [61, 109] on mat-option "Services" at bounding box center [49, 112] width 72 height 19
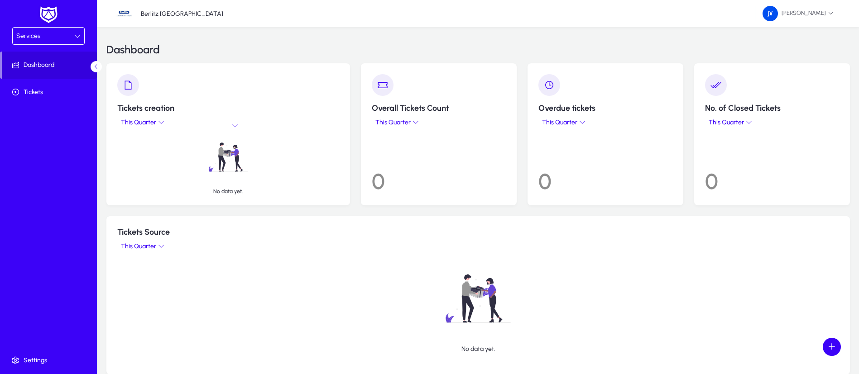
click at [76, 32] on div at bounding box center [77, 36] width 6 height 11
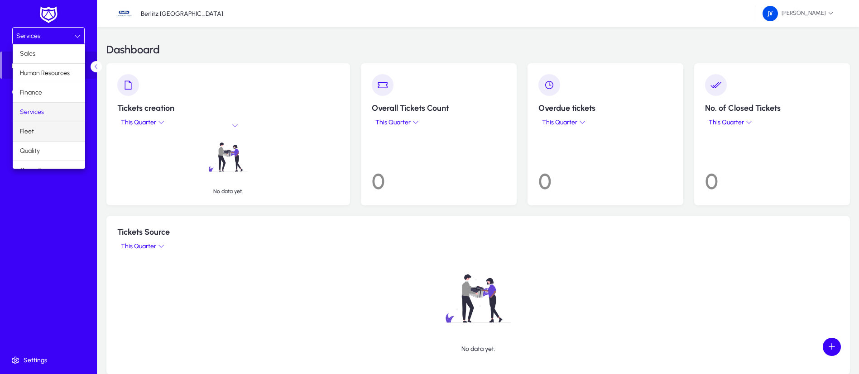
click at [50, 128] on mat-option "Fleet" at bounding box center [49, 131] width 72 height 19
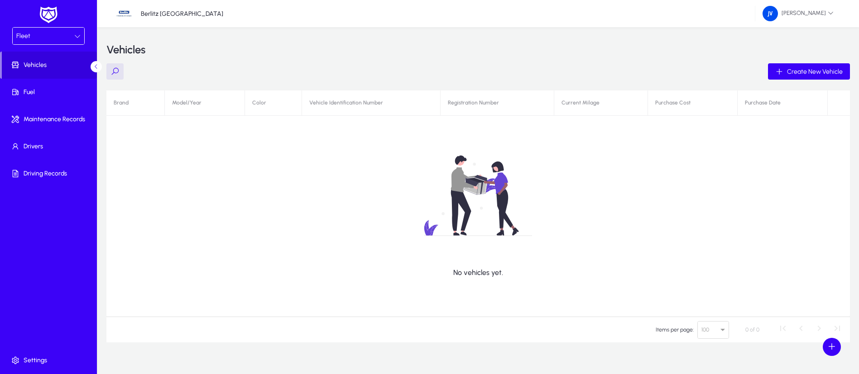
click at [79, 34] on icon at bounding box center [77, 36] width 6 height 6
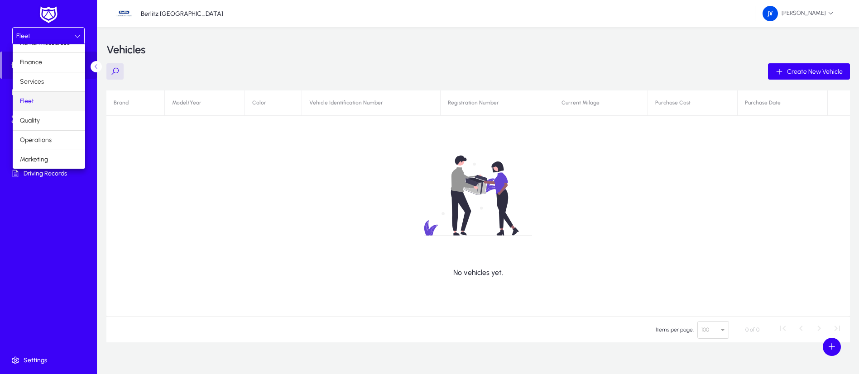
scroll to position [31, 0]
click at [45, 123] on mat-option "Quality" at bounding box center [49, 120] width 72 height 19
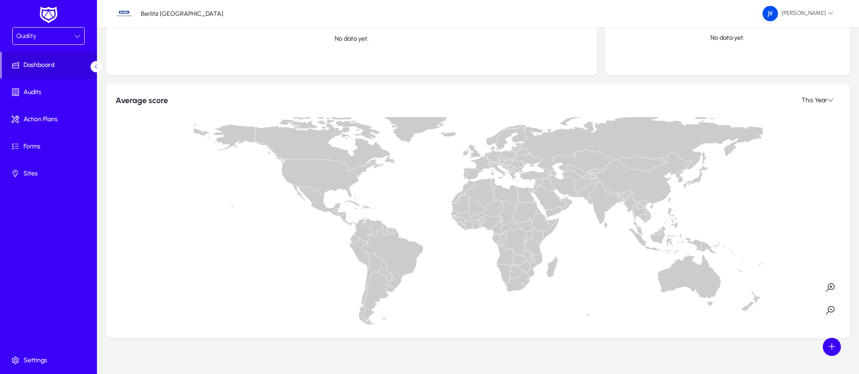
scroll to position [575, 0]
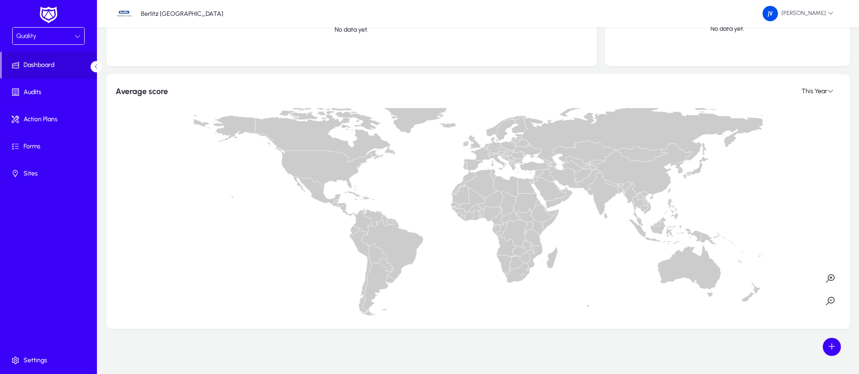
click at [77, 38] on icon at bounding box center [77, 36] width 6 height 6
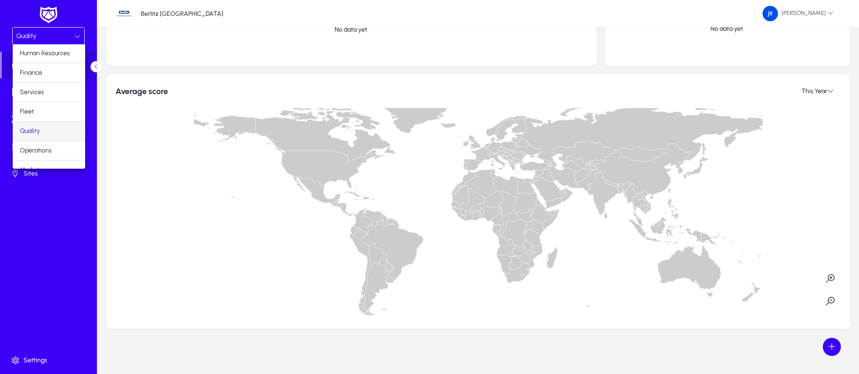
scroll to position [31, 0]
click at [41, 142] on span "Operations" at bounding box center [36, 139] width 32 height 11
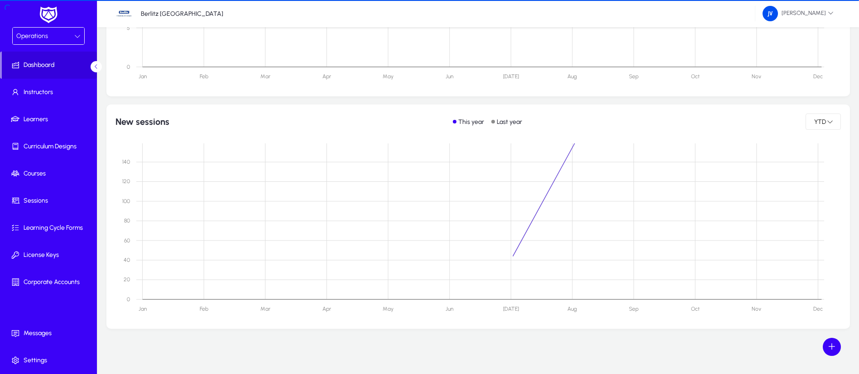
scroll to position [513, 0]
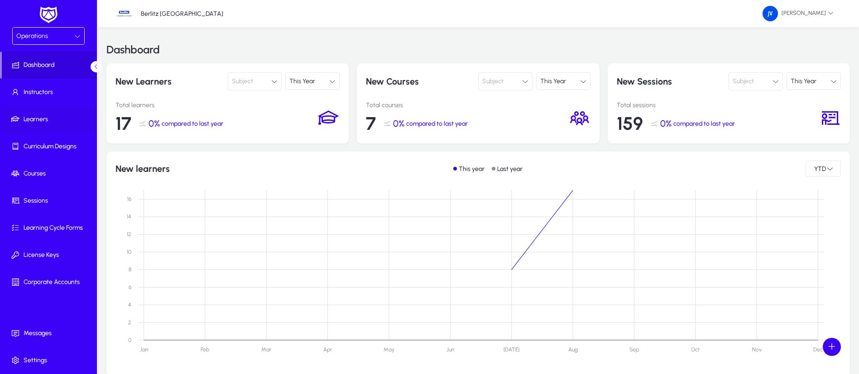
scroll to position [513, 0]
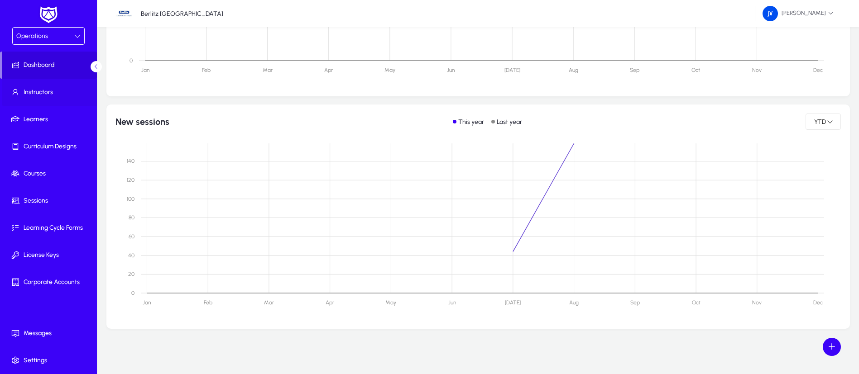
click at [48, 90] on span "Instructors" at bounding box center [50, 92] width 97 height 9
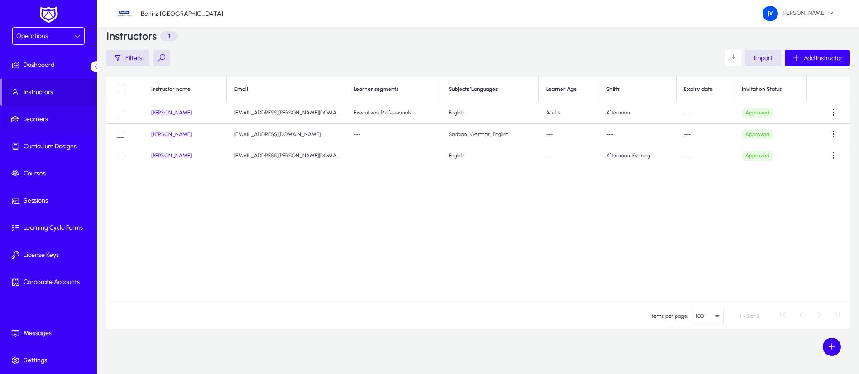
click at [50, 114] on span at bounding box center [50, 120] width 97 height 22
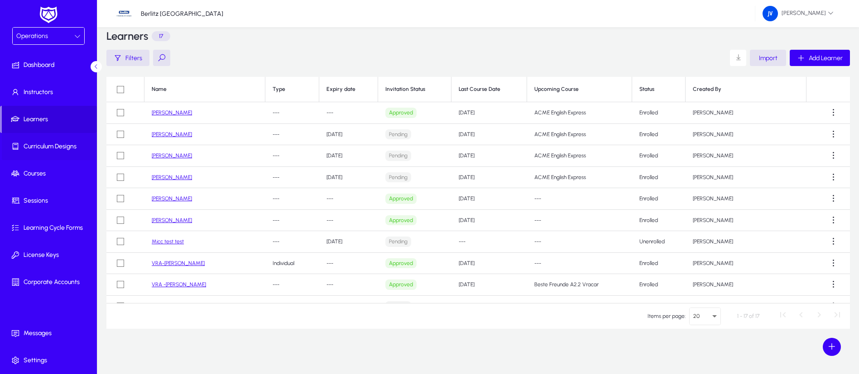
click at [49, 143] on span "Curriculum Designs" at bounding box center [50, 146] width 97 height 9
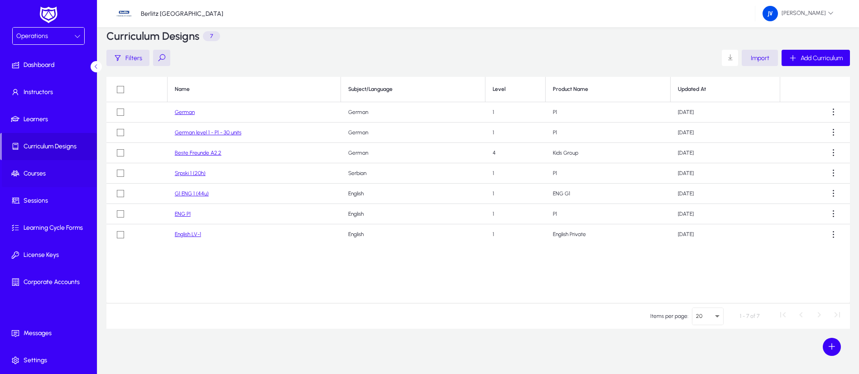
click at [46, 171] on span "Courses" at bounding box center [50, 173] width 97 height 9
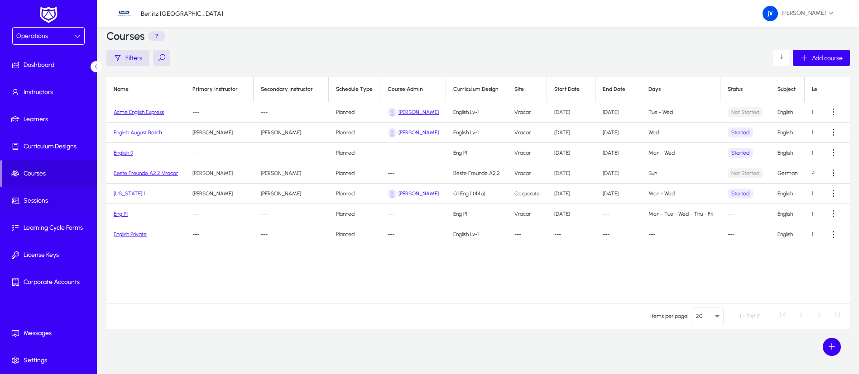
click at [32, 202] on span "Sessions" at bounding box center [50, 201] width 97 height 9
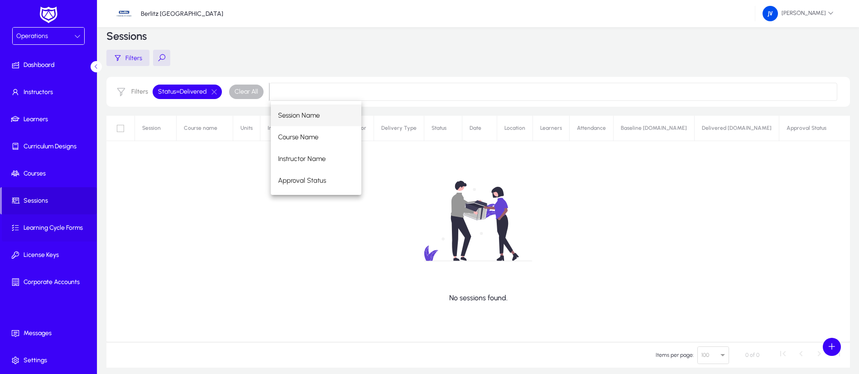
click at [59, 225] on span "Learning Cycle Forms" at bounding box center [50, 228] width 97 height 9
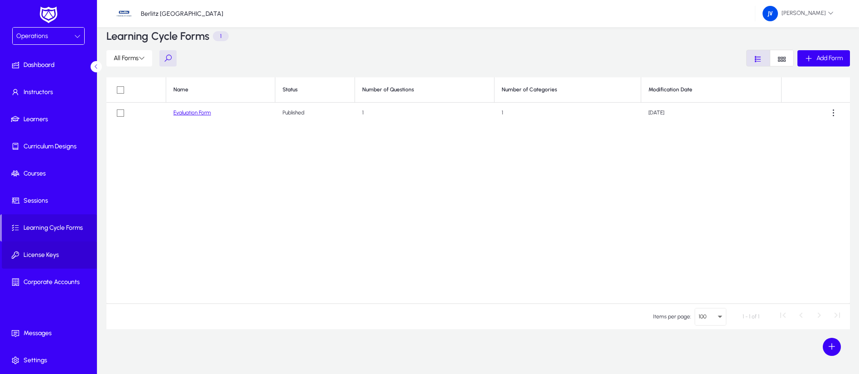
click at [54, 253] on span "License Keys" at bounding box center [50, 255] width 97 height 9
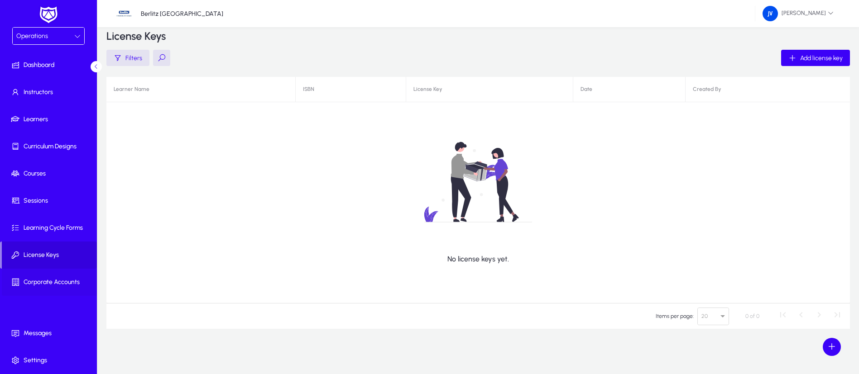
click at [72, 282] on span "Corporate Accounts" at bounding box center [50, 282] width 97 height 9
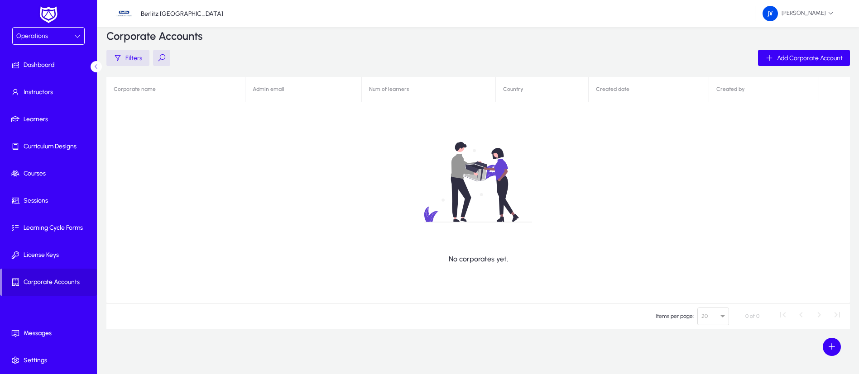
click at [82, 37] on div "Operations" at bounding box center [49, 36] width 72 height 17
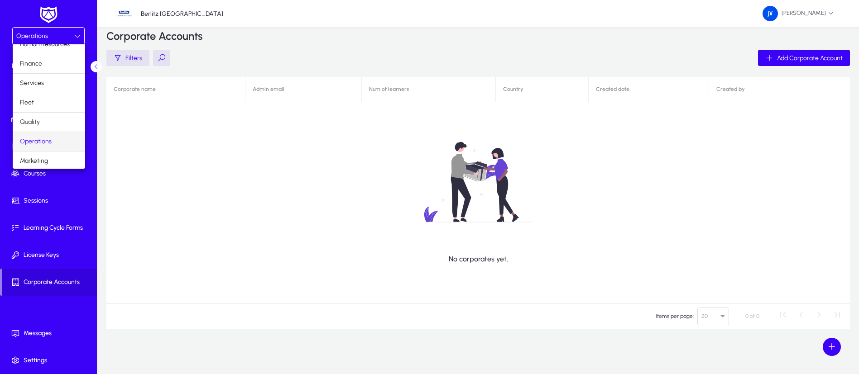
scroll to position [31, 0]
click at [47, 159] on span "Marketing" at bounding box center [34, 159] width 28 height 11
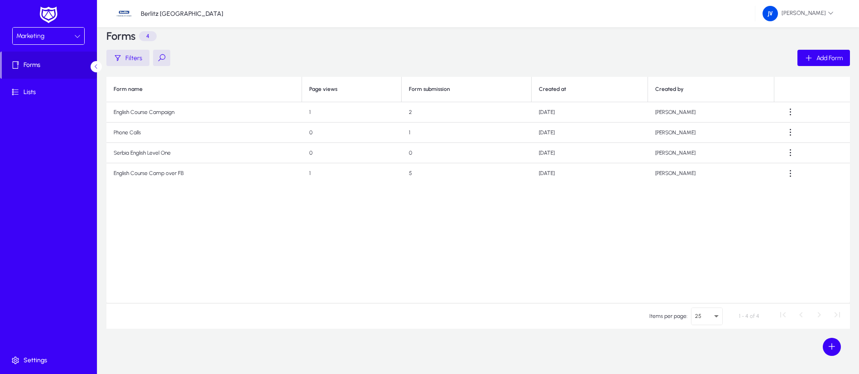
click at [77, 35] on icon at bounding box center [77, 36] width 6 height 6
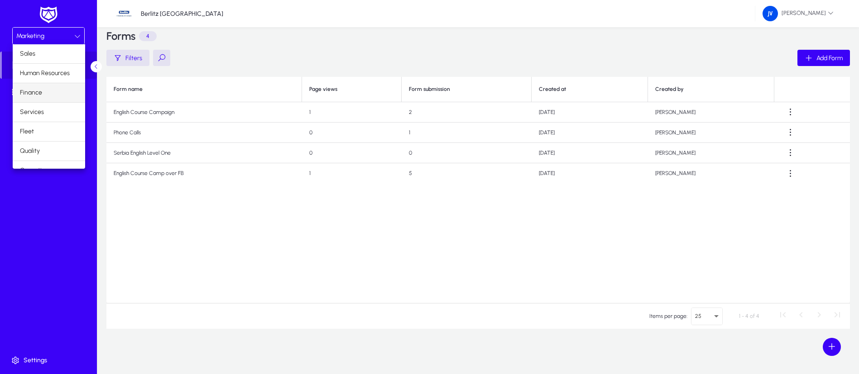
scroll to position [31, 0]
click at [55, 143] on mat-option "Operations" at bounding box center [49, 139] width 72 height 19
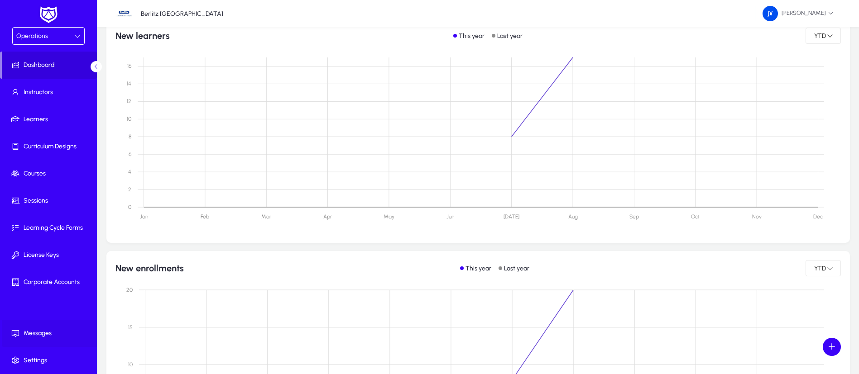
scroll to position [136, 0]
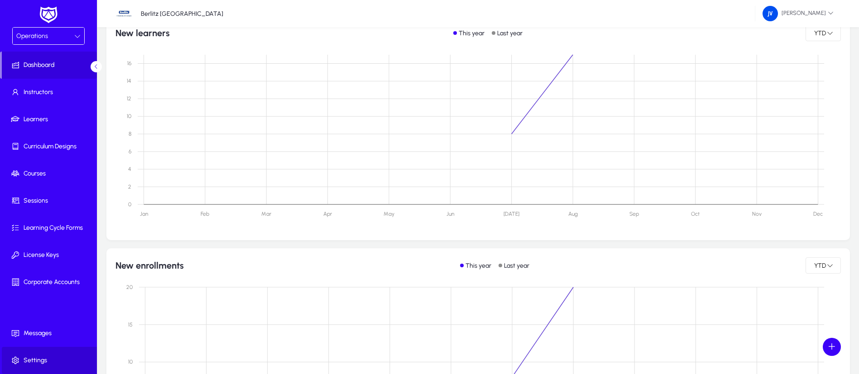
click at [45, 360] on span "Settings" at bounding box center [50, 360] width 97 height 9
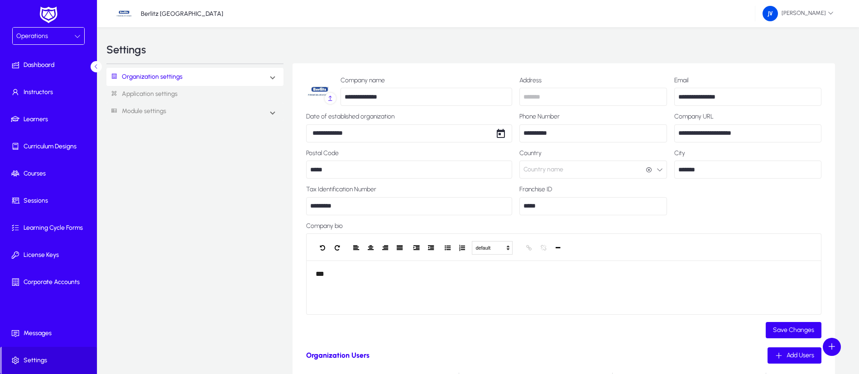
click at [150, 96] on link "Application settings" at bounding box center [194, 94] width 177 height 17
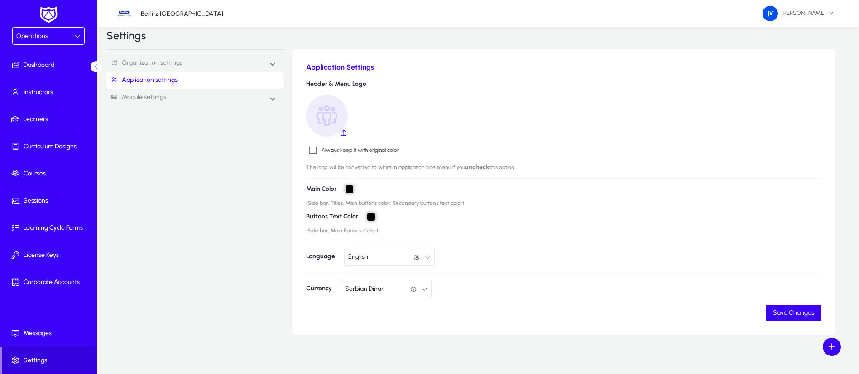
scroll to position [20, 0]
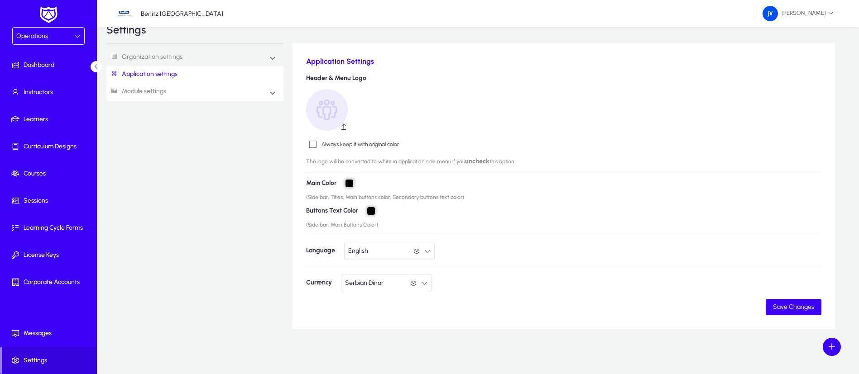
click at [155, 95] on link "Module settings" at bounding box center [136, 91] width 60 height 17
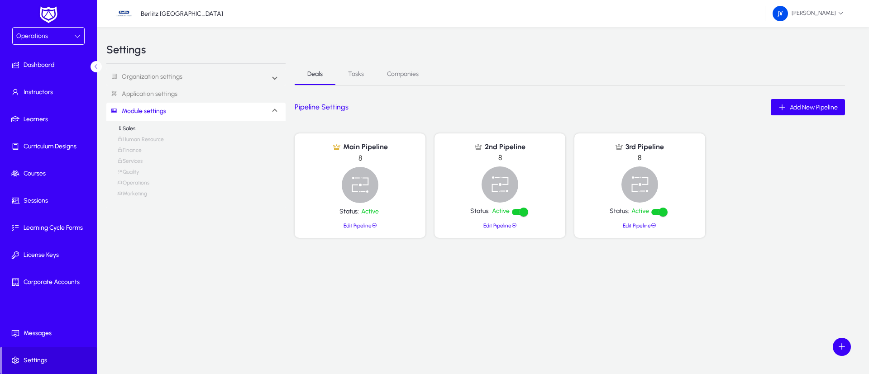
click at [154, 138] on link "Human Resource" at bounding box center [140, 141] width 47 height 11
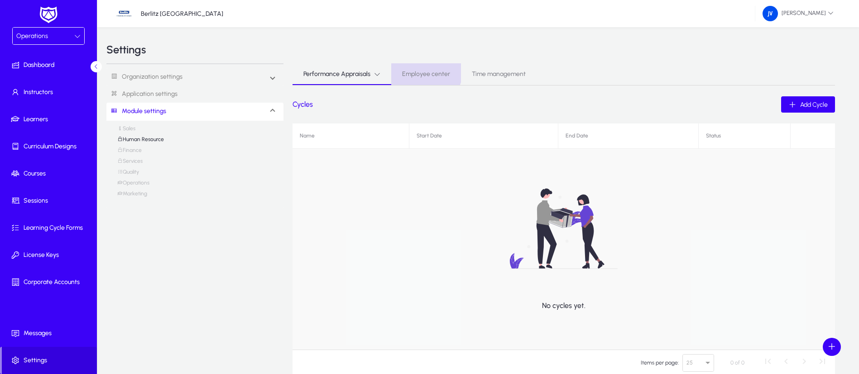
click at [424, 71] on span "Employee center" at bounding box center [426, 74] width 48 height 6
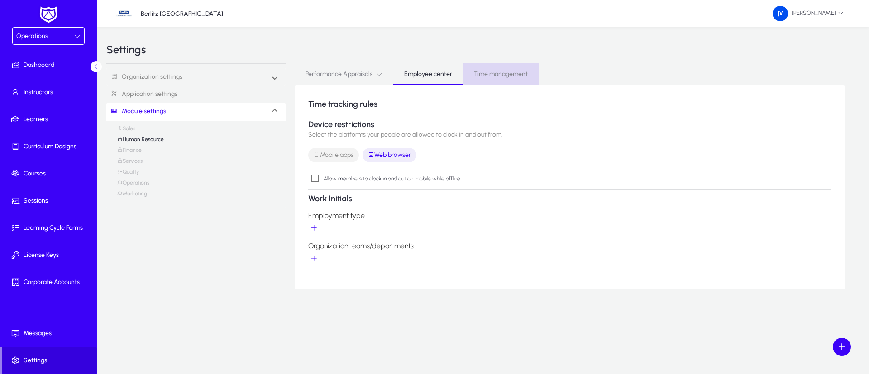
click at [487, 72] on span "Time management" at bounding box center [501, 74] width 54 height 6
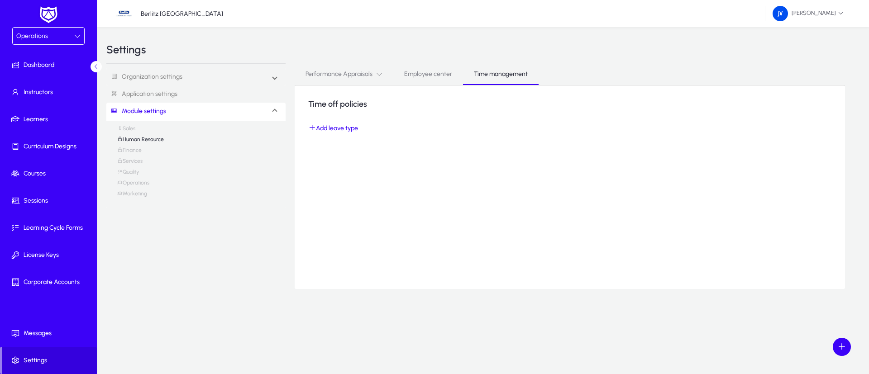
click at [139, 149] on link "Finance" at bounding box center [129, 152] width 24 height 11
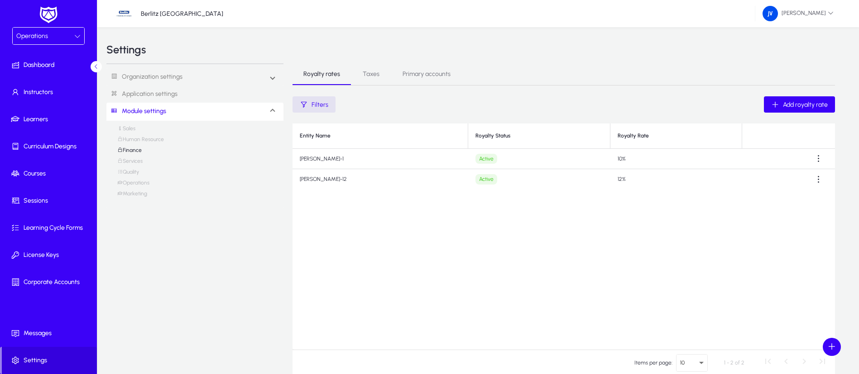
click at [136, 161] on link "Services" at bounding box center [129, 163] width 25 height 11
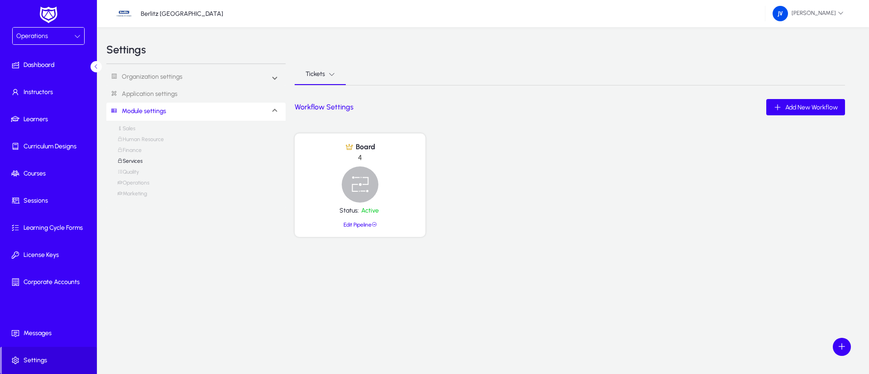
click at [134, 172] on link "Quality" at bounding box center [128, 174] width 22 height 11
click at [139, 185] on link "Operations" at bounding box center [133, 185] width 32 height 11
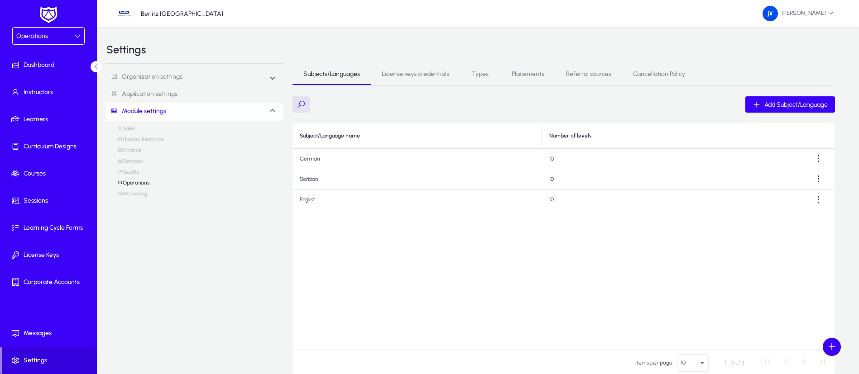
click at [139, 194] on link "Marketing" at bounding box center [132, 196] width 30 height 11
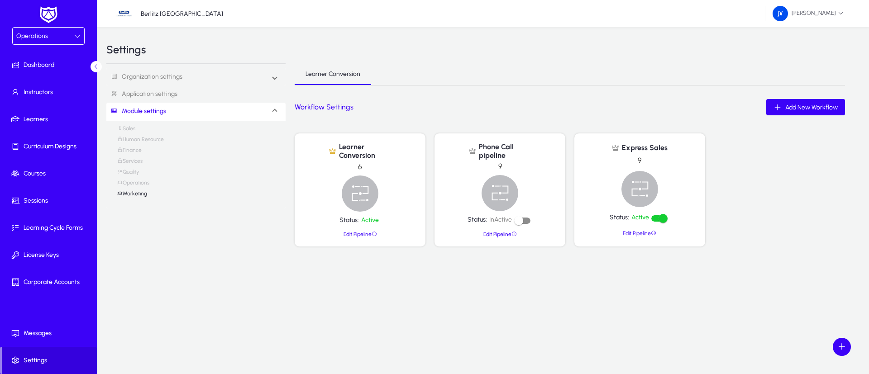
click at [138, 185] on link "Operations" at bounding box center [133, 185] width 32 height 11
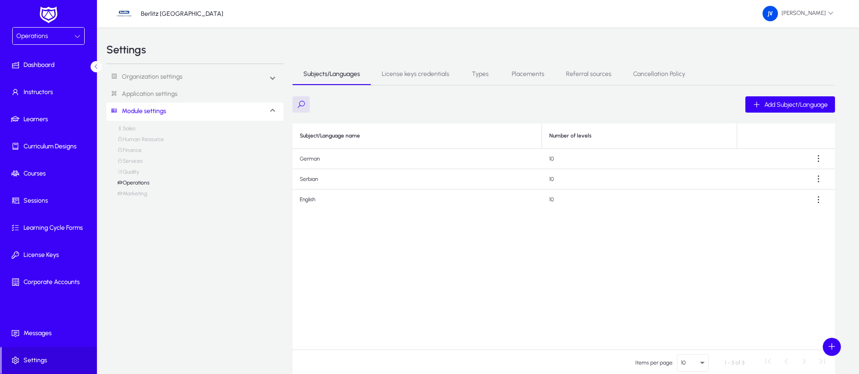
click at [136, 173] on link "Quality" at bounding box center [128, 174] width 22 height 11
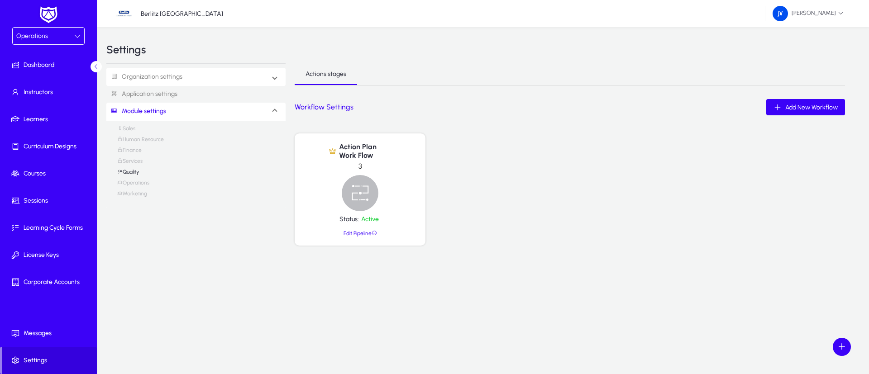
click at [160, 70] on link "Organization settings" at bounding box center [144, 77] width 76 height 17
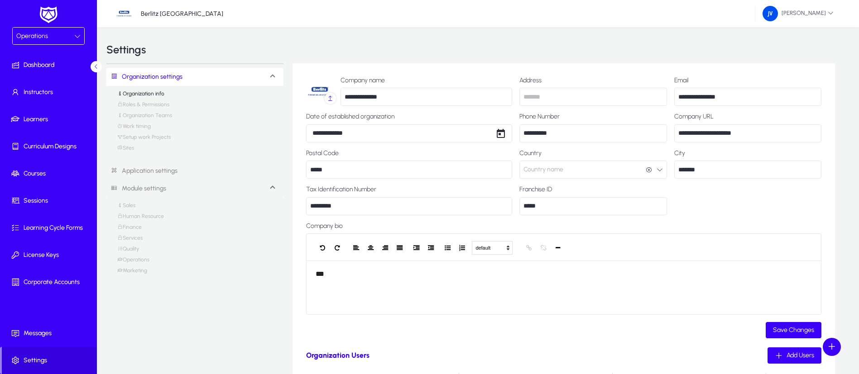
click at [150, 106] on link "Roles & Permissions" at bounding box center [143, 106] width 52 height 11
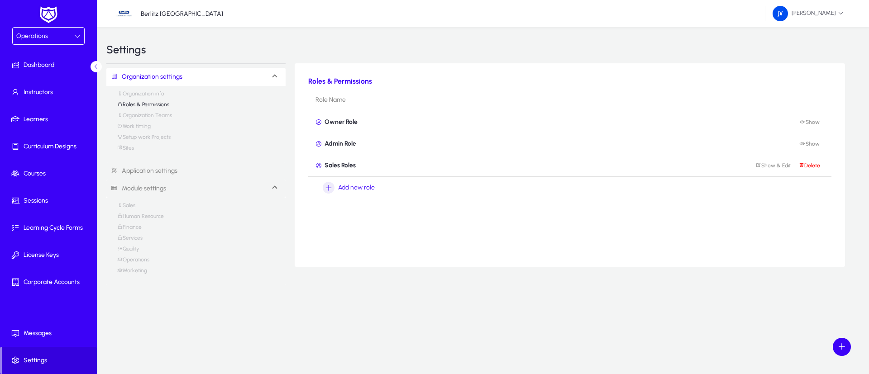
click at [151, 116] on link "Organization Teams" at bounding box center [144, 117] width 55 height 11
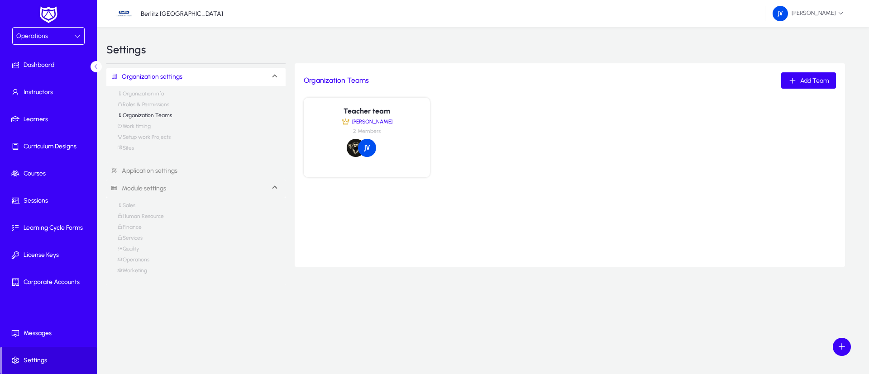
click at [151, 128] on link "Work timing" at bounding box center [134, 128] width 34 height 11
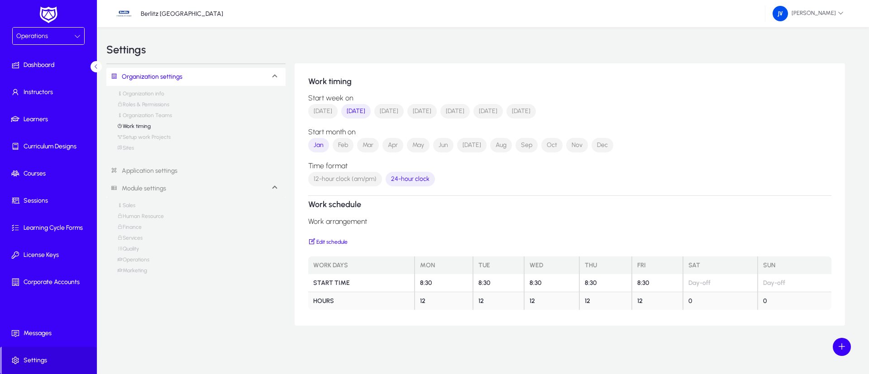
click at [154, 140] on link "Setup work Projects" at bounding box center [143, 139] width 53 height 11
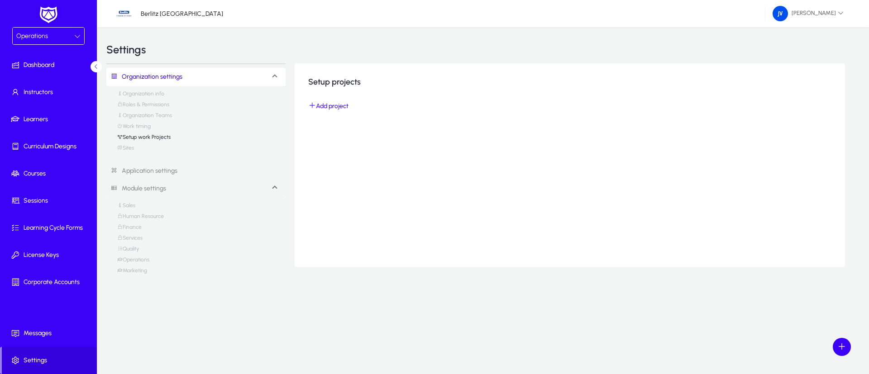
click at [125, 148] on link "Sites" at bounding box center [125, 150] width 17 height 11
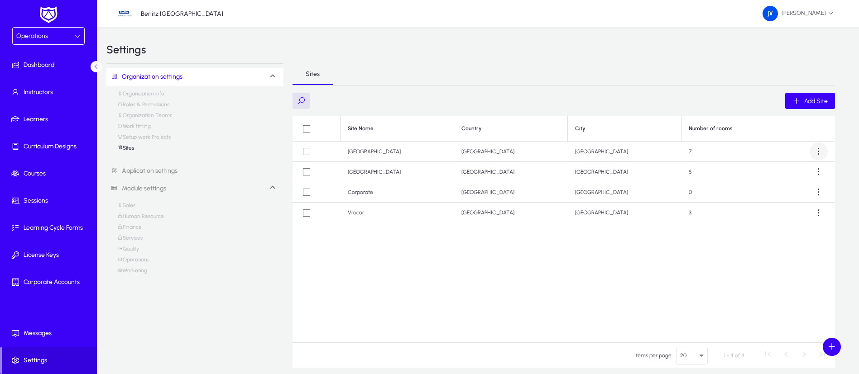
click at [816, 153] on span at bounding box center [819, 152] width 18 height 18
click at [796, 172] on span "Edit" at bounding box center [802, 174] width 36 height 8
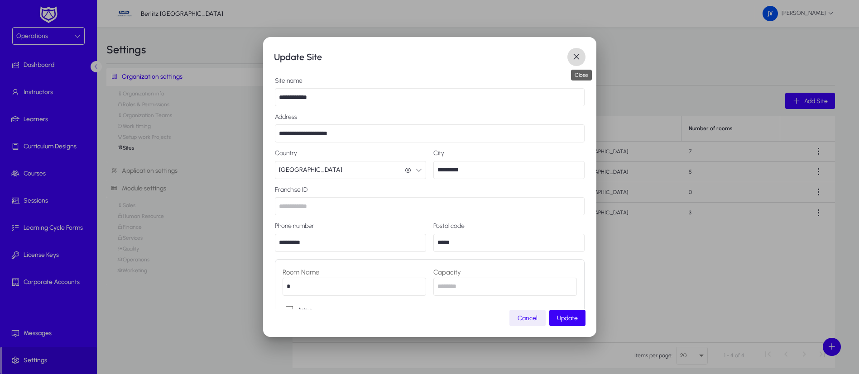
click at [580, 58] on span "button" at bounding box center [576, 57] width 18 height 18
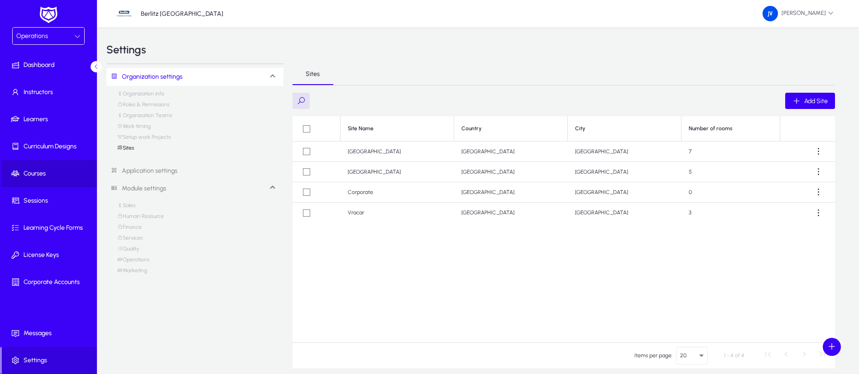
click at [38, 171] on span "Courses" at bounding box center [50, 173] width 97 height 9
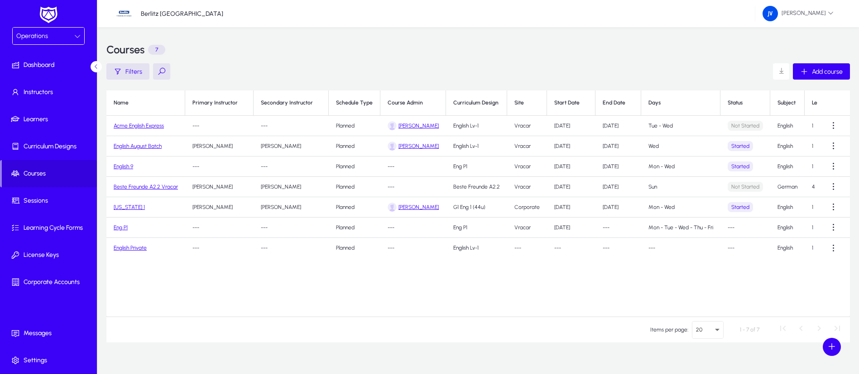
click at [147, 123] on link "Acme English Express" at bounding box center [139, 126] width 50 height 6
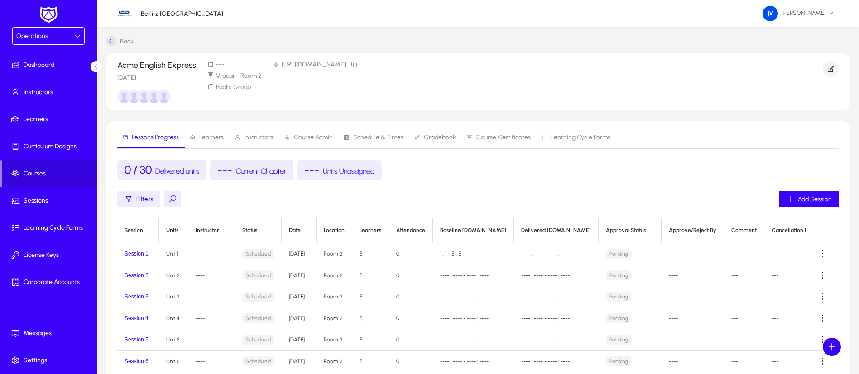
click at [207, 141] on span "Learners" at bounding box center [211, 137] width 24 height 6
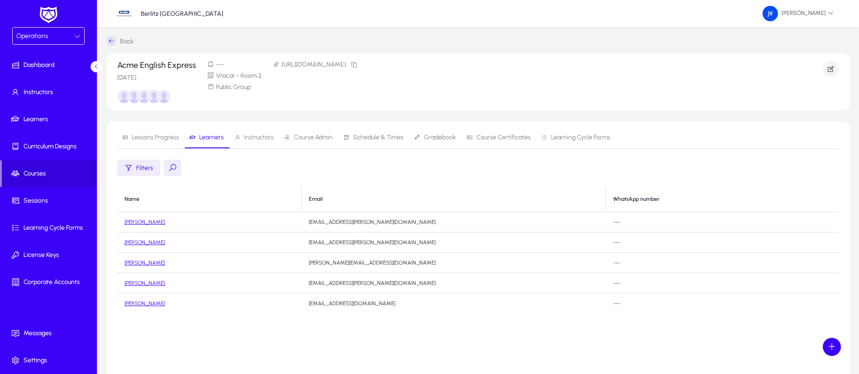
click at [155, 137] on span "Lessons Progress" at bounding box center [155, 137] width 47 height 6
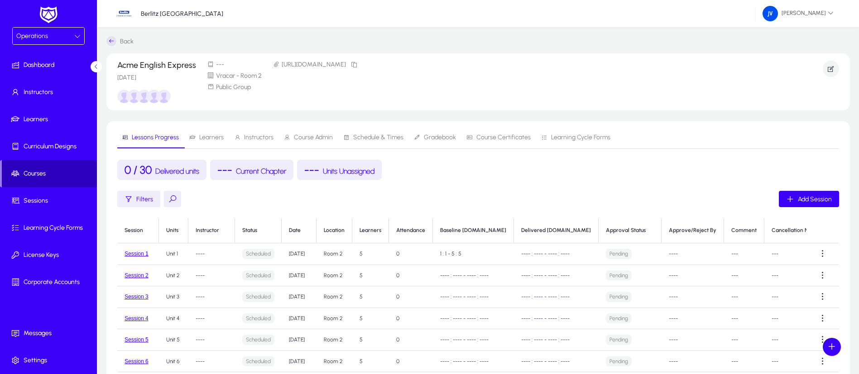
click at [42, 176] on span "Courses" at bounding box center [49, 173] width 95 height 9
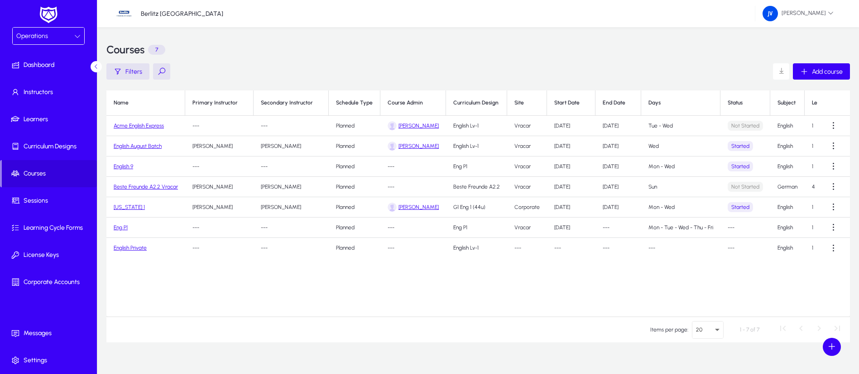
click at [154, 128] on link "Acme English Express" at bounding box center [139, 126] width 50 height 6
click at [134, 126] on link "Acme English Express" at bounding box center [139, 126] width 50 height 6
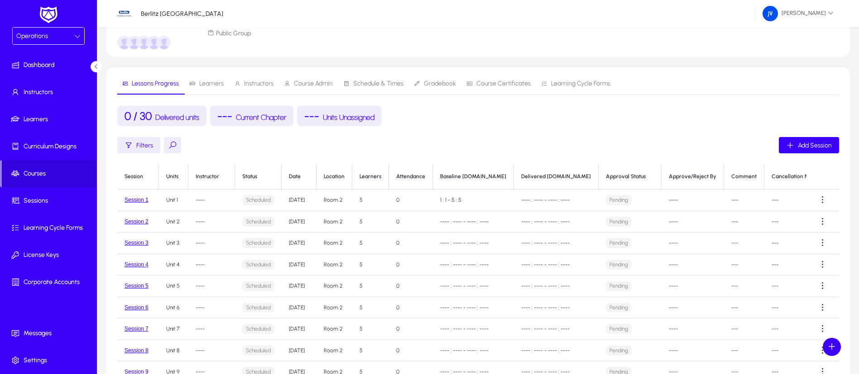
scroll to position [11, 0]
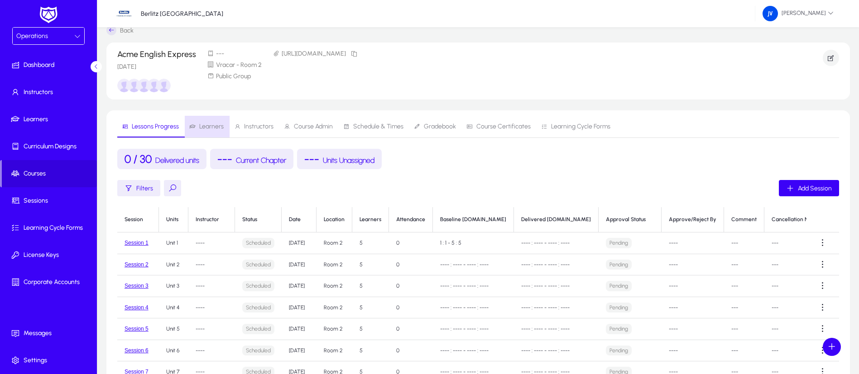
click at [211, 127] on span "Learners" at bounding box center [211, 127] width 24 height 6
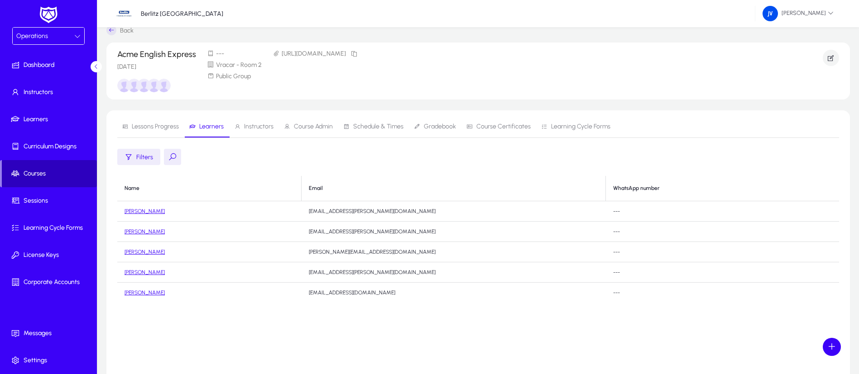
click at [40, 171] on span "Courses" at bounding box center [49, 173] width 95 height 9
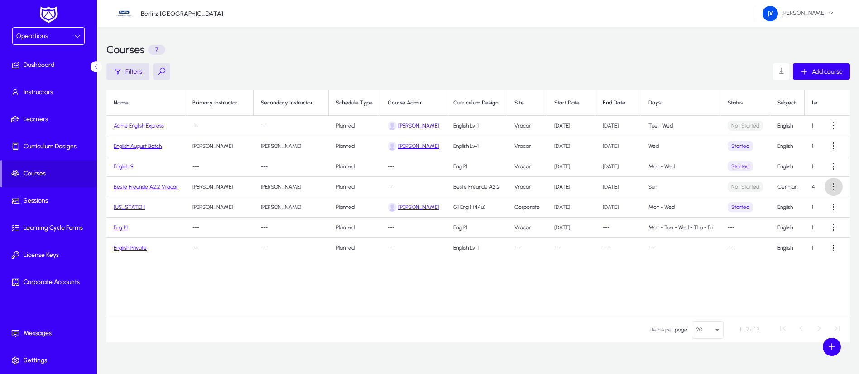
click at [833, 183] on span at bounding box center [834, 187] width 18 height 18
click at [811, 204] on button "Edit" at bounding box center [817, 209] width 51 height 19
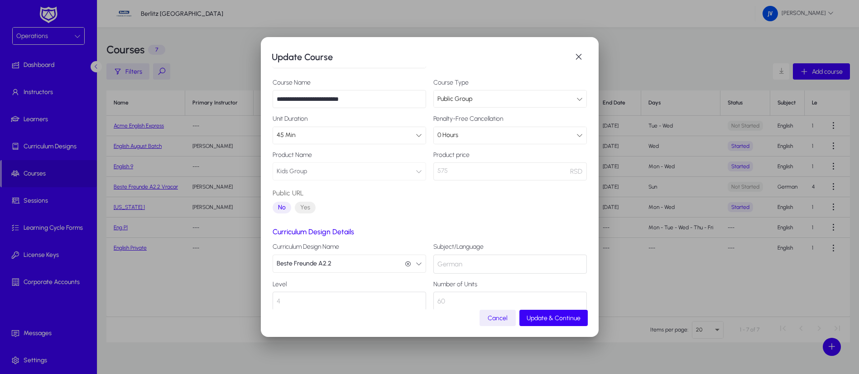
scroll to position [53, 0]
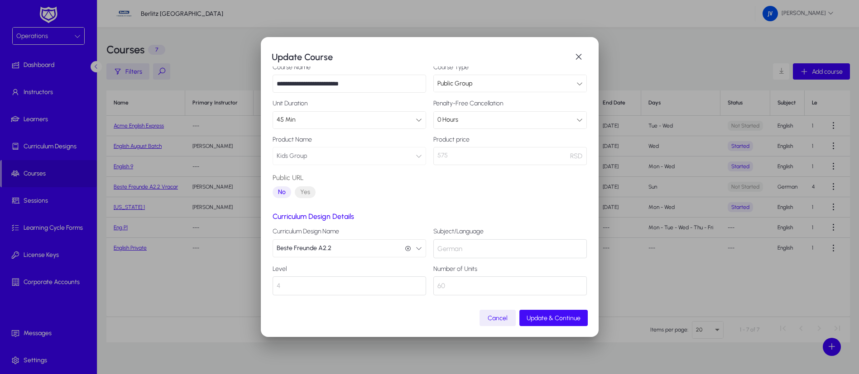
click at [567, 315] on span "Update & Continue" at bounding box center [554, 319] width 54 height 8
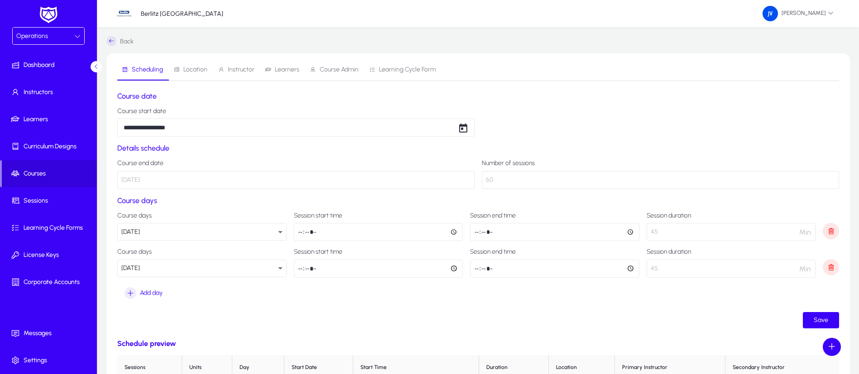
click at [285, 68] on span "Learners" at bounding box center [287, 70] width 24 height 6
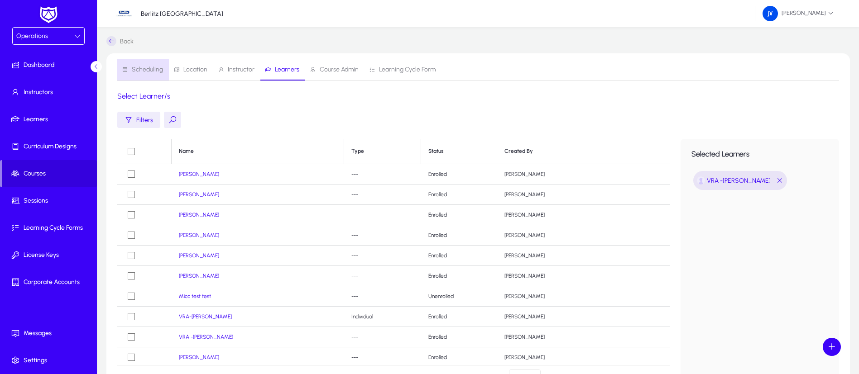
click at [150, 60] on span "Scheduling" at bounding box center [142, 70] width 41 height 22
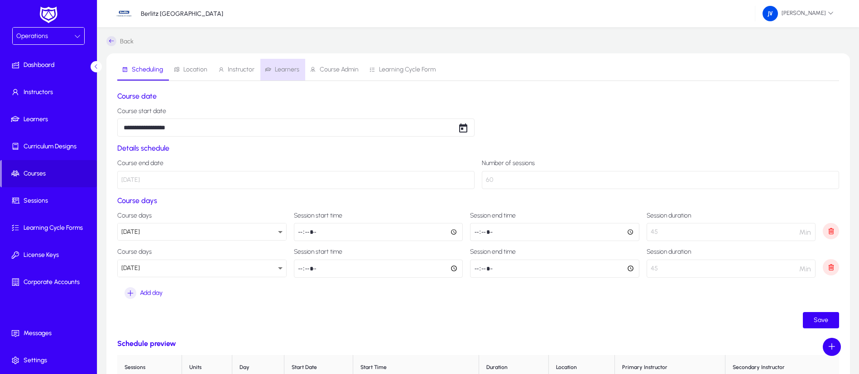
click at [282, 72] on span "Learners" at bounding box center [287, 70] width 24 height 6
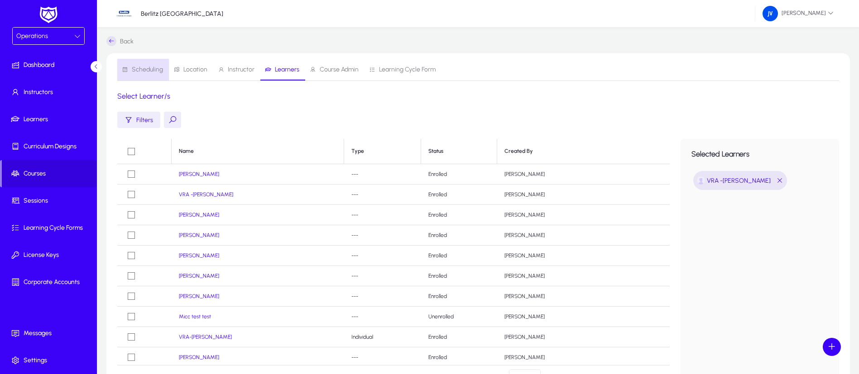
click at [147, 68] on span "Scheduling" at bounding box center [147, 70] width 31 height 6
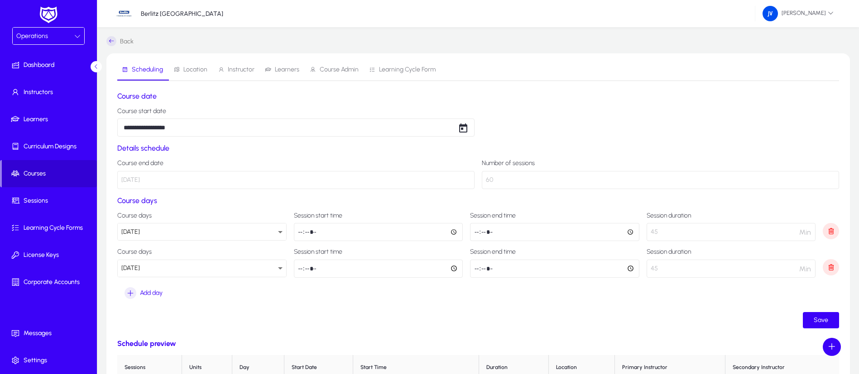
click at [38, 169] on span "Courses" at bounding box center [49, 173] width 95 height 9
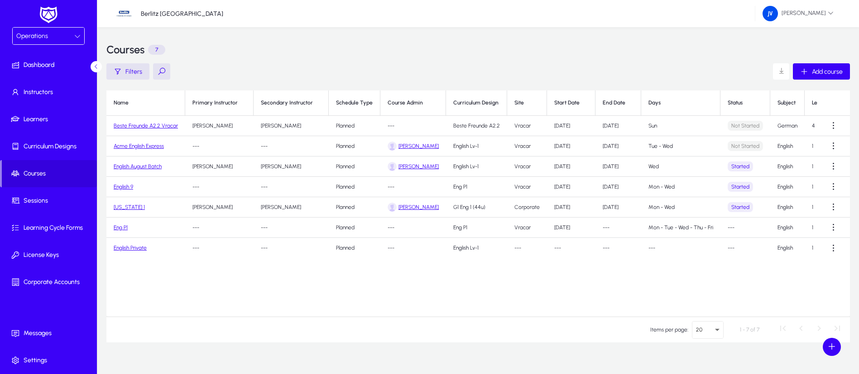
click at [163, 124] on link "Beste Freunde A2.2 Vracar" at bounding box center [146, 126] width 64 height 6
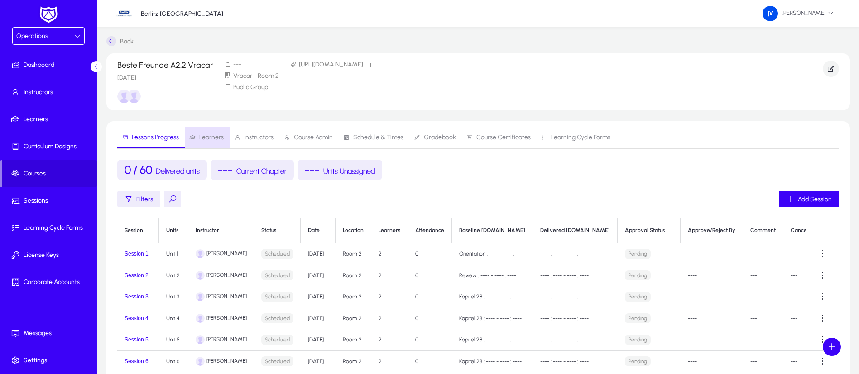
click at [216, 133] on span "Learners" at bounding box center [206, 138] width 34 height 22
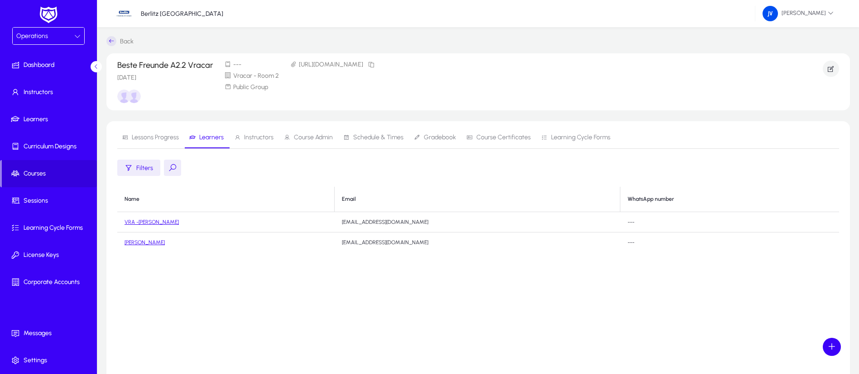
click at [162, 134] on span "Lessons Progress" at bounding box center [155, 137] width 47 height 6
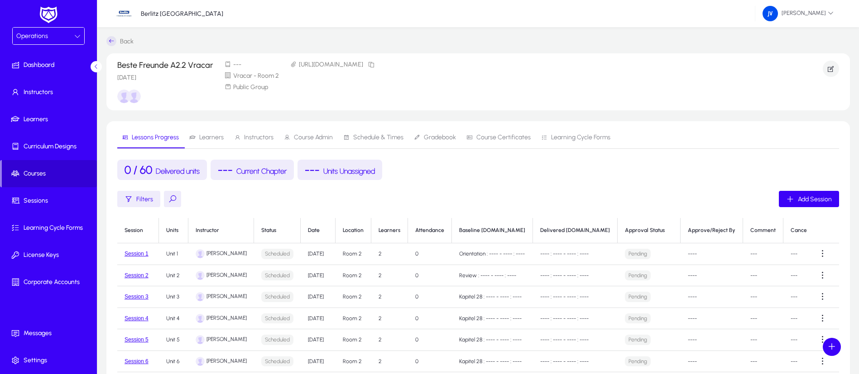
click at [37, 174] on span "Courses" at bounding box center [49, 173] width 95 height 9
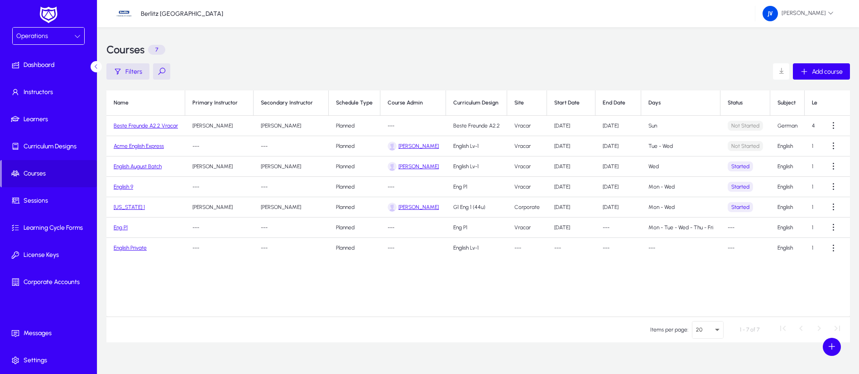
click at [148, 125] on link "Beste Freunde A2.2 Vracar" at bounding box center [146, 126] width 64 height 6
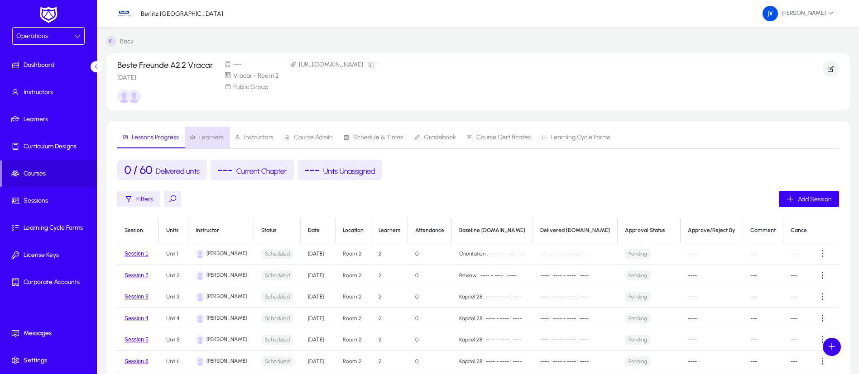
click at [215, 139] on span "Learners" at bounding box center [211, 137] width 24 height 6
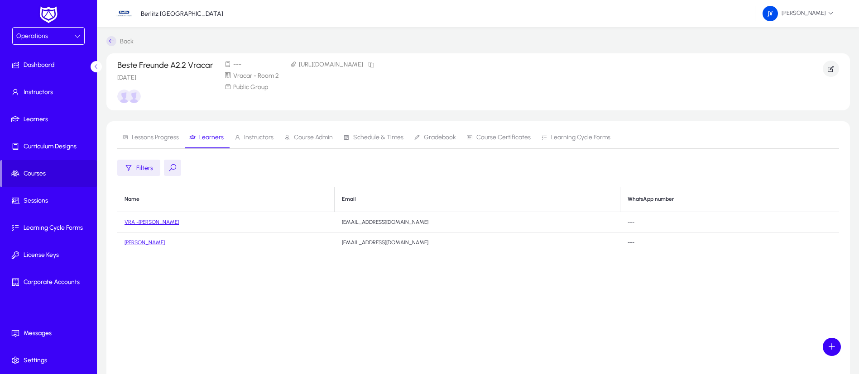
click at [247, 142] on span "Instructors" at bounding box center [253, 138] width 39 height 22
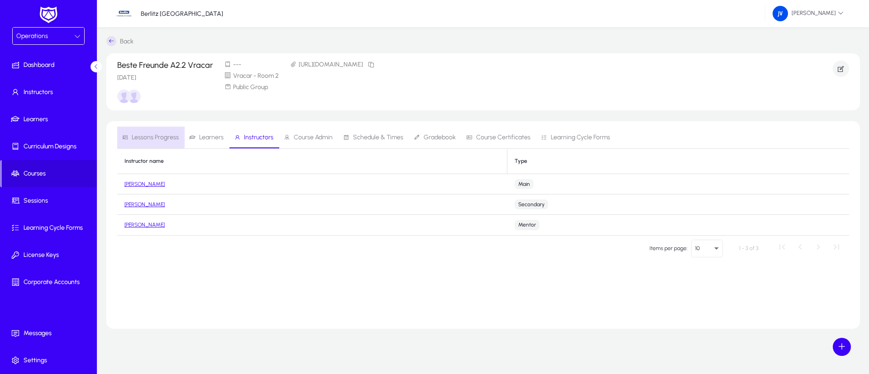
click at [149, 134] on span "Lessons Progress" at bounding box center [155, 137] width 47 height 6
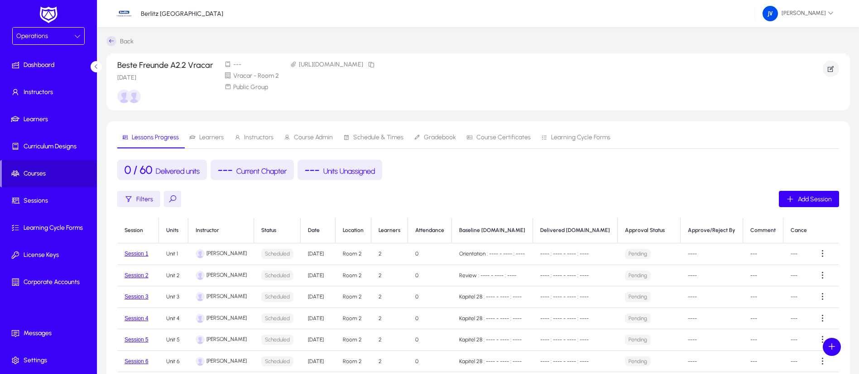
click at [47, 176] on span "Courses" at bounding box center [49, 173] width 95 height 9
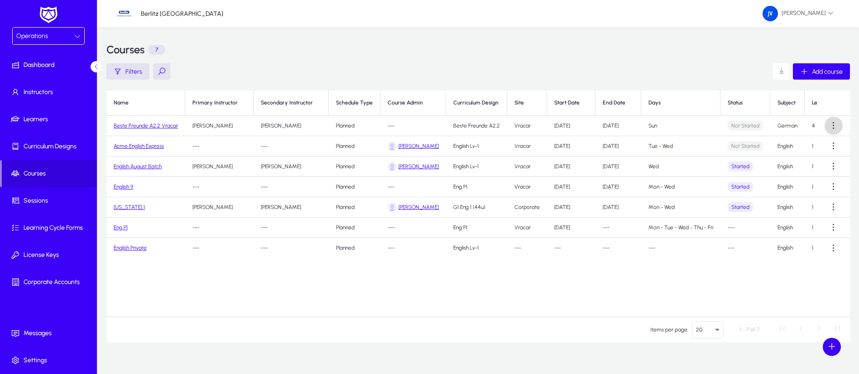
click at [830, 124] on span at bounding box center [834, 126] width 18 height 18
click at [807, 151] on span "Edit" at bounding box center [817, 148] width 36 height 8
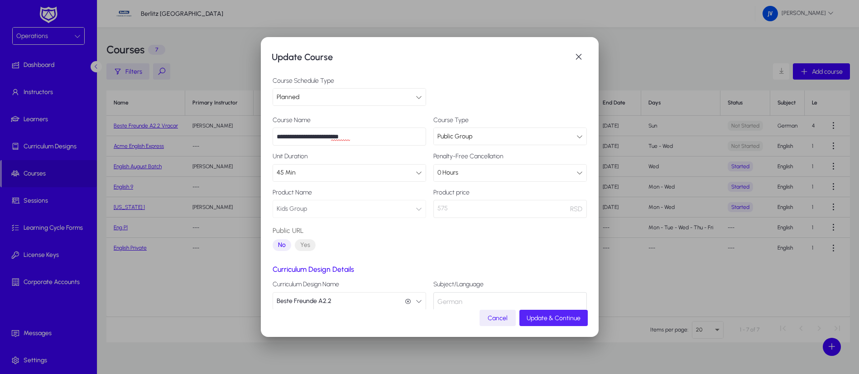
click at [562, 317] on span "Update & Continue" at bounding box center [554, 319] width 54 height 8
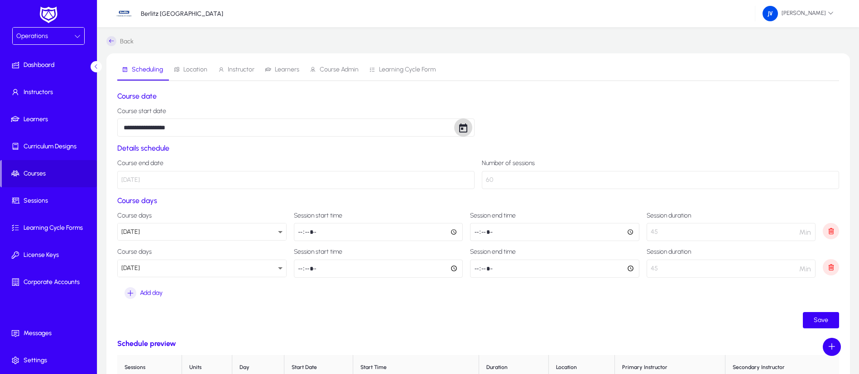
click at [467, 129] on span "Open calendar" at bounding box center [463, 128] width 18 height 18
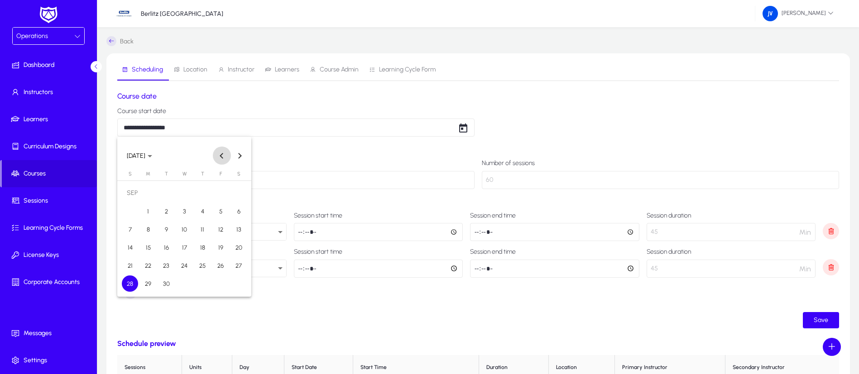
click at [221, 158] on button "Previous month" at bounding box center [222, 156] width 18 height 18
click at [132, 267] on span "24" at bounding box center [130, 266] width 16 height 16
type input "**********"
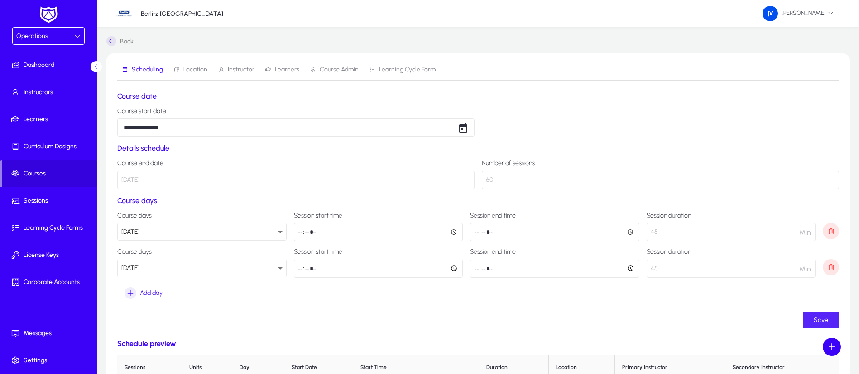
click at [825, 312] on span "submit" at bounding box center [821, 321] width 36 height 22
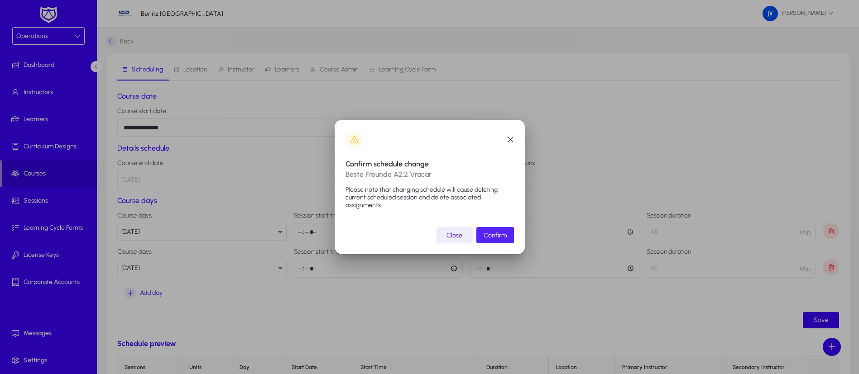
click at [500, 237] on span "Confirm" at bounding box center [495, 236] width 23 height 8
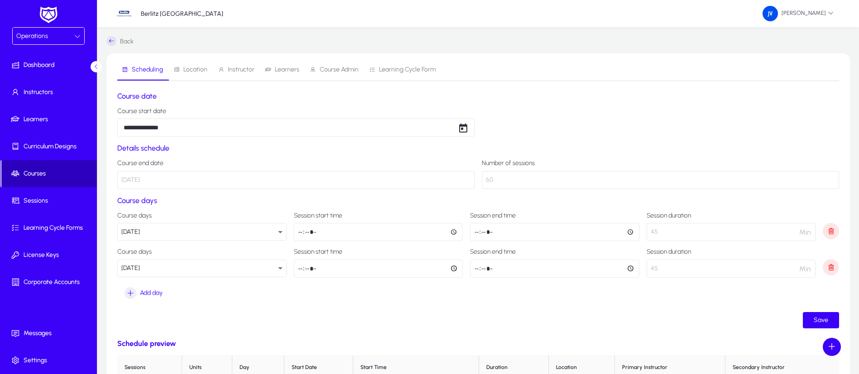
click at [29, 171] on span "Courses" at bounding box center [49, 173] width 95 height 9
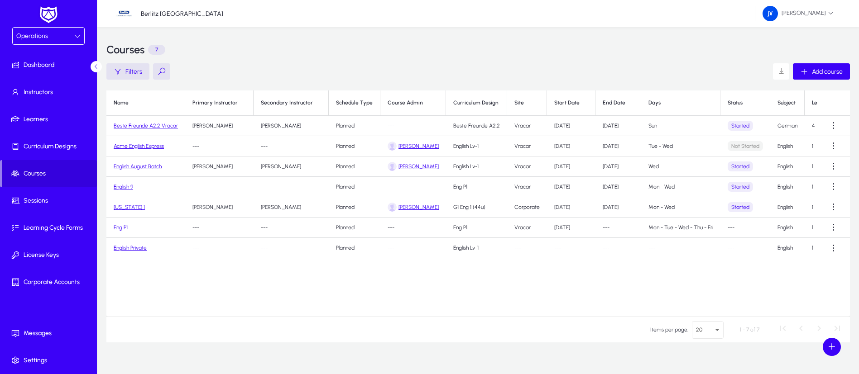
click at [168, 124] on link "Beste Freunde A2.2 Vracar" at bounding box center [146, 126] width 64 height 6
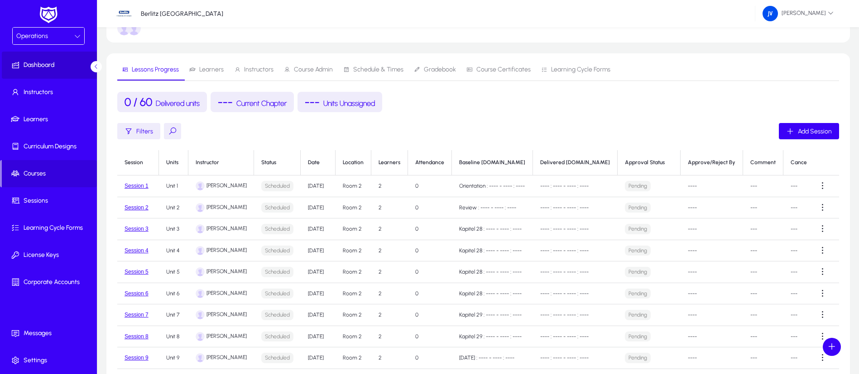
click at [39, 63] on span "Dashboard" at bounding box center [50, 65] width 97 height 9
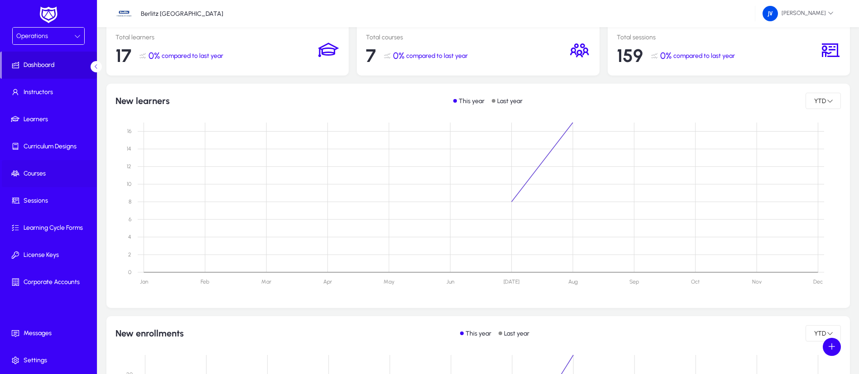
click at [40, 173] on span "Courses" at bounding box center [50, 173] width 97 height 9
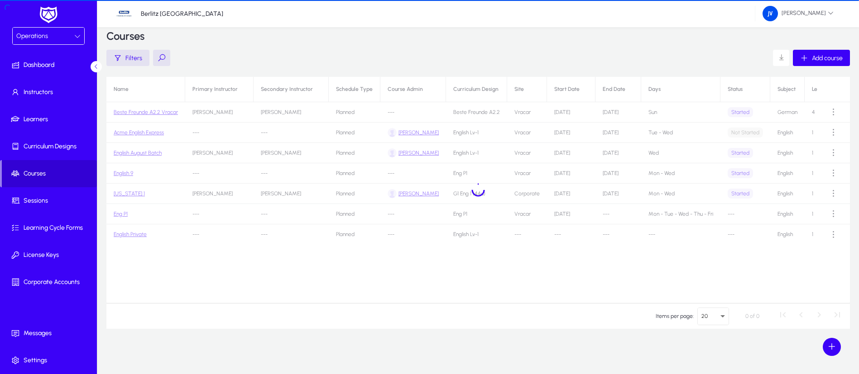
scroll to position [14, 0]
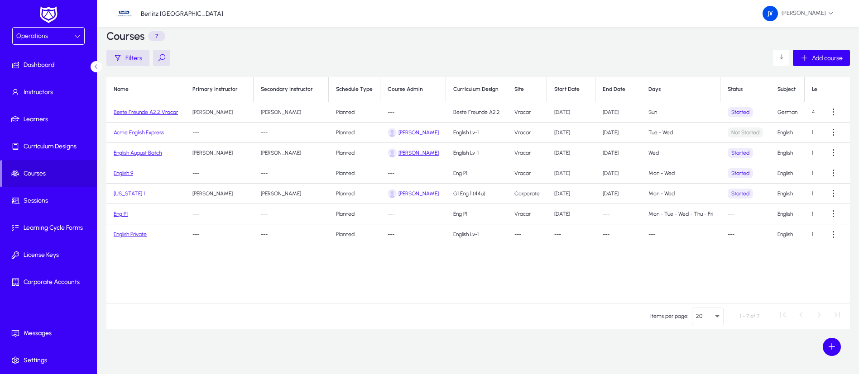
click at [155, 112] on link "Beste Freunde A2.2 Vracar" at bounding box center [146, 112] width 64 height 6
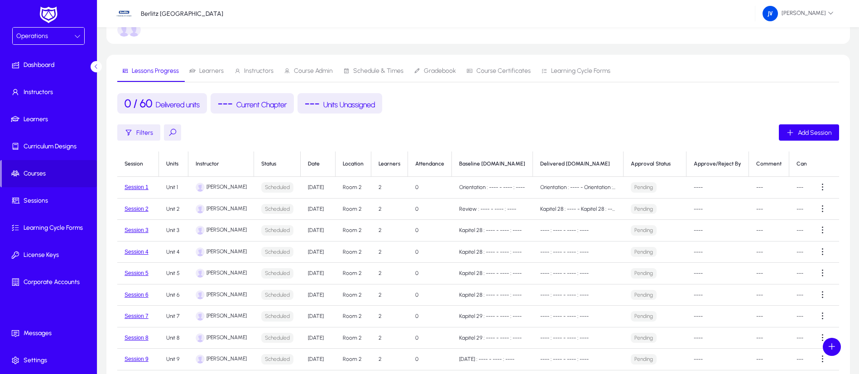
scroll to position [68, 0]
click at [823, 207] on span at bounding box center [823, 208] width 18 height 18
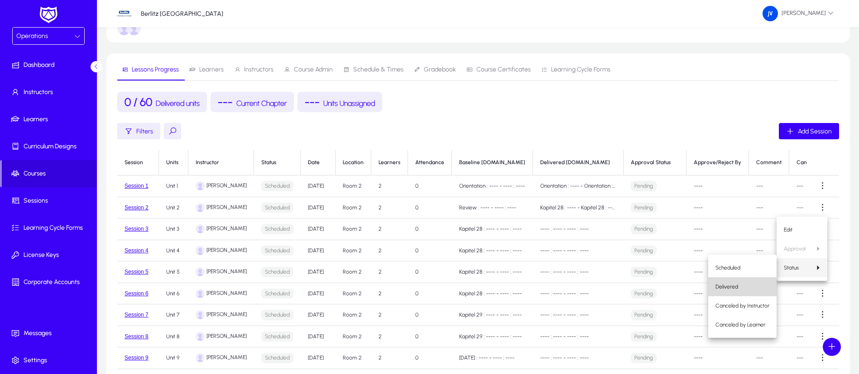
click at [755, 283] on span "Delivered" at bounding box center [742, 287] width 54 height 8
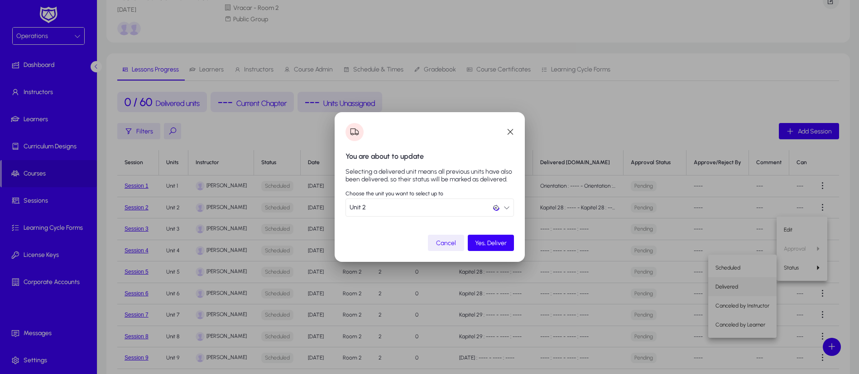
scroll to position [0, 0]
click at [480, 245] on span "Yes, Deliver" at bounding box center [491, 244] width 32 height 8
click at [499, 240] on div "Yes, Deliver" at bounding box center [485, 244] width 43 height 8
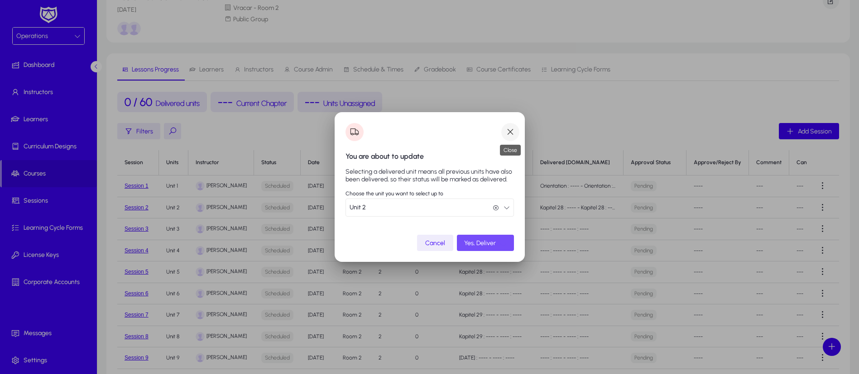
click at [509, 131] on span "button" at bounding box center [510, 132] width 18 height 18
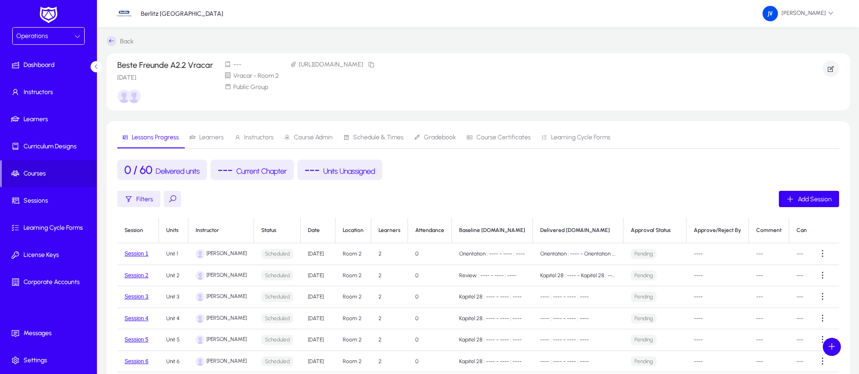
scroll to position [68, 0]
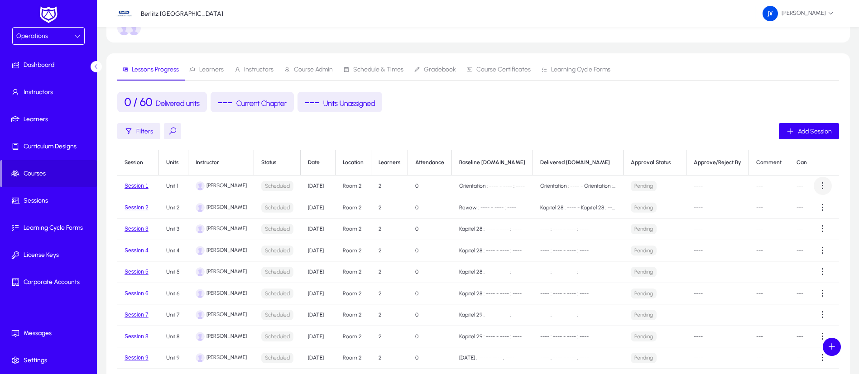
click at [815, 189] on span at bounding box center [823, 186] width 18 height 18
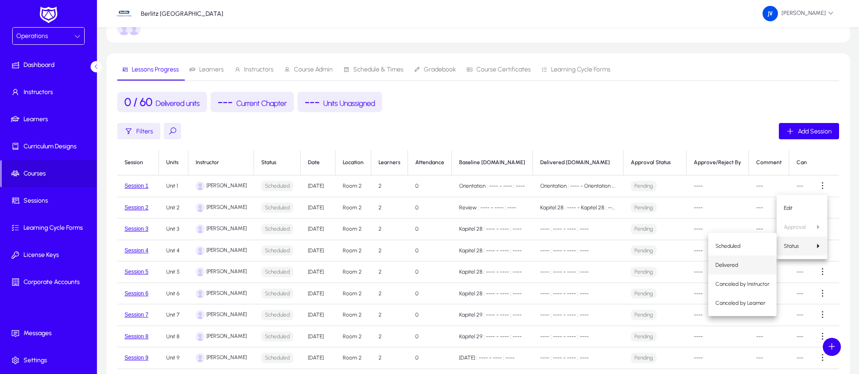
click at [754, 263] on span "Delivered" at bounding box center [742, 265] width 54 height 8
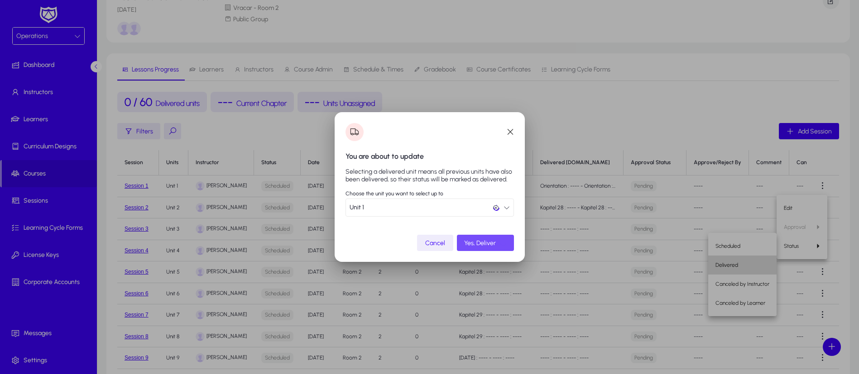
scroll to position [0, 0]
click at [493, 240] on span "Yes, Deliver" at bounding box center [480, 244] width 32 height 8
click at [483, 240] on span "Yes, Deliver" at bounding box center [480, 244] width 32 height 8
click at [508, 207] on icon "button" at bounding box center [507, 208] width 6 height 6
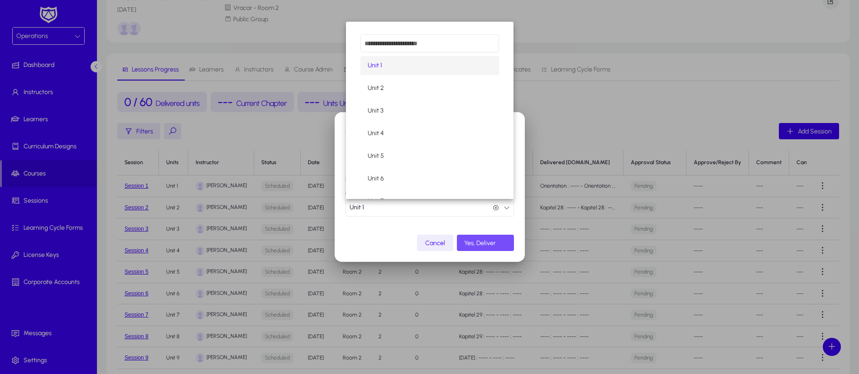
click at [495, 243] on div at bounding box center [429, 187] width 859 height 374
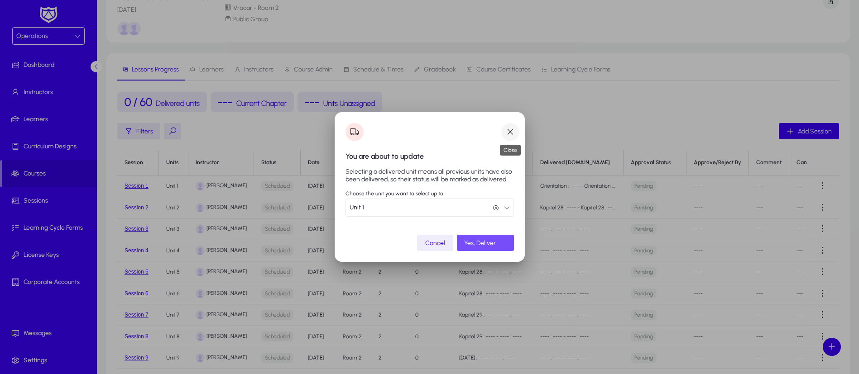
click at [513, 134] on span "button" at bounding box center [510, 132] width 18 height 18
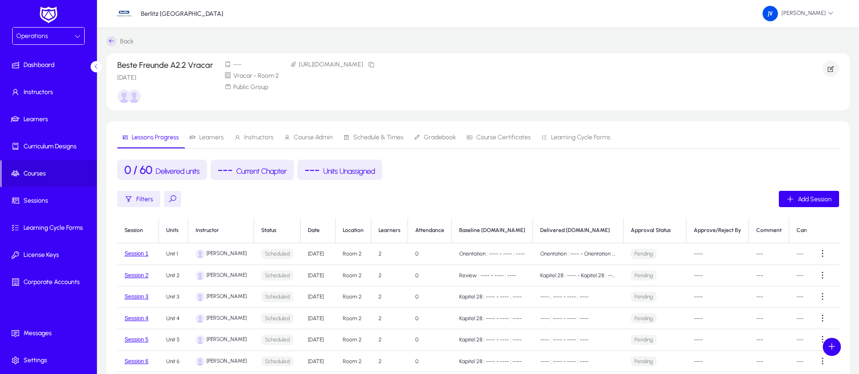
scroll to position [68, 0]
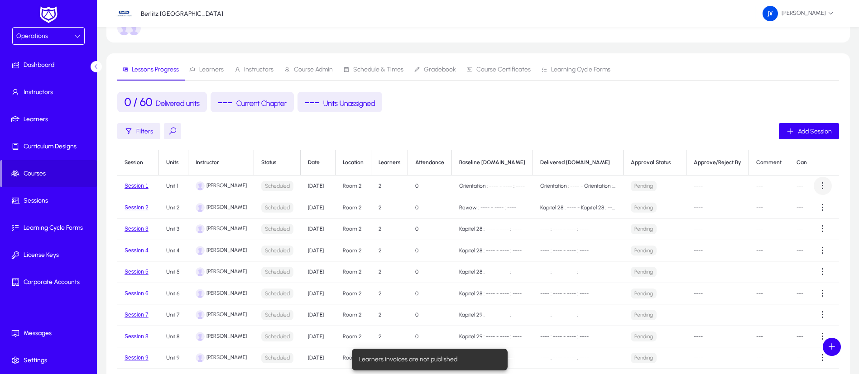
click at [819, 187] on span at bounding box center [823, 186] width 18 height 18
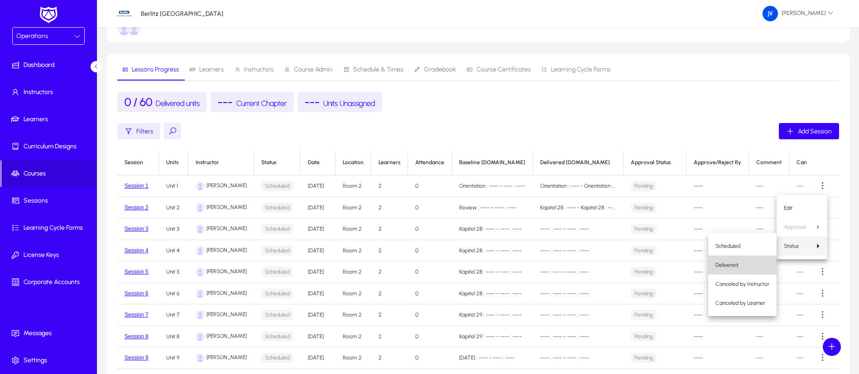
click at [752, 267] on span "Delivered" at bounding box center [742, 265] width 54 height 8
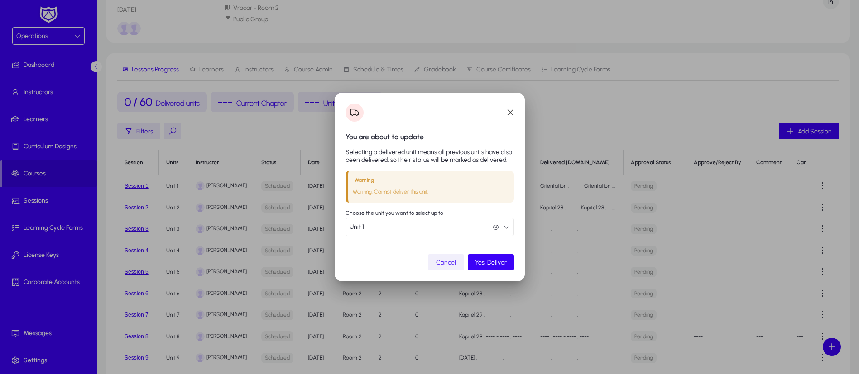
click at [447, 256] on span "button" at bounding box center [446, 263] width 36 height 22
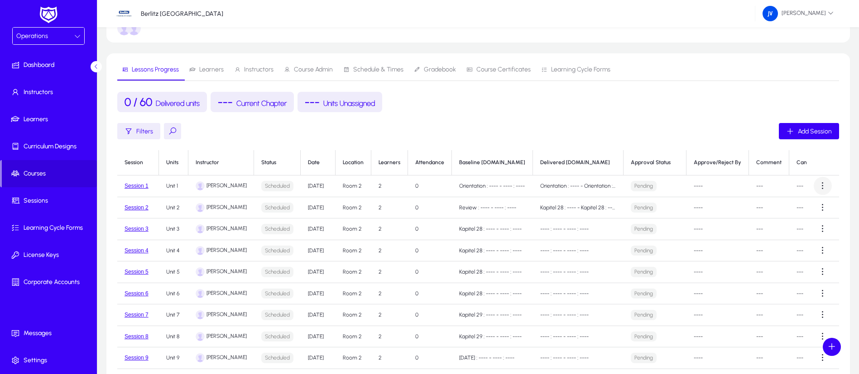
click at [817, 187] on span at bounding box center [823, 186] width 18 height 18
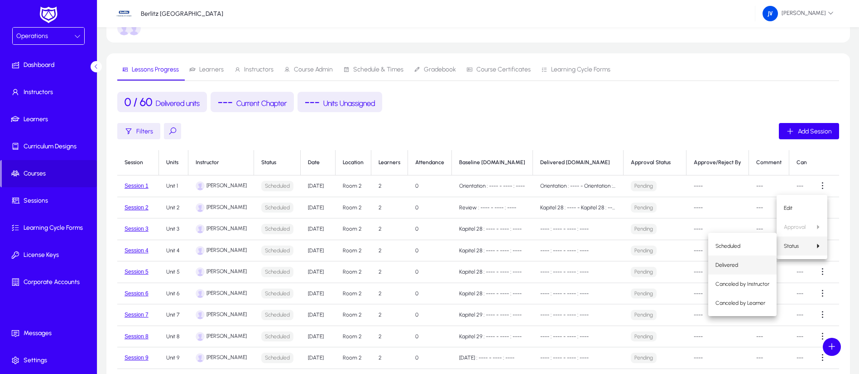
click at [749, 262] on span "Delivered" at bounding box center [742, 265] width 54 height 8
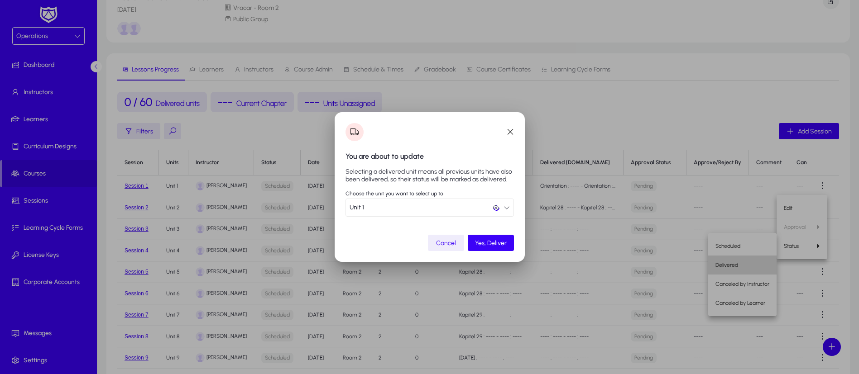
scroll to position [0, 0]
click at [504, 207] on icon "button" at bounding box center [507, 208] width 6 height 6
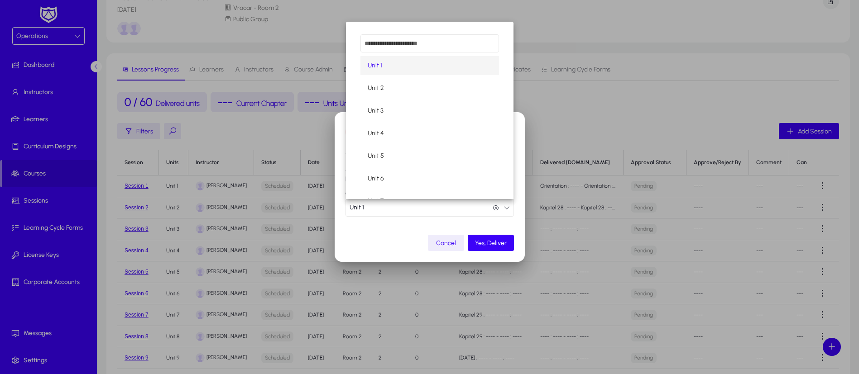
click at [421, 68] on mat-option "Unit 1" at bounding box center [429, 65] width 139 height 19
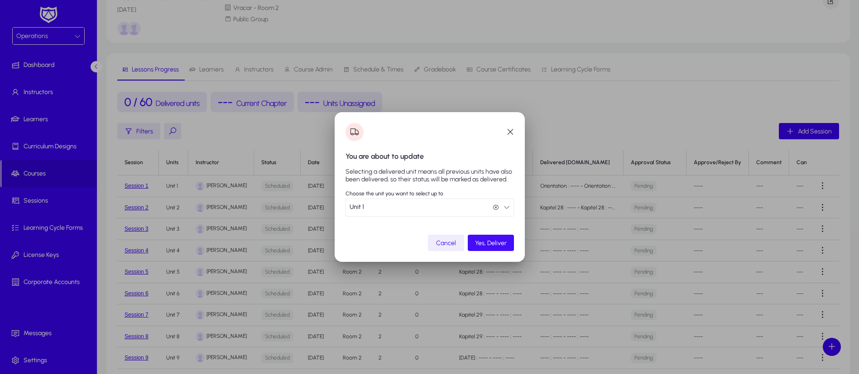
click at [494, 248] on span "submit" at bounding box center [491, 243] width 46 height 22
click at [484, 242] on span "Yes, Deliver" at bounding box center [480, 244] width 32 height 8
click at [484, 240] on span "Yes, Deliver" at bounding box center [480, 244] width 32 height 8
click at [506, 130] on span "button" at bounding box center [510, 132] width 18 height 18
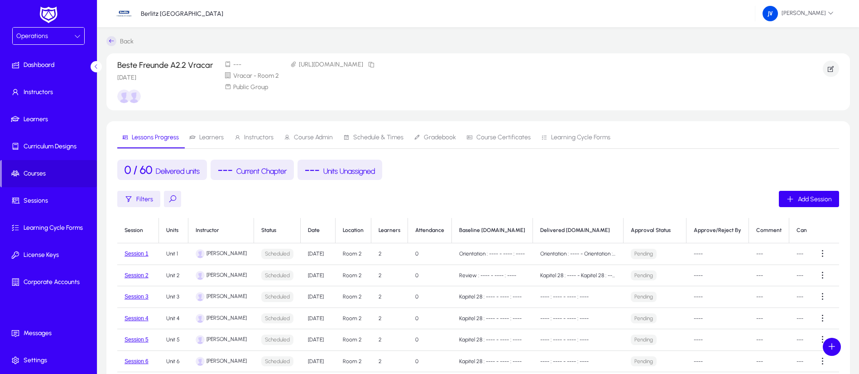
scroll to position [68, 0]
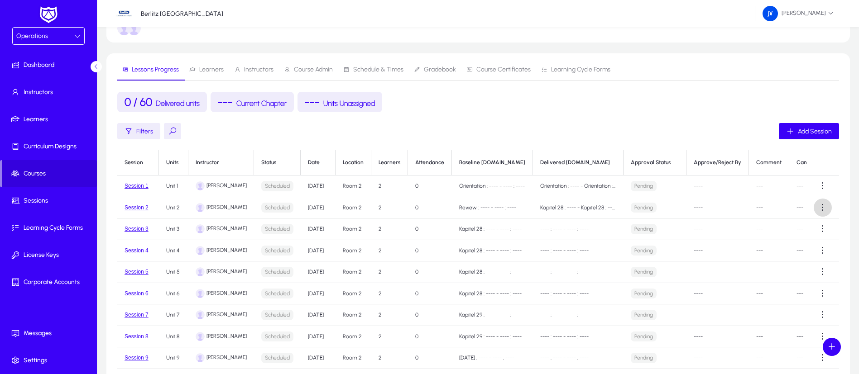
click at [822, 206] on span at bounding box center [823, 208] width 18 height 18
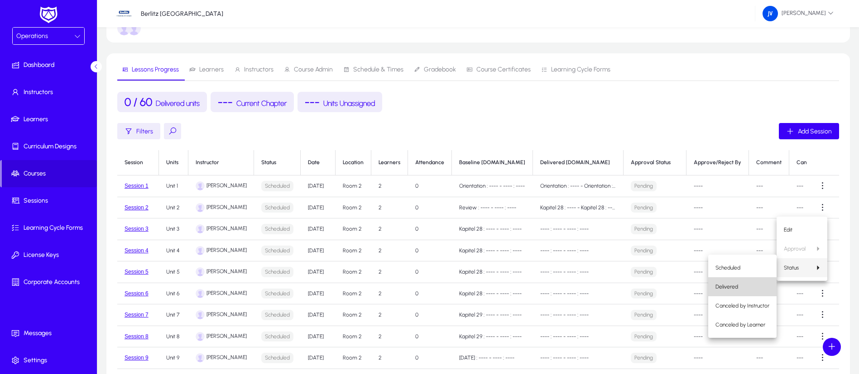
click at [749, 283] on span "Delivered" at bounding box center [742, 287] width 54 height 8
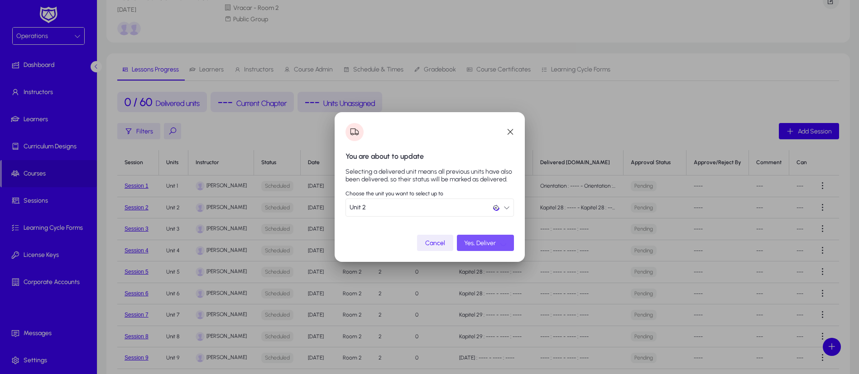
click at [493, 243] on span "Yes, Deliver" at bounding box center [480, 244] width 32 height 8
click at [481, 243] on span "Yes, Deliver" at bounding box center [480, 244] width 32 height 8
click at [510, 134] on span "button" at bounding box center [510, 132] width 18 height 18
